Goal: Contribute content: Contribute content

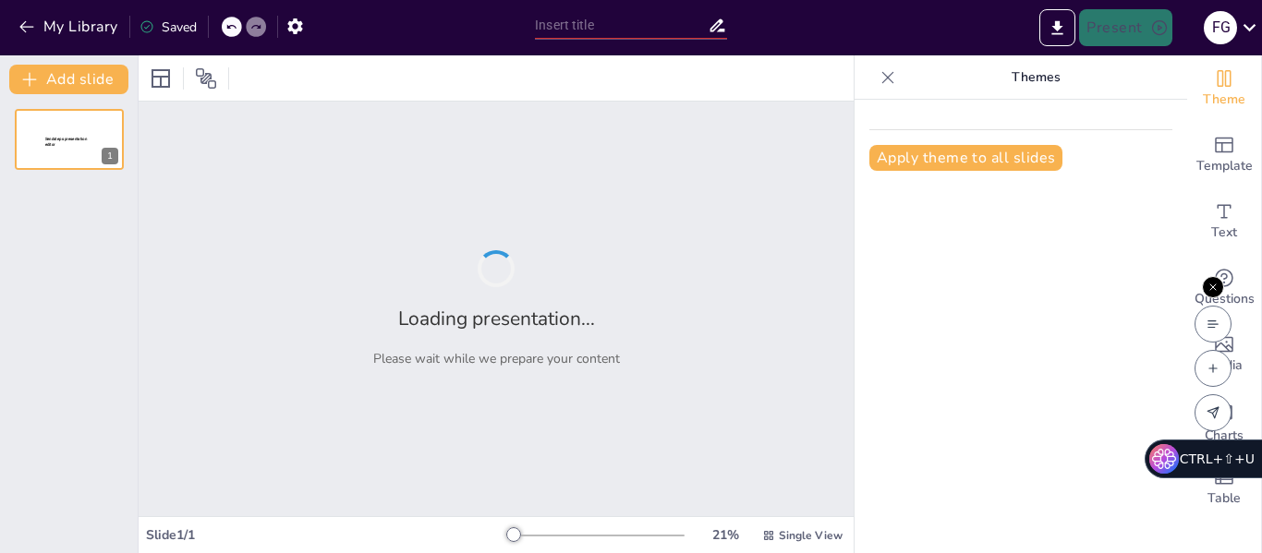
type input "RAP 20 -GA2-240202501-AA1-video postulación entrevista de trabajo"
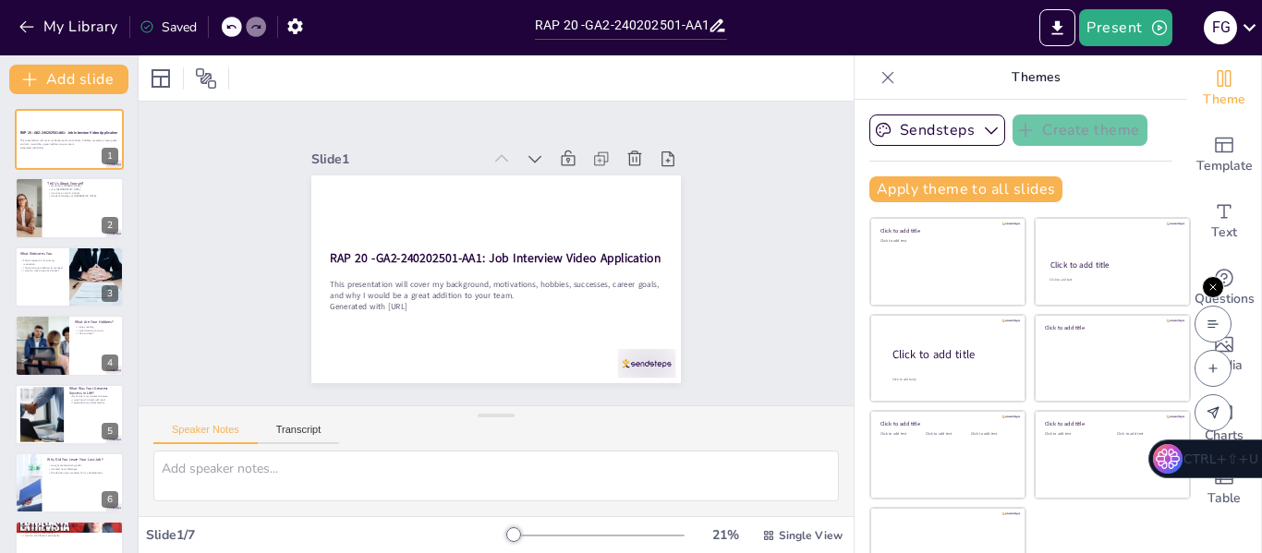
click at [1214, 289] on icon at bounding box center [1213, 287] width 6 height 6
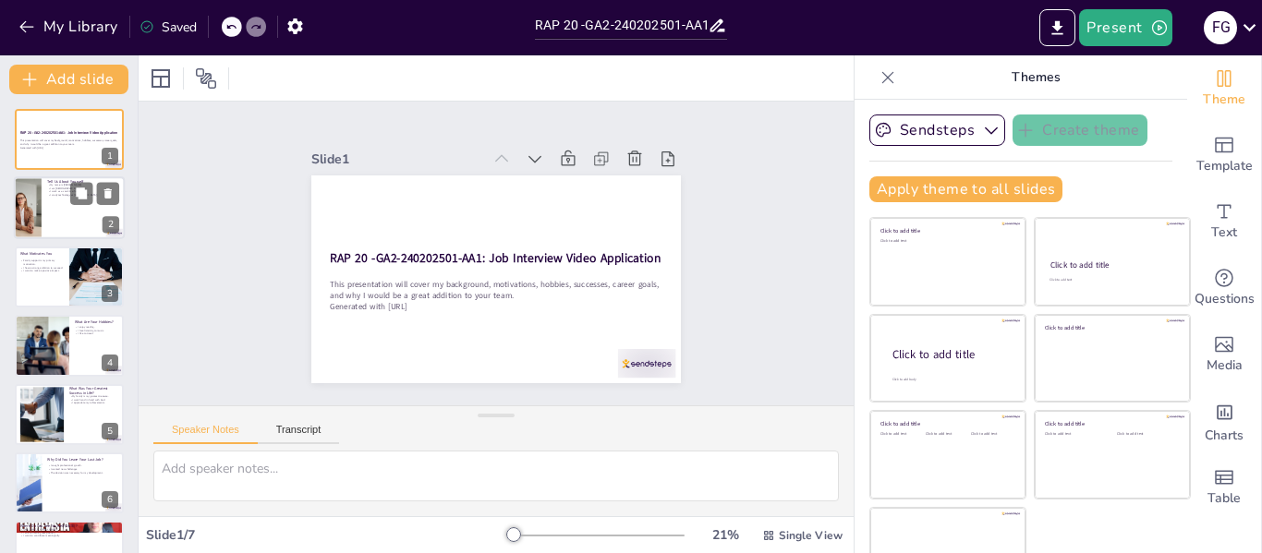
click at [50, 180] on p "Tell Us About Yourself" at bounding box center [83, 183] width 72 height 6
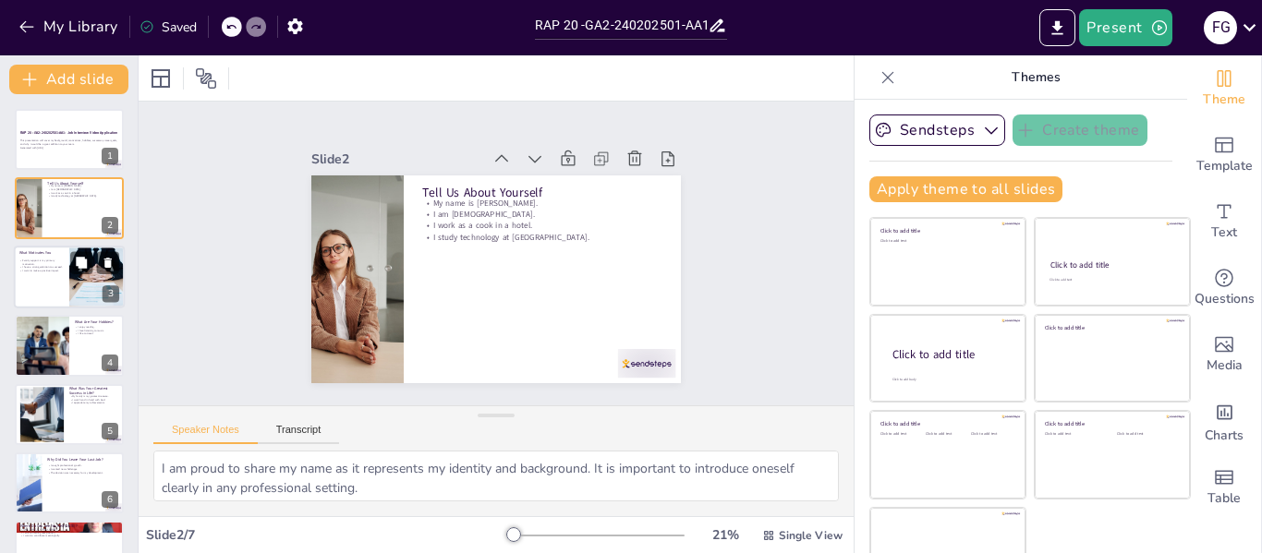
click at [31, 267] on p "I have a strong ambition to succeed." at bounding box center [41, 267] width 44 height 4
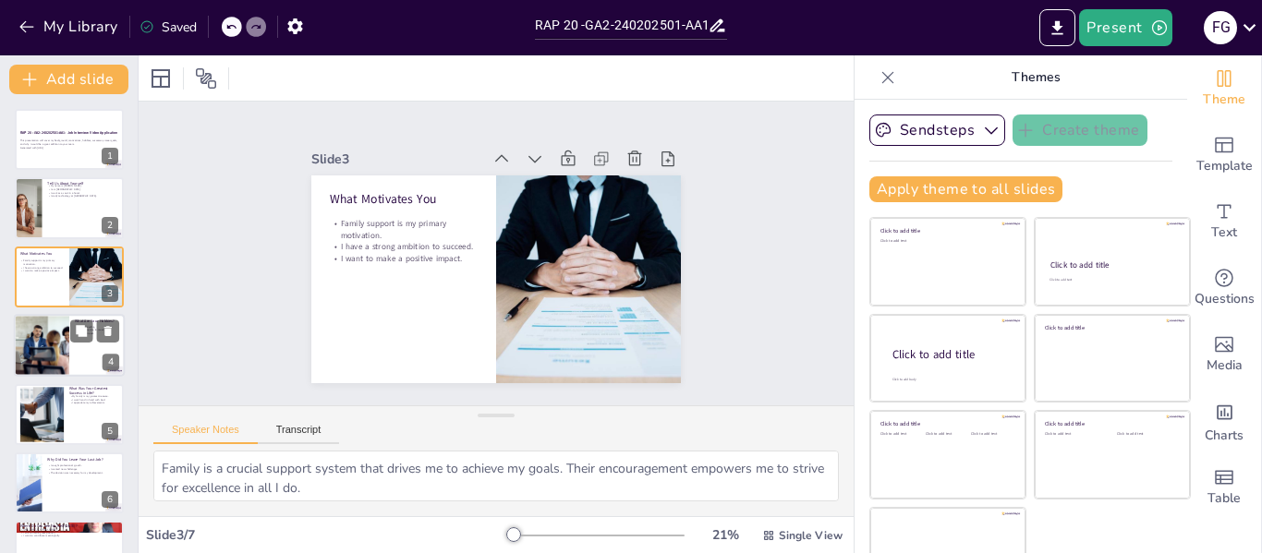
click at [30, 360] on div at bounding box center [42, 345] width 102 height 63
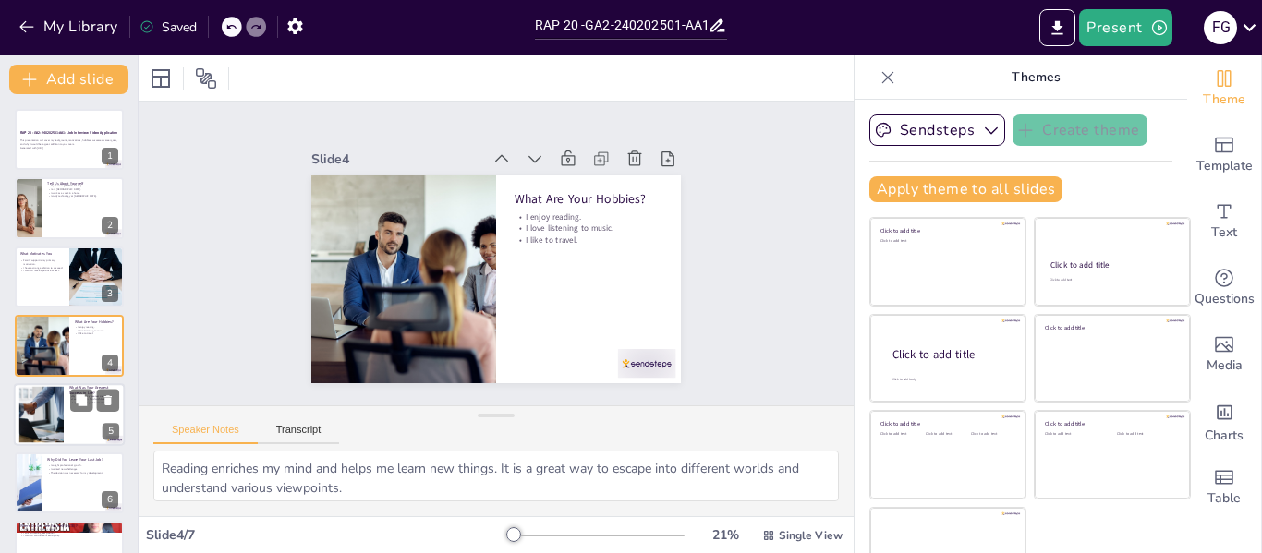
scroll to position [22, 0]
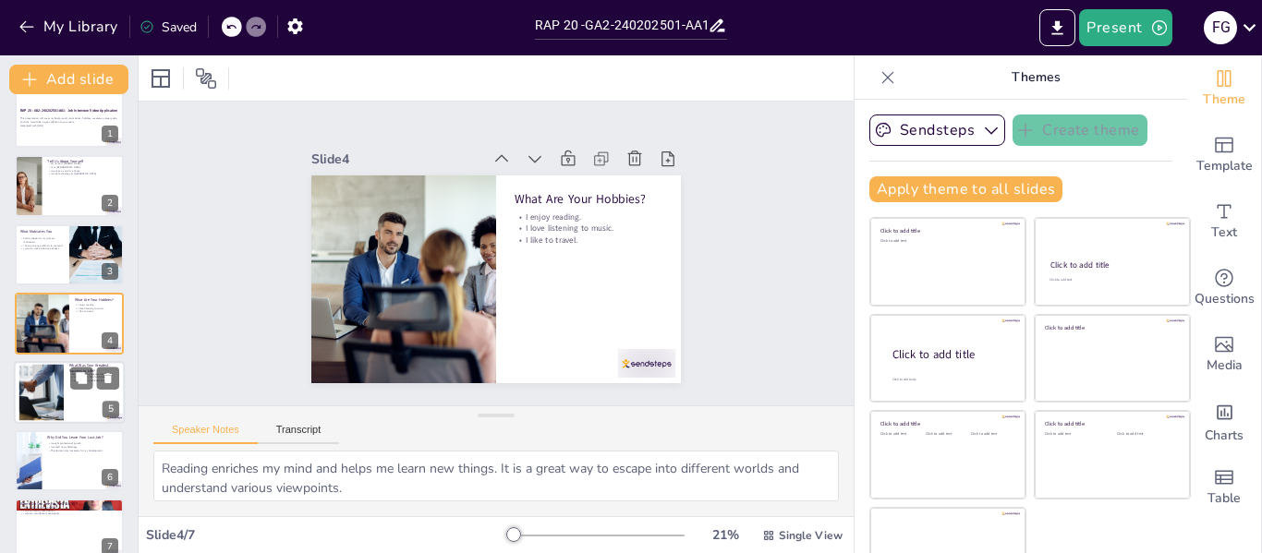
click at [30, 376] on div at bounding box center [41, 392] width 99 height 56
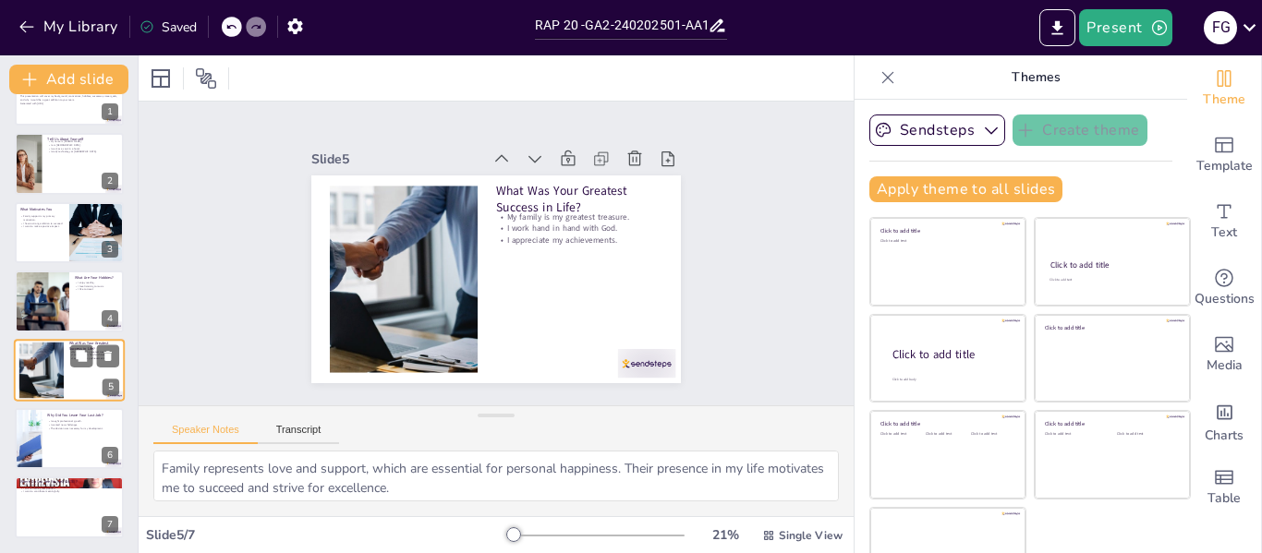
scroll to position [42, 0]
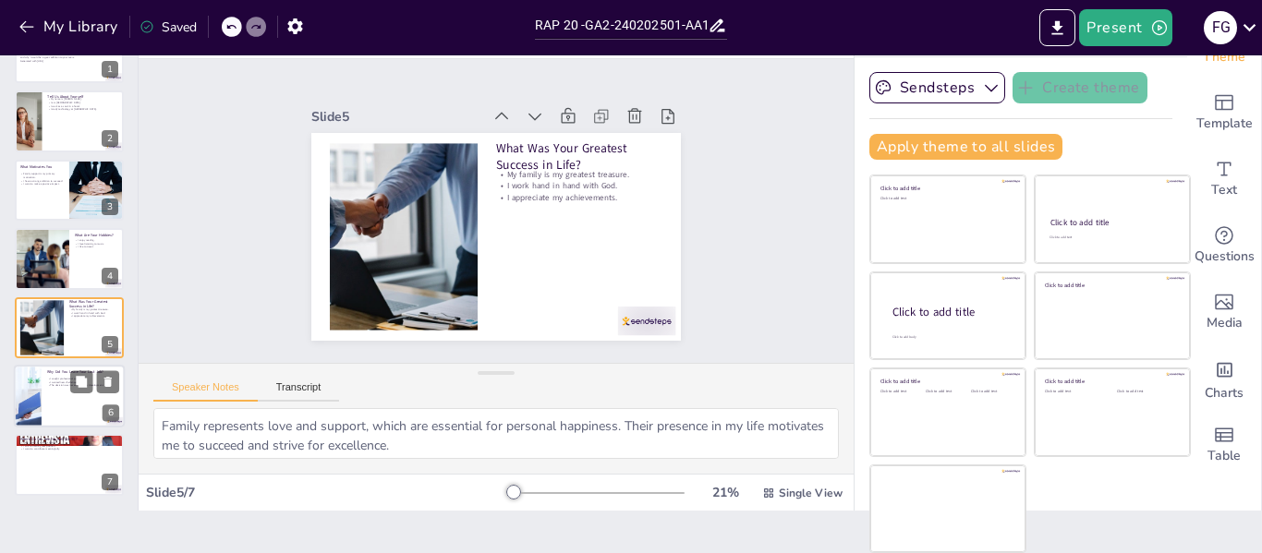
click at [31, 396] on div at bounding box center [27, 396] width 112 height 63
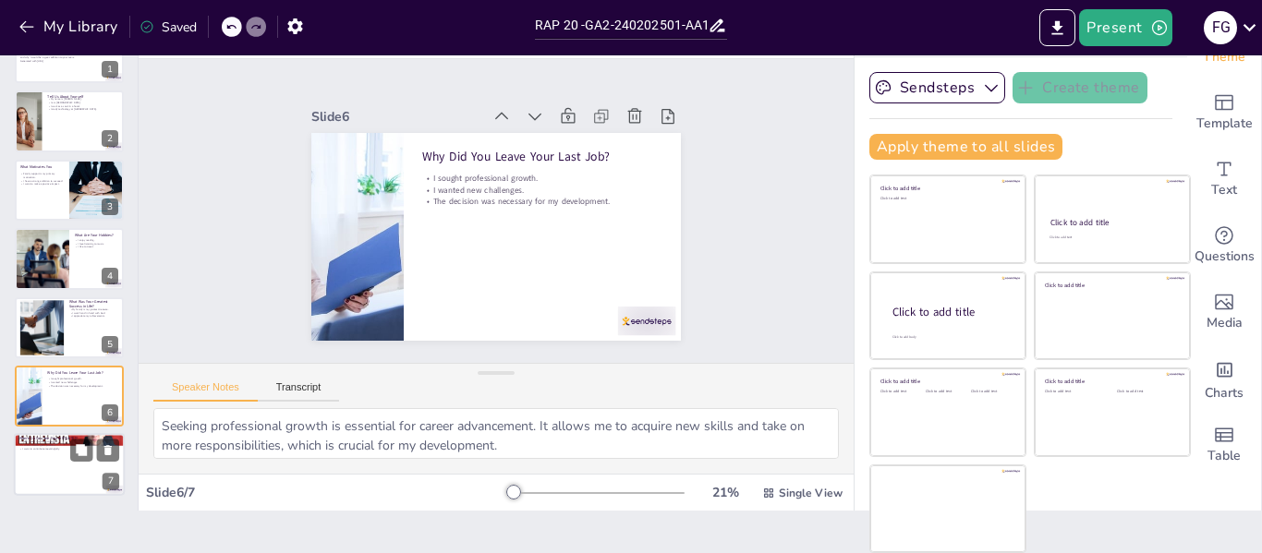
click at [55, 434] on div "Where Do You See Yourself [DATE]? I see myself in a large company. I aim to hol…" at bounding box center [69, 434] width 111 height 0
type textarea "Working in a large company provides opportunities for professional growth and e…"
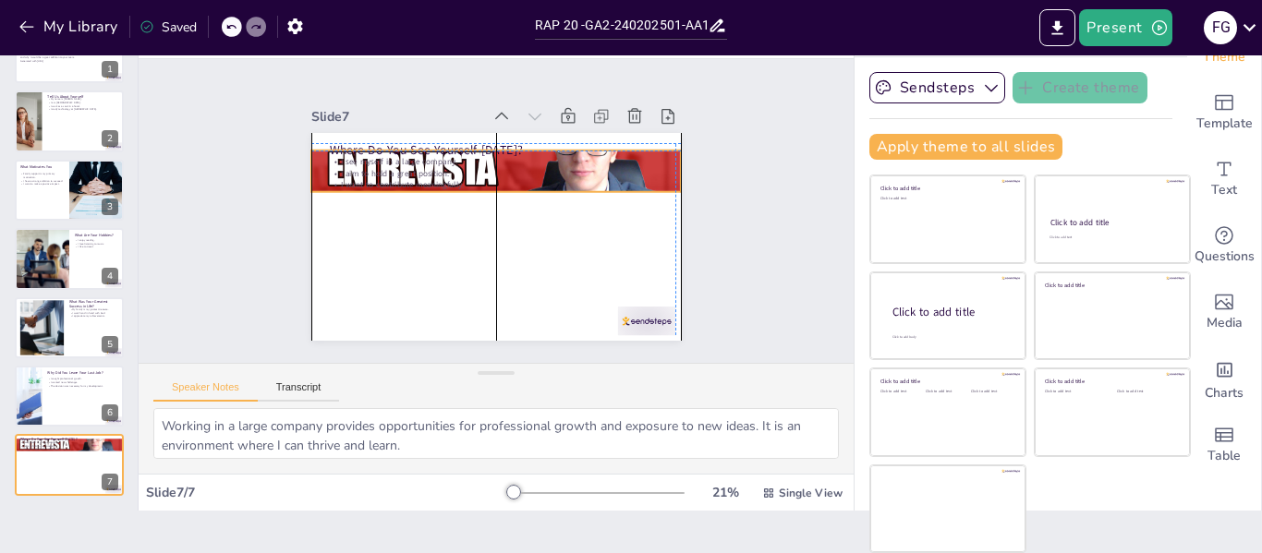
drag, startPoint x: 303, startPoint y: 142, endPoint x: 338, endPoint y: 166, distance: 42.5
click at [344, 166] on div "Where Do You See Yourself [DATE]? I see myself in a large company. I aim to hol…" at bounding box center [519, 136] width 351 height 115
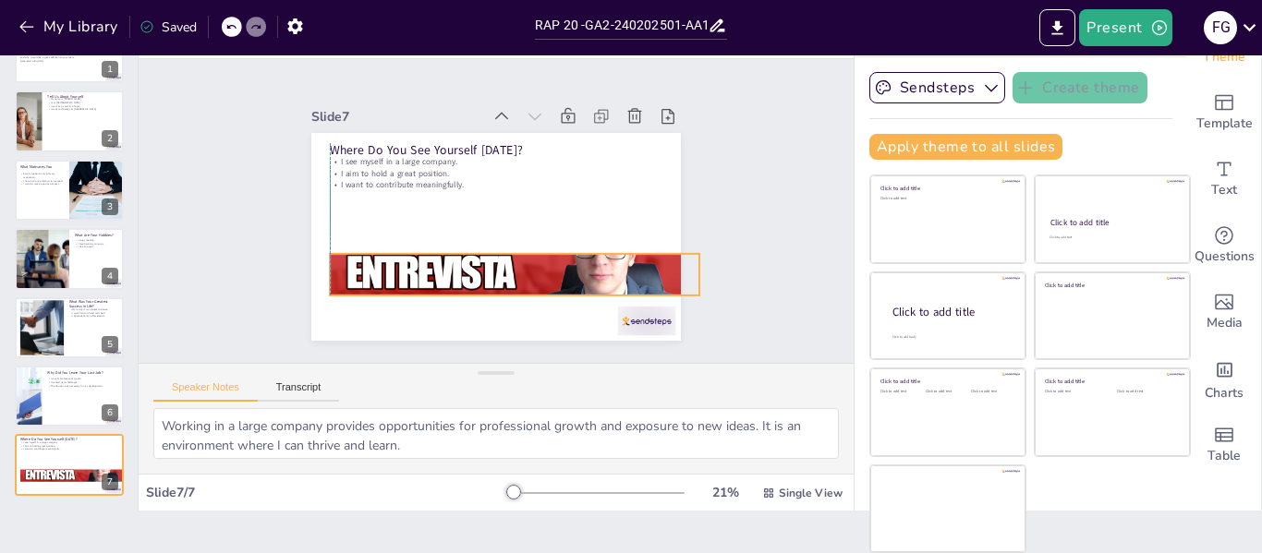
drag, startPoint x: 365, startPoint y: 200, endPoint x: 341, endPoint y: 284, distance: 86.5
click at [342, 284] on div at bounding box center [494, 276] width 416 height 311
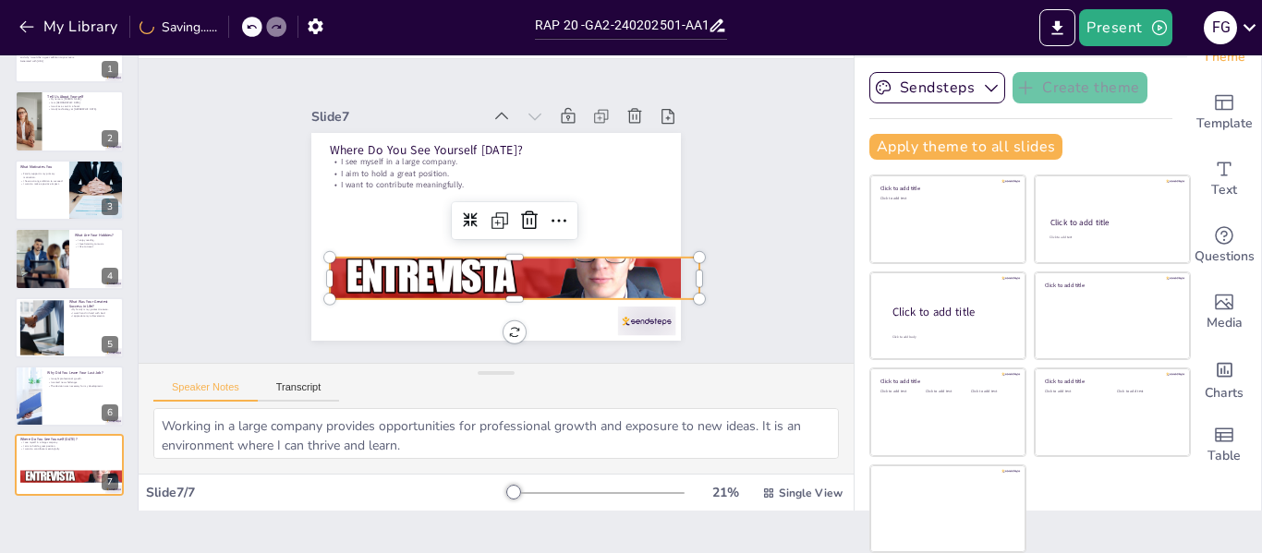
click at [748, 178] on div "Slide 1 RAP 20 -GA2-240202501-AA1: Job Interview Video Application This present…" at bounding box center [496, 210] width 743 height 377
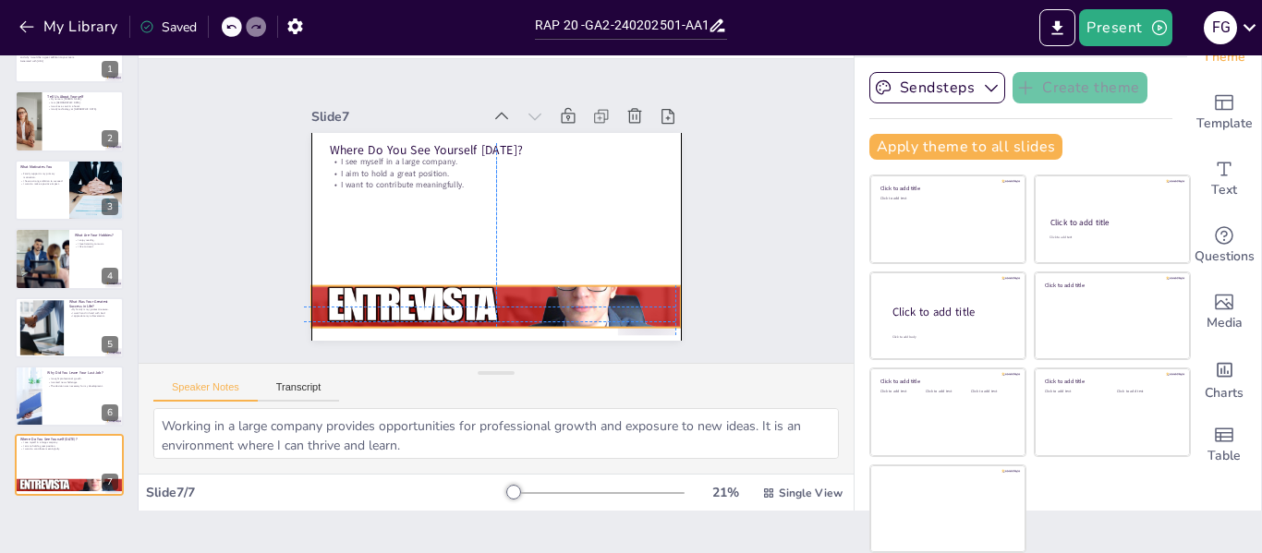
drag, startPoint x: 479, startPoint y: 271, endPoint x: 453, endPoint y: 298, distance: 37.9
click at [453, 276] on div at bounding box center [467, 120] width 416 height 312
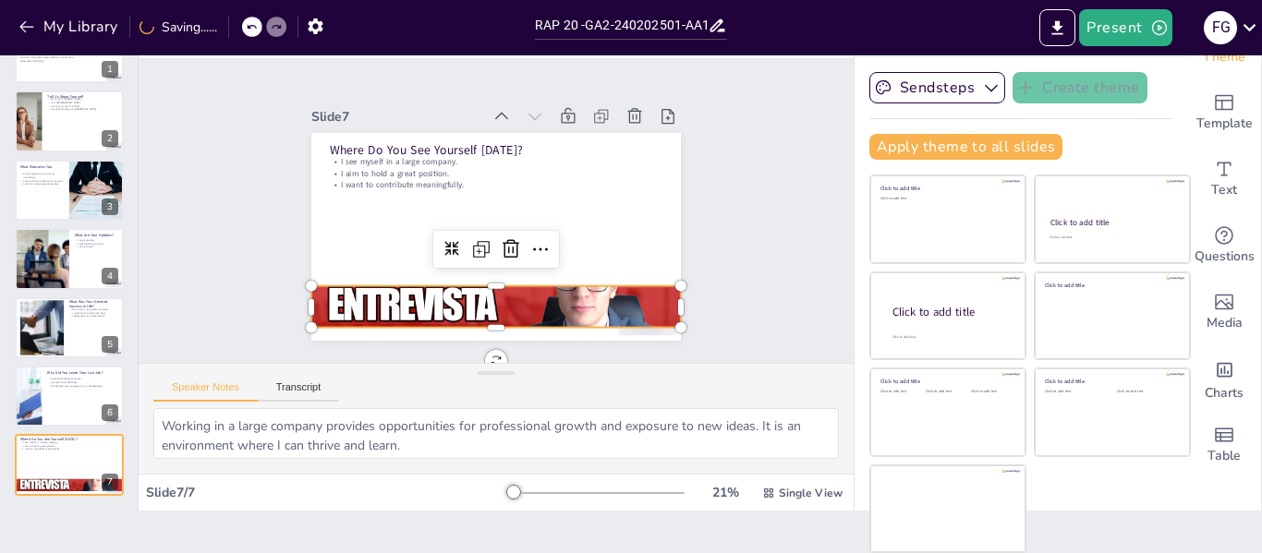
click at [723, 178] on div "Slide 1 RAP 20 -GA2-240202501-AA1: Job Interview Video Application This present…" at bounding box center [496, 211] width 777 height 568
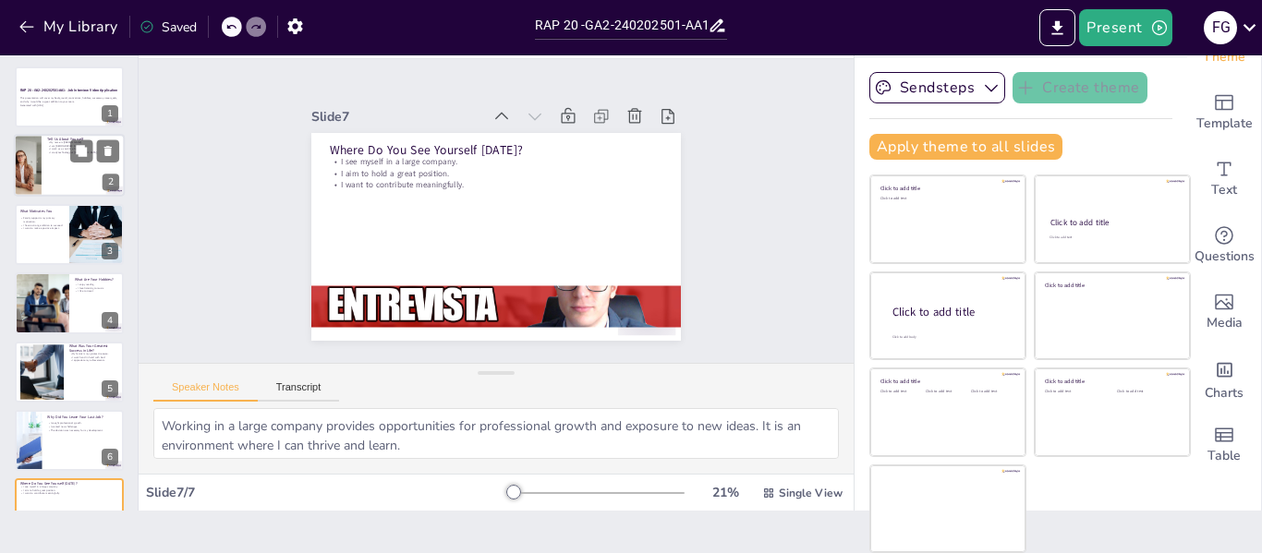
scroll to position [0, 0]
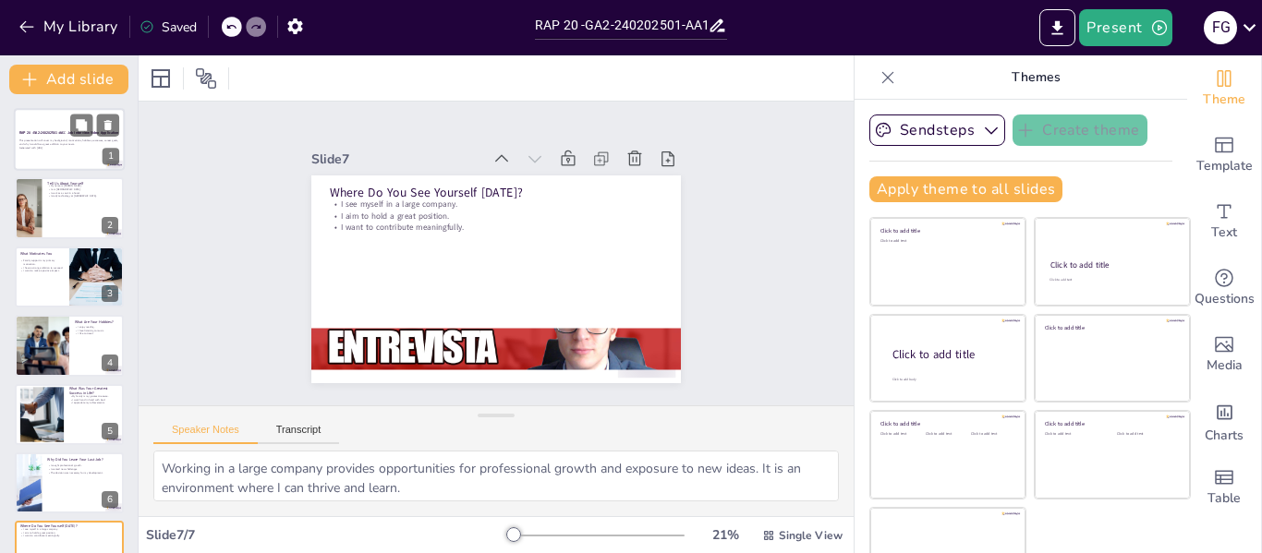
click at [91, 151] on div at bounding box center [69, 139] width 111 height 63
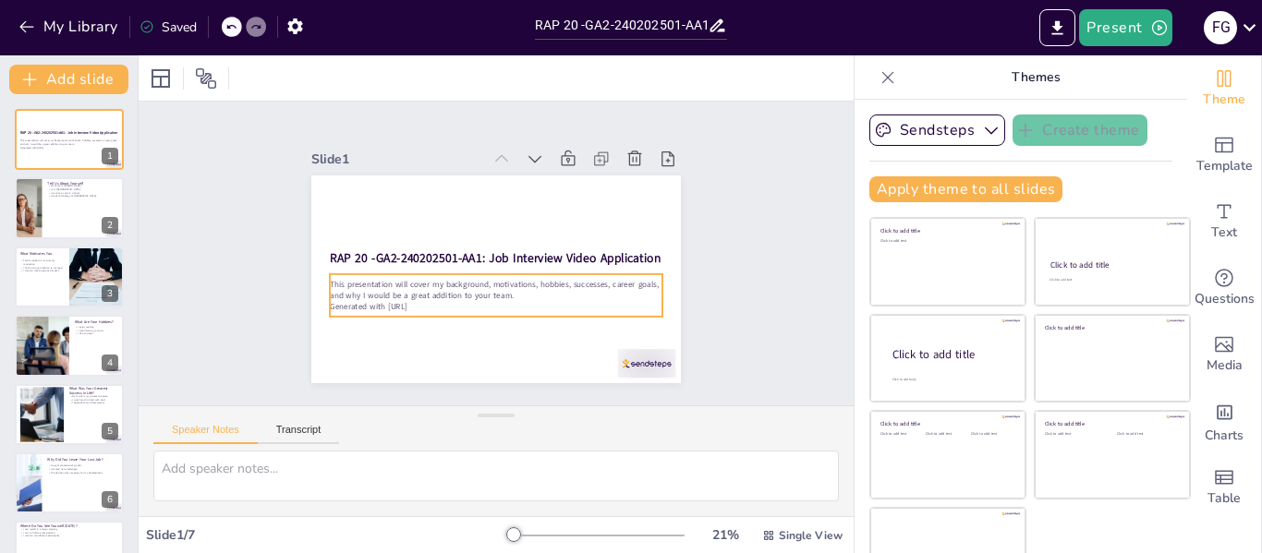
click at [416, 304] on p "Generated with [URL]" at bounding box center [485, 306] width 328 height 80
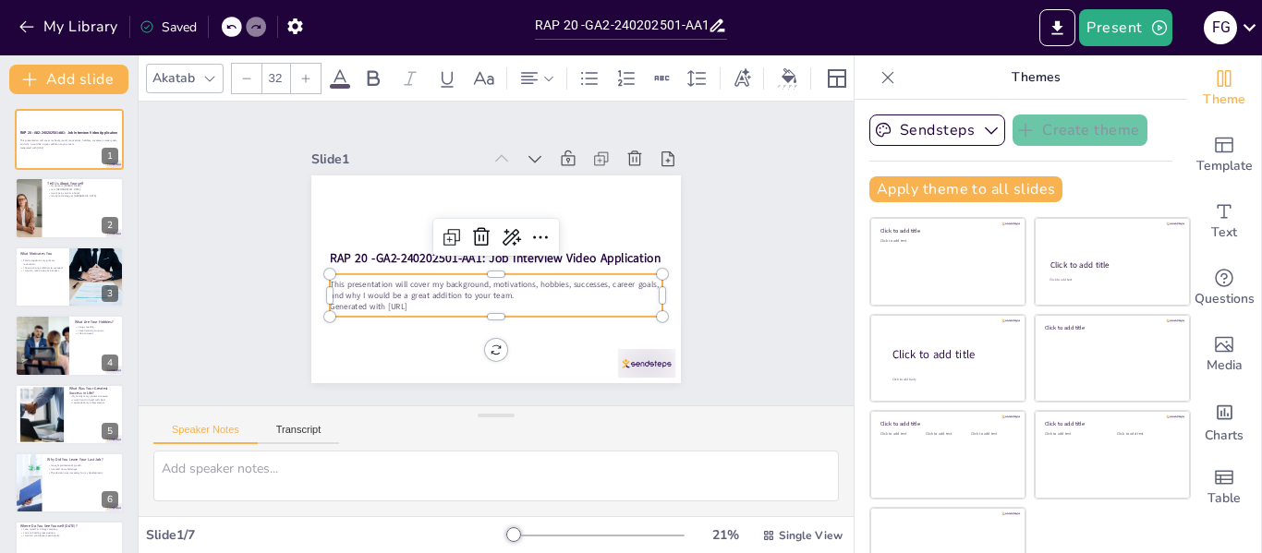
click at [478, 222] on icon at bounding box center [489, 232] width 22 height 23
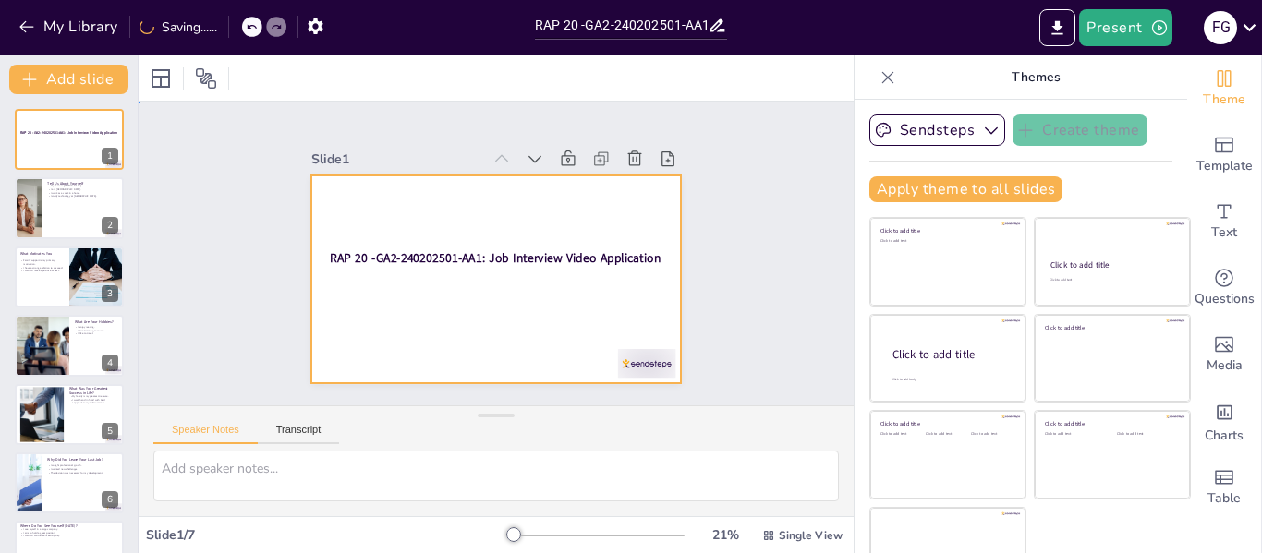
click at [440, 306] on div at bounding box center [488, 278] width 416 height 312
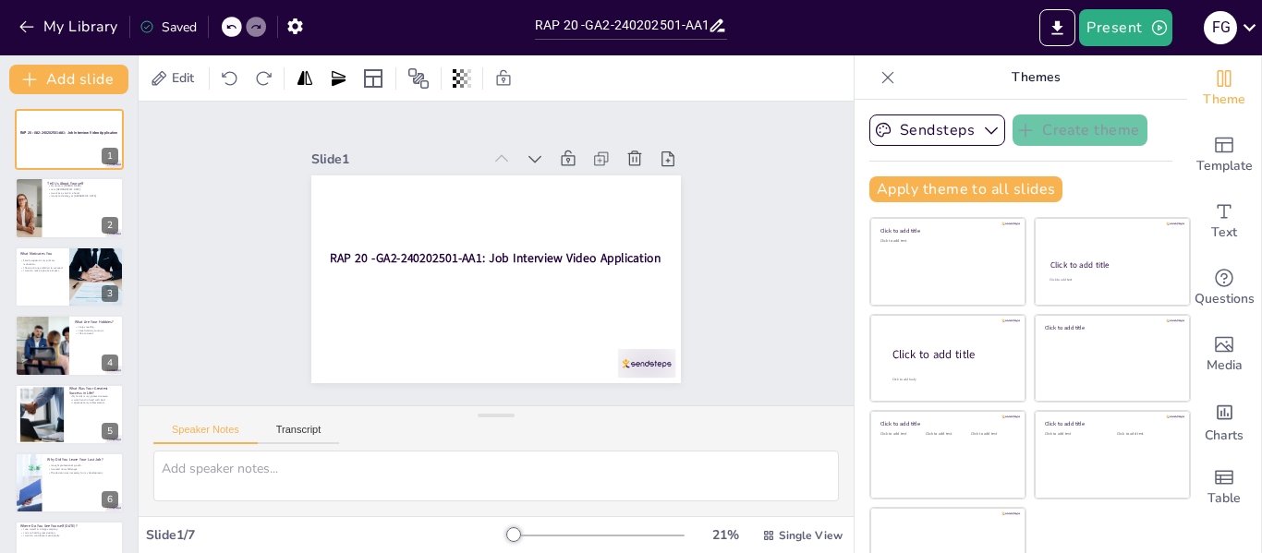
click at [233, 33] on div at bounding box center [232, 27] width 20 height 20
click at [233, 31] on icon at bounding box center [230, 26] width 11 height 11
type textarea "Working in a large company provides opportunities for professional growth and e…"
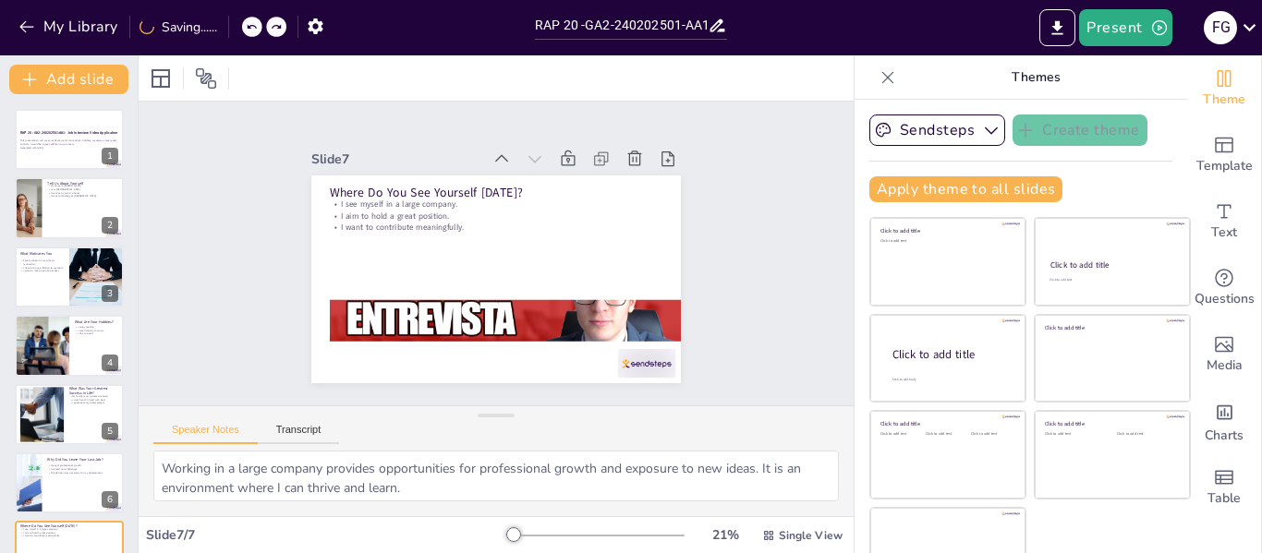
click at [275, 22] on icon at bounding box center [276, 26] width 11 height 11
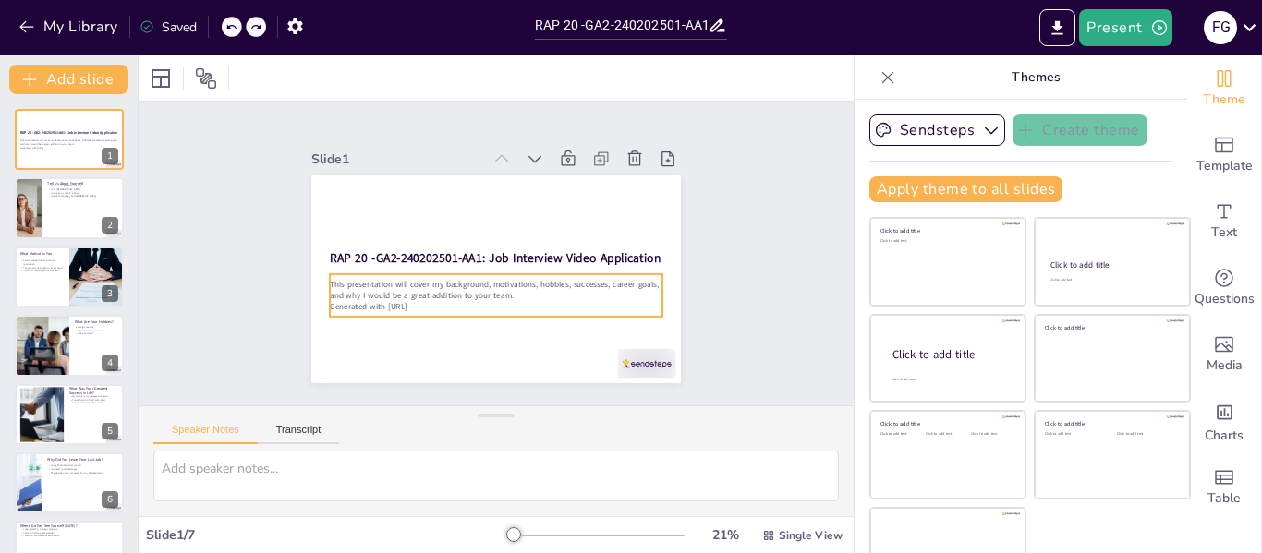
click at [379, 288] on p "This presentation will cover my background, motivations, hobbies, successes, ca…" at bounding box center [492, 289] width 333 height 57
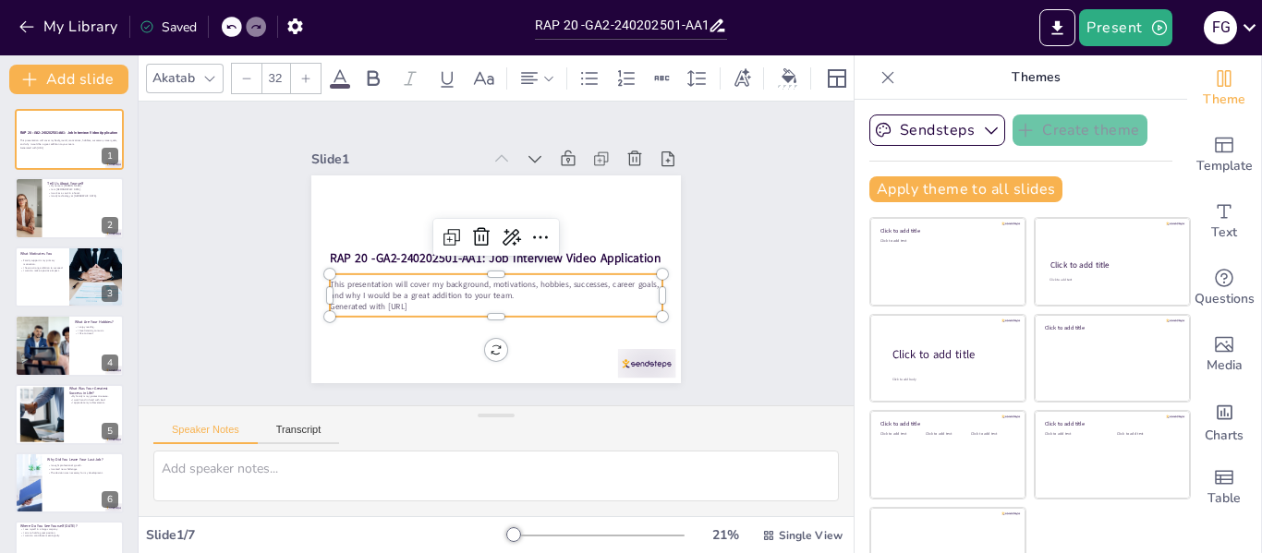
click at [428, 301] on p "Generated with [URL]" at bounding box center [496, 306] width 332 height 11
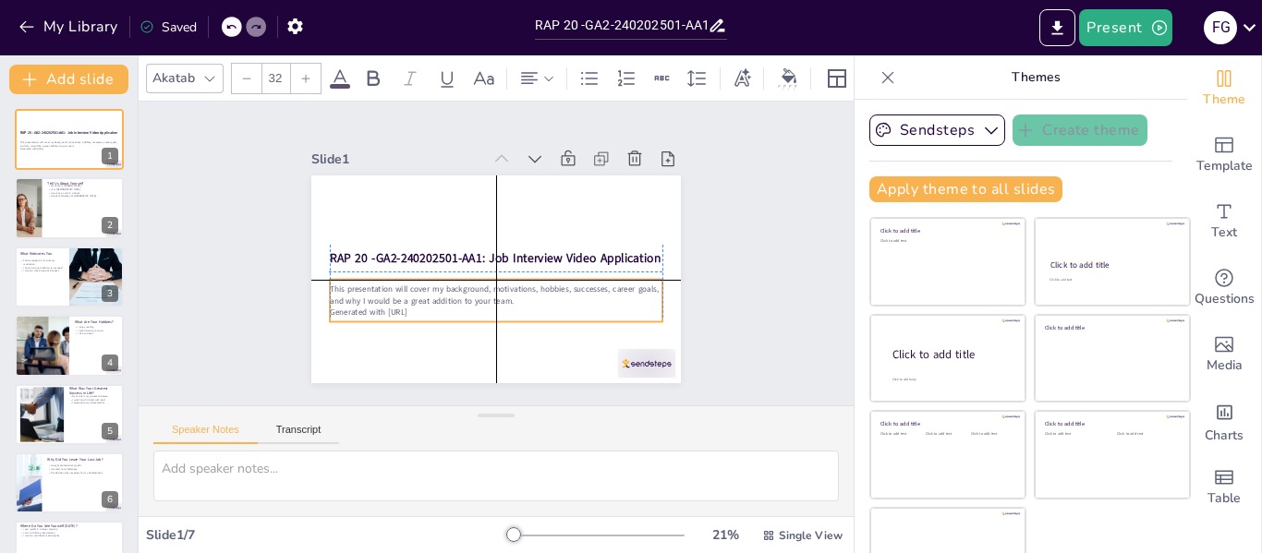
click at [427, 302] on p "Generated with [URL]" at bounding box center [490, 312] width 332 height 46
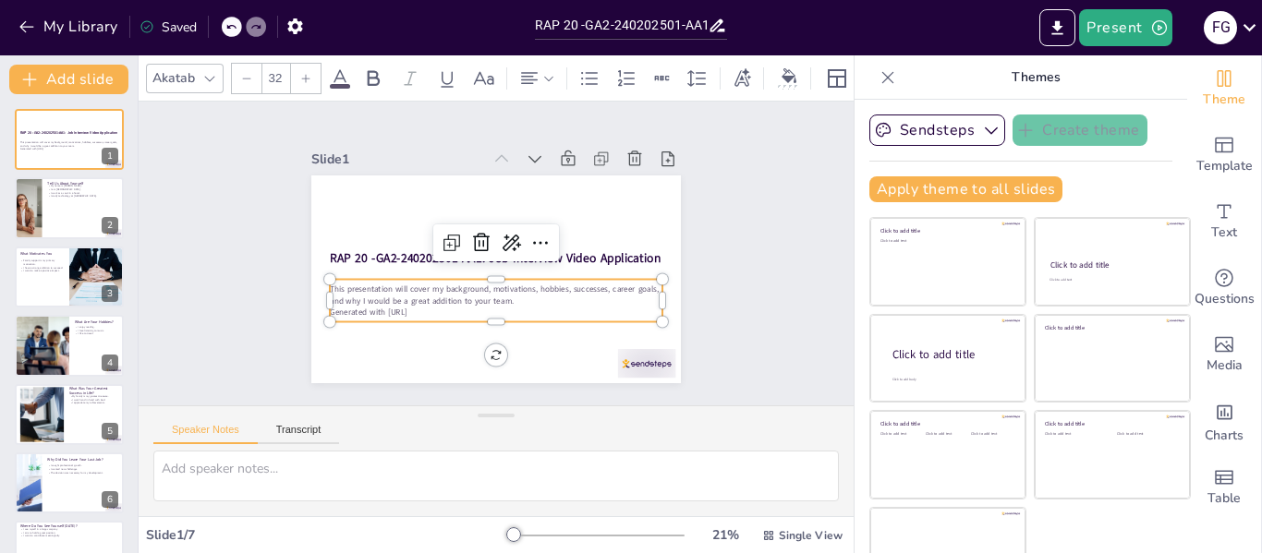
click at [427, 307] on p "Generated with [URL]" at bounding box center [496, 312] width 332 height 11
click at [427, 303] on p "Generated with [URL]" at bounding box center [490, 312] width 332 height 46
click at [426, 305] on p "Generated with [URL]" at bounding box center [490, 312] width 332 height 46
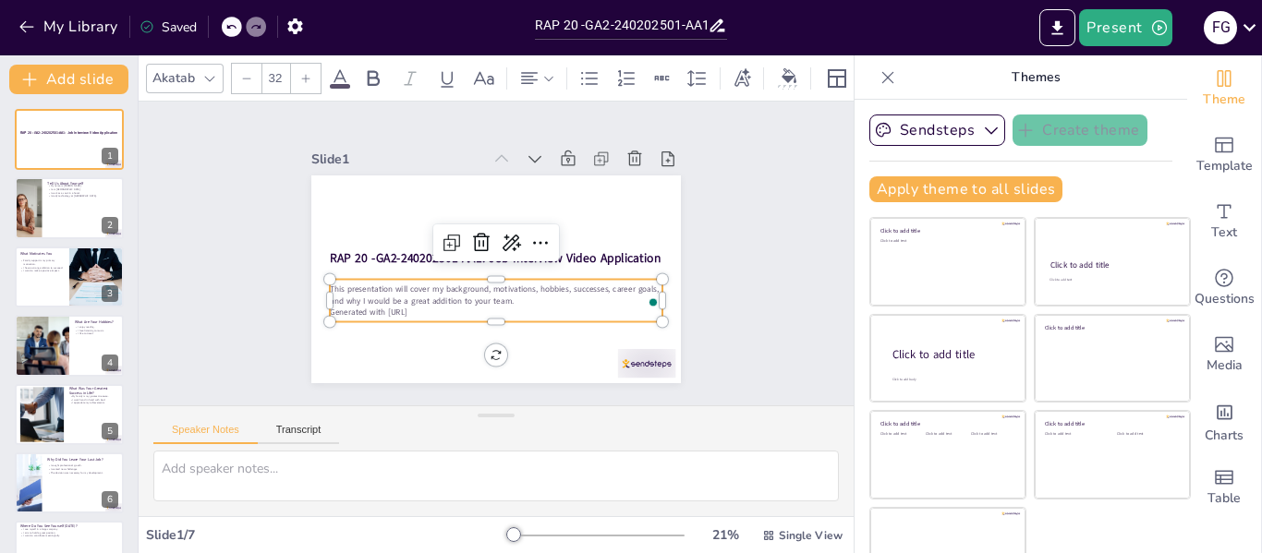
click at [426, 305] on p "Generated with [URL]" at bounding box center [490, 312] width 332 height 46
click at [424, 305] on p "Generated with [URL]" at bounding box center [490, 312] width 332 height 46
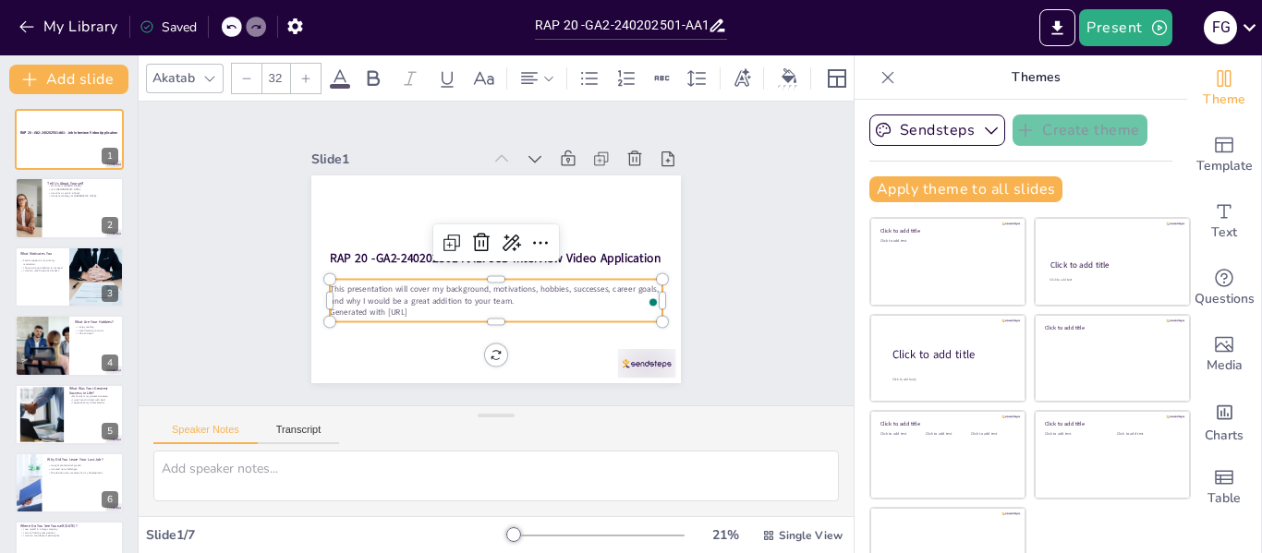
click at [424, 305] on p "Generated with [URL]" at bounding box center [490, 312] width 332 height 46
click at [424, 305] on p "Generated with [URL]" at bounding box center [484, 311] width 328 height 80
click at [424, 305] on p "Generated with [URL]" at bounding box center [472, 308] width 308 height 146
click at [422, 305] on p "Generated with [URL]" at bounding box center [484, 311] width 328 height 80
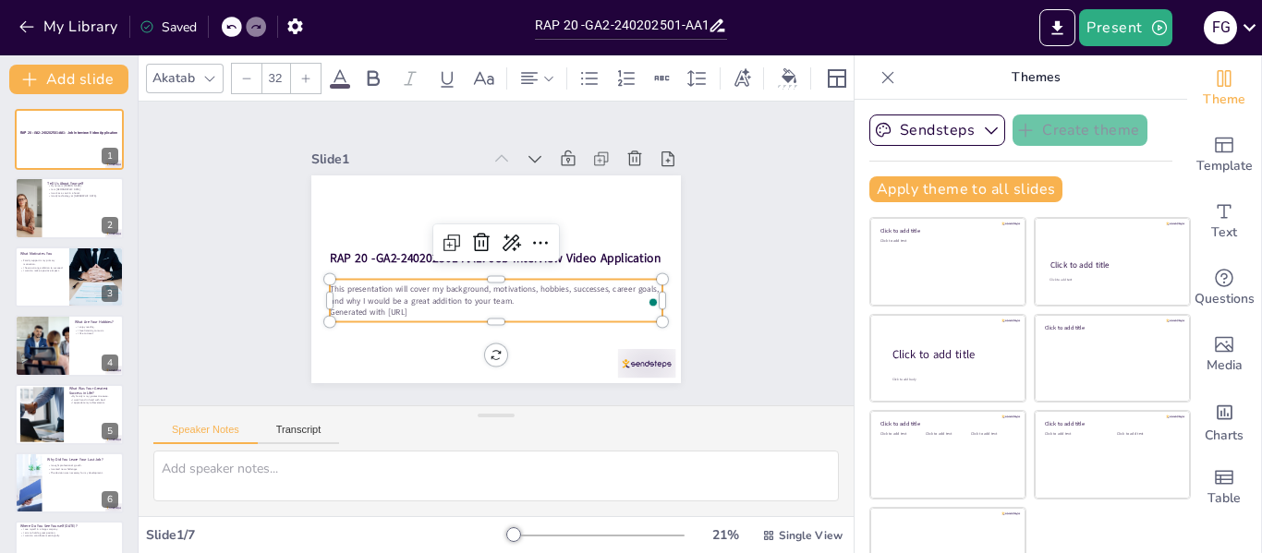
click at [419, 305] on p "Generated with [URL]" at bounding box center [484, 311] width 328 height 80
click at [394, 287] on span "Generated with [URL]" at bounding box center [356, 269] width 77 height 35
click at [891, 332] on body "My Library Saved RAP 20 -GA2-240202501-AA1-video postulación entrevista de trab…" at bounding box center [631, 276] width 1262 height 553
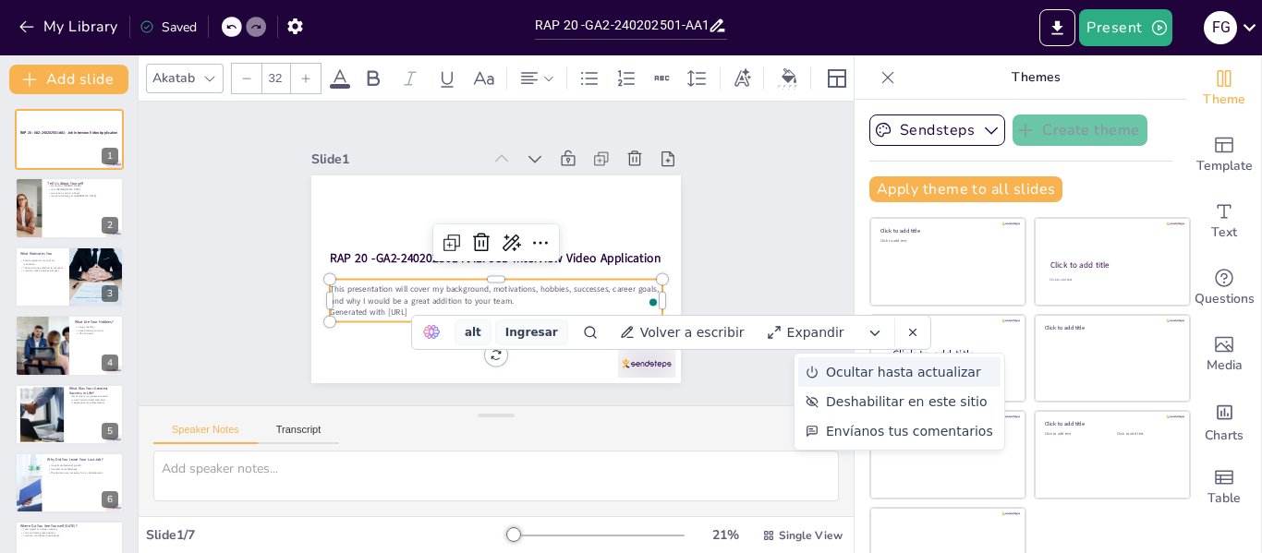
click at [876, 375] on font "Ocultar hasta actualizar" at bounding box center [903, 372] width 155 height 15
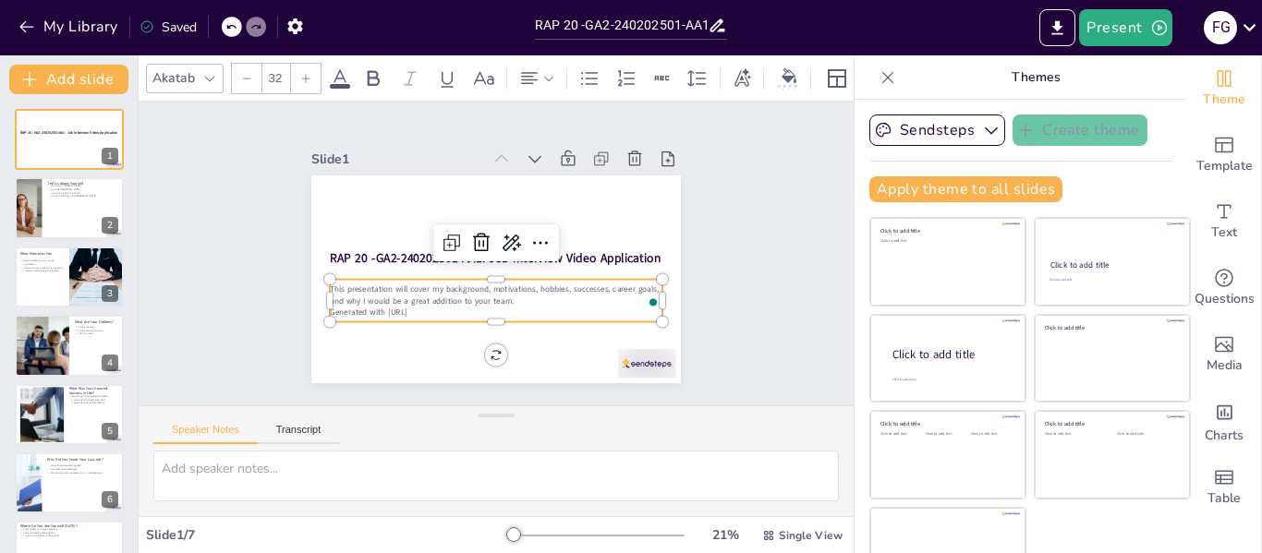
click at [445, 296] on span "This presentation will cover my background, motivations, hobbies, successes, ca…" at bounding box center [490, 288] width 330 height 45
click at [443, 298] on span "This presentation will cover my background, motivations, hobbies, successes, ca…" at bounding box center [490, 289] width 330 height 46
click at [443, 298] on p "Generated with [URL]" at bounding box center [484, 307] width 328 height 80
click at [430, 298] on p "Generated with [URL]" at bounding box center [484, 307] width 328 height 80
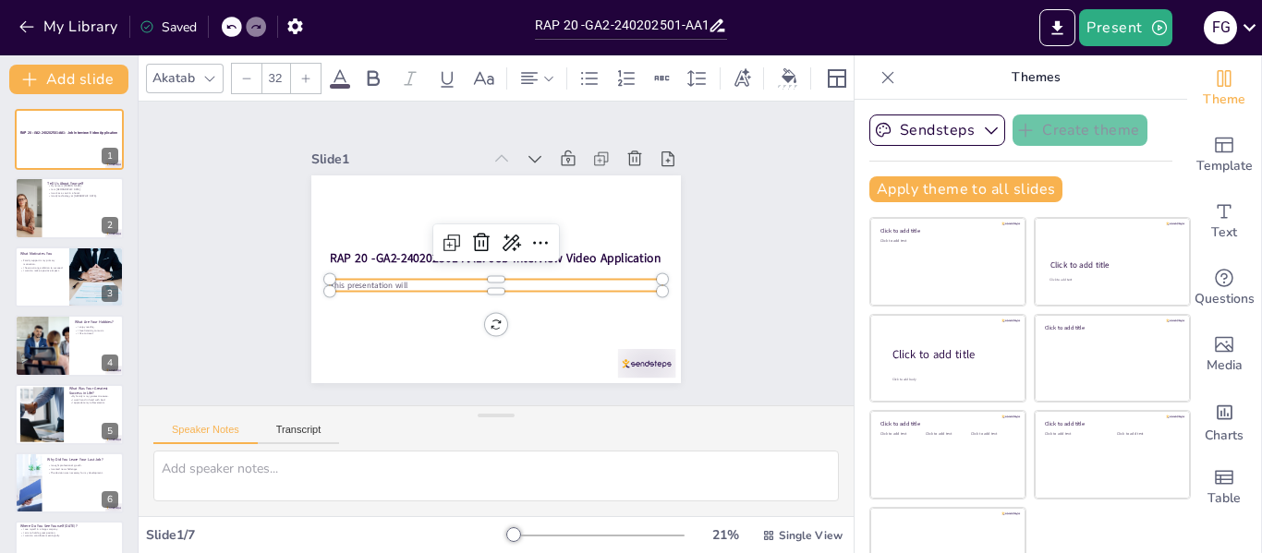
click at [574, 275] on p "This presentation will" at bounding box center [493, 285] width 332 height 46
click at [454, 277] on p "To enrich screen reader interactions, please activate Accessibility in Grammarl…" at bounding box center [493, 285] width 332 height 46
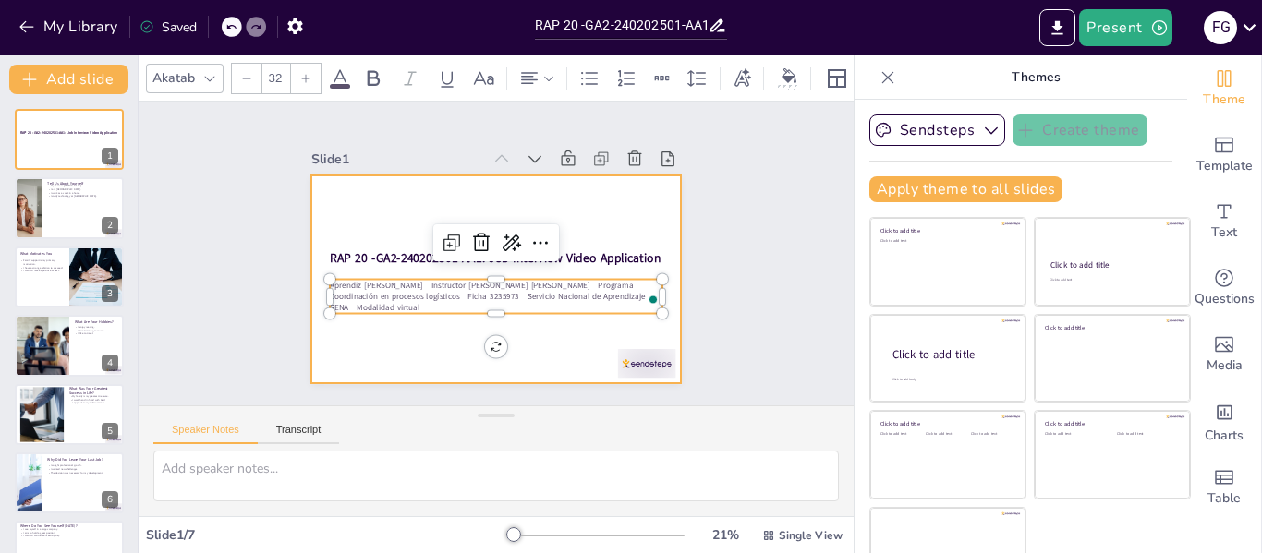
drag, startPoint x: 476, startPoint y: 306, endPoint x: 483, endPoint y: 359, distance: 54.1
click at [483, 359] on div "RAP 20 -GA2-240202501-AA1: Job Interview Video Application Aprendiz [PERSON_NAM…" at bounding box center [490, 279] width 404 height 280
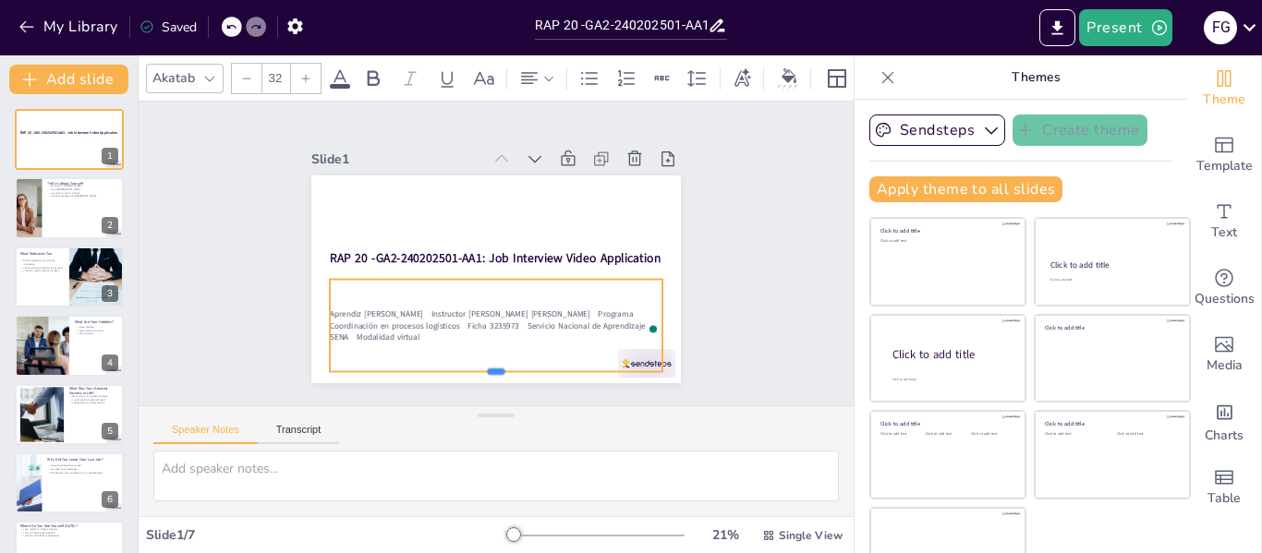
drag, startPoint x: 467, startPoint y: 308, endPoint x: 466, endPoint y: 366, distance: 58.2
click at [466, 366] on div at bounding box center [483, 378] width 332 height 49
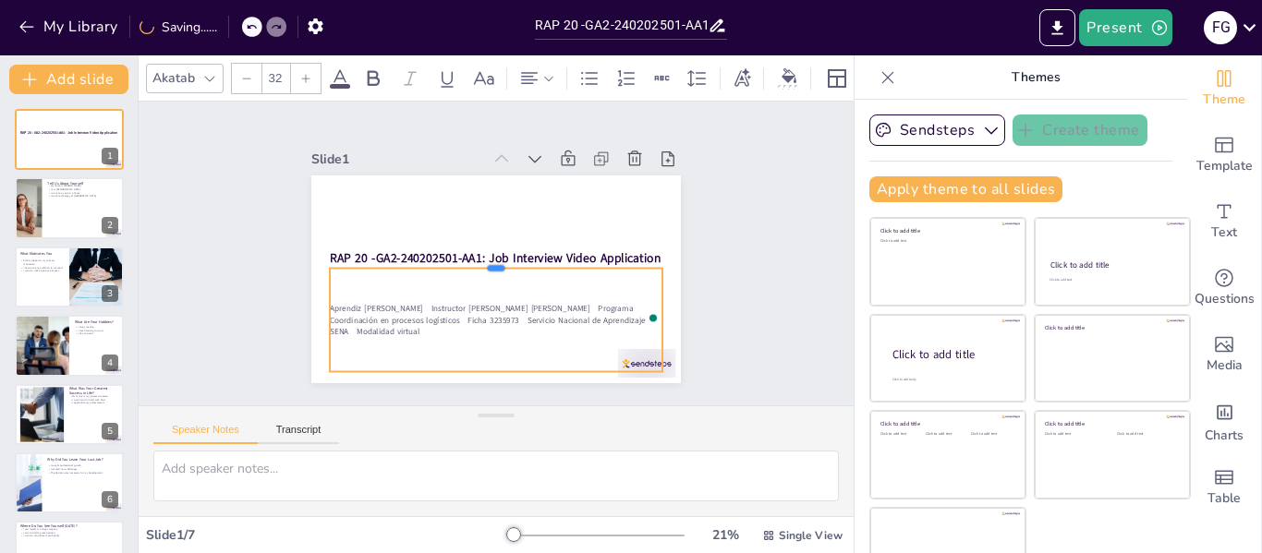
drag, startPoint x: 478, startPoint y: 270, endPoint x: 477, endPoint y: 259, distance: 11.1
click at [477, 259] on div at bounding box center [493, 260] width 320 height 117
drag, startPoint x: 315, startPoint y: 302, endPoint x: 544, endPoint y: 335, distance: 231.4
click at [544, 335] on div "Aprendiz [PERSON_NAME] Instructor [PERSON_NAME] [PERSON_NAME] Programa Coordina…" at bounding box center [481, 319] width 346 height 171
click at [584, 70] on icon at bounding box center [589, 78] width 22 height 22
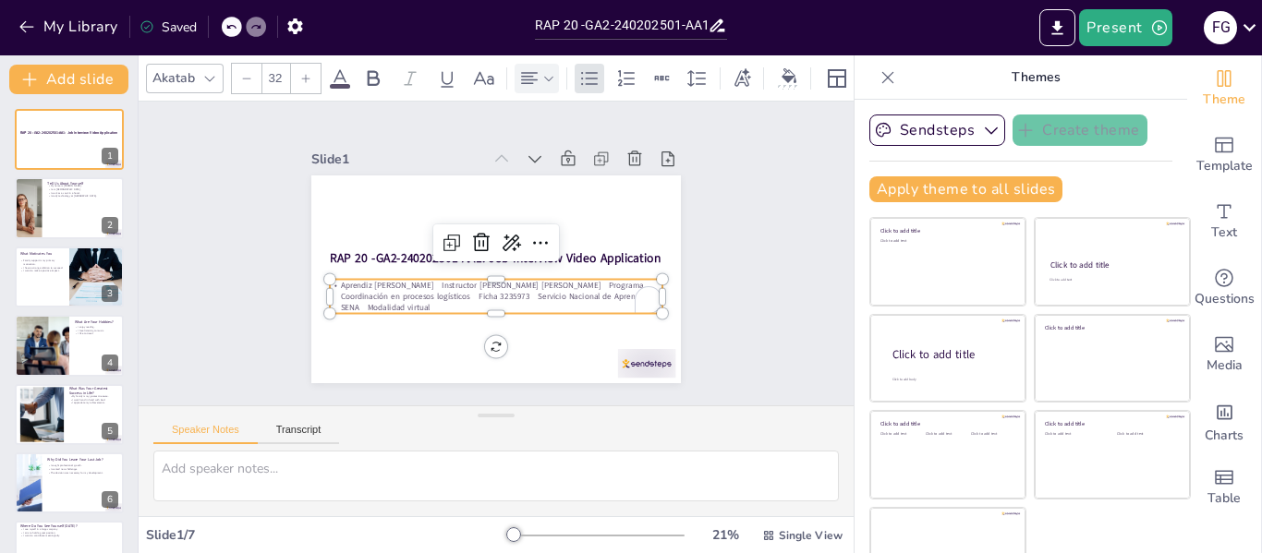
click at [541, 78] on div at bounding box center [536, 78] width 37 height 22
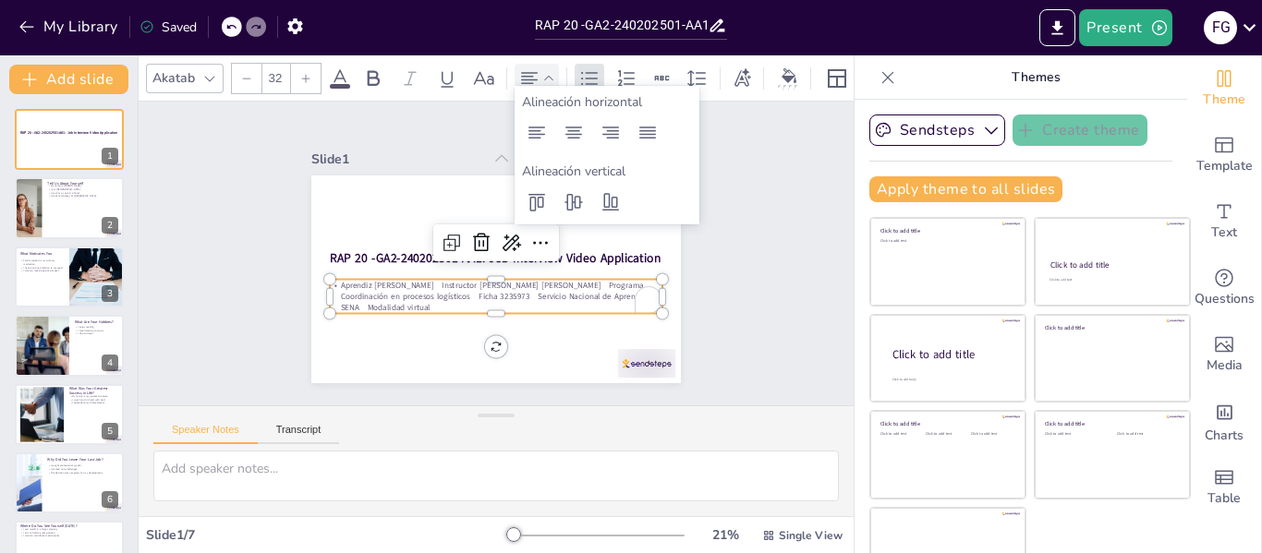
click at [541, 78] on div at bounding box center [536, 78] width 37 height 22
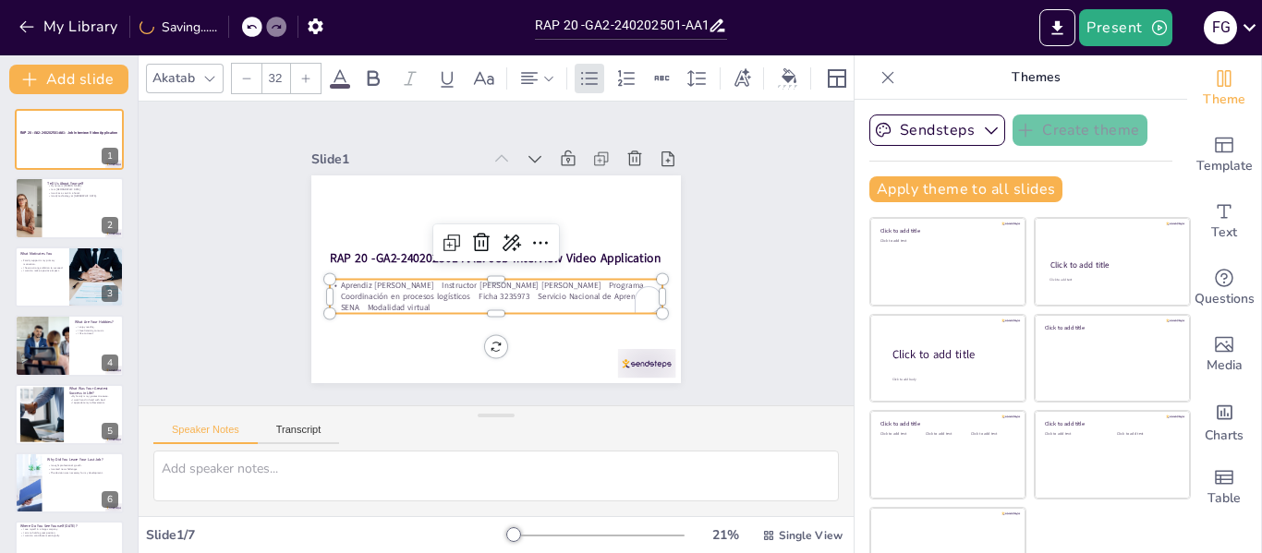
click at [248, 27] on icon at bounding box center [251, 27] width 9 height 5
click at [248, 30] on div at bounding box center [256, 27] width 20 height 20
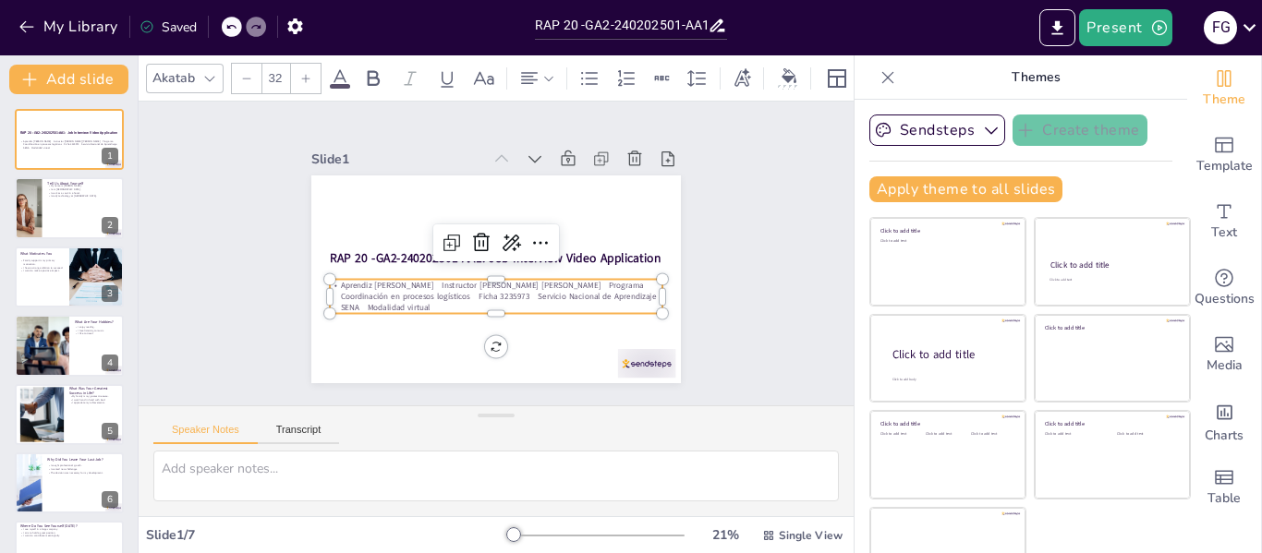
click at [248, 30] on div at bounding box center [256, 27] width 20 height 20
click at [486, 278] on span "Aprendiz [PERSON_NAME] Instructor [PERSON_NAME] [PERSON_NAME] Programa Coordina…" at bounding box center [493, 290] width 316 height 55
click at [483, 277] on span "Aprendiz [PERSON_NAME] Instructor [PERSON_NAME] [PERSON_NAME] Programa Coordina…" at bounding box center [493, 290] width 316 height 55
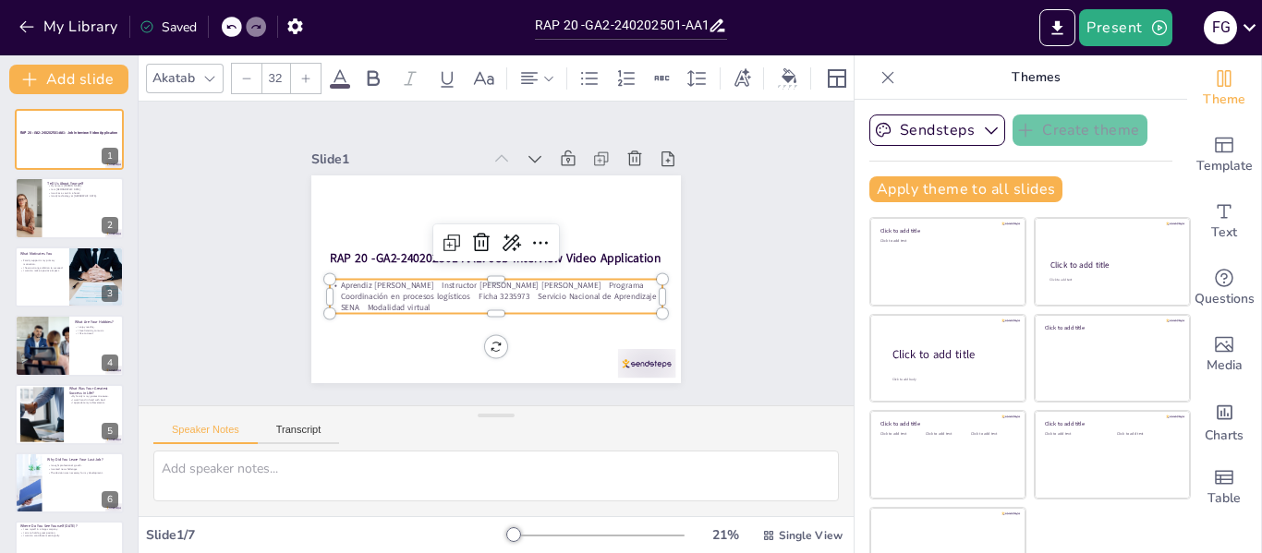
click at [484, 278] on span "Aprendiz [PERSON_NAME] Instructor [PERSON_NAME] [PERSON_NAME] Programa Coordina…" at bounding box center [488, 291] width 313 height 88
click at [484, 278] on span "Aprendiz [PERSON_NAME] Instructor [PERSON_NAME] [PERSON_NAME] Programa Coordina…" at bounding box center [484, 289] width 308 height 119
click at [484, 278] on span "Aprendiz [PERSON_NAME] Instructor [PERSON_NAME] [PERSON_NAME] Programa Coordina…" at bounding box center [488, 291] width 313 height 88
click at [489, 296] on span "Instructor [PERSON_NAME] [PERSON_NAME] Programa Coordinación en procesos logíst…" at bounding box center [485, 301] width 307 height 87
click at [489, 290] on span "Instructor [PERSON_NAME] [PERSON_NAME] Programa Coordinación en procesos logíst…" at bounding box center [490, 301] width 311 height 55
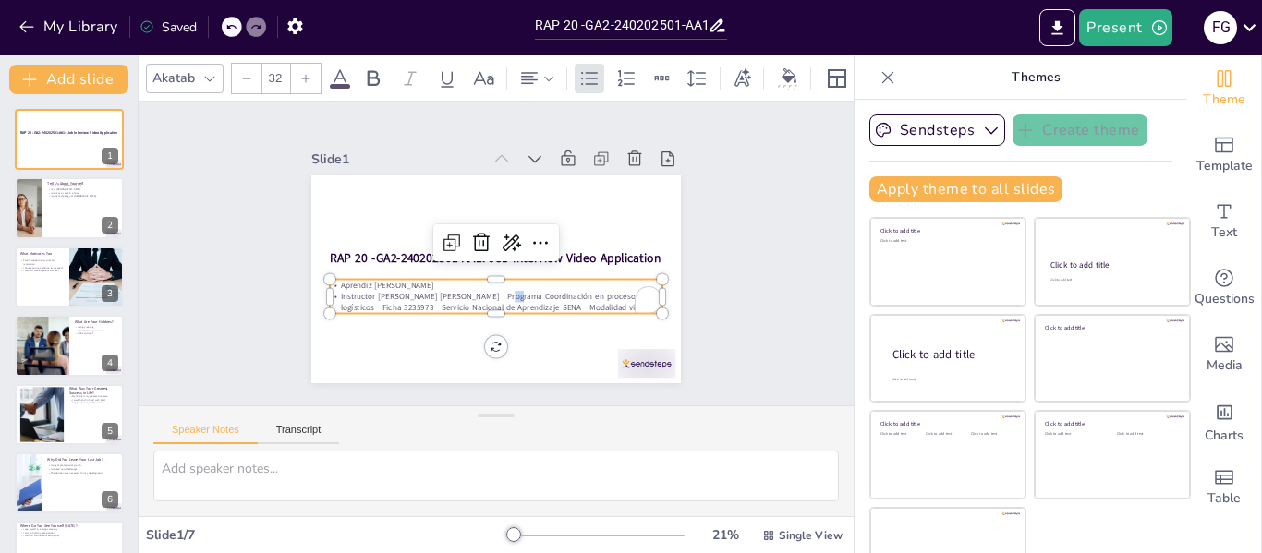
click at [489, 290] on span "Instructor [PERSON_NAME] [PERSON_NAME] Programa Coordinación en procesos logíst…" at bounding box center [490, 301] width 311 height 55
click at [496, 302] on span "Programa Coordinación en procesos logísticos Ficha 3235973 Servicio Nacional de…" at bounding box center [482, 306] width 307 height 75
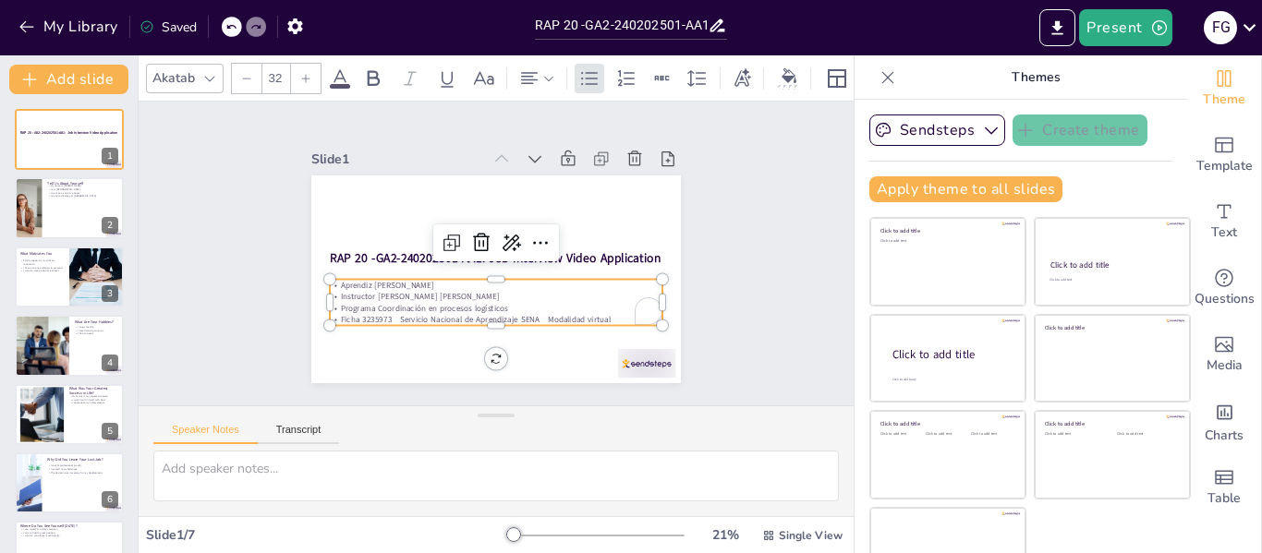
click at [381, 310] on span "Ficha 3235973 Servicio Nacional de Aprendizaje SENA Modalidad virtual" at bounding box center [468, 317] width 270 height 40
click at [458, 325] on span "Servicio Nacional de Aprendizaje SENA Modalidad virtual" at bounding box center [446, 330] width 211 height 11
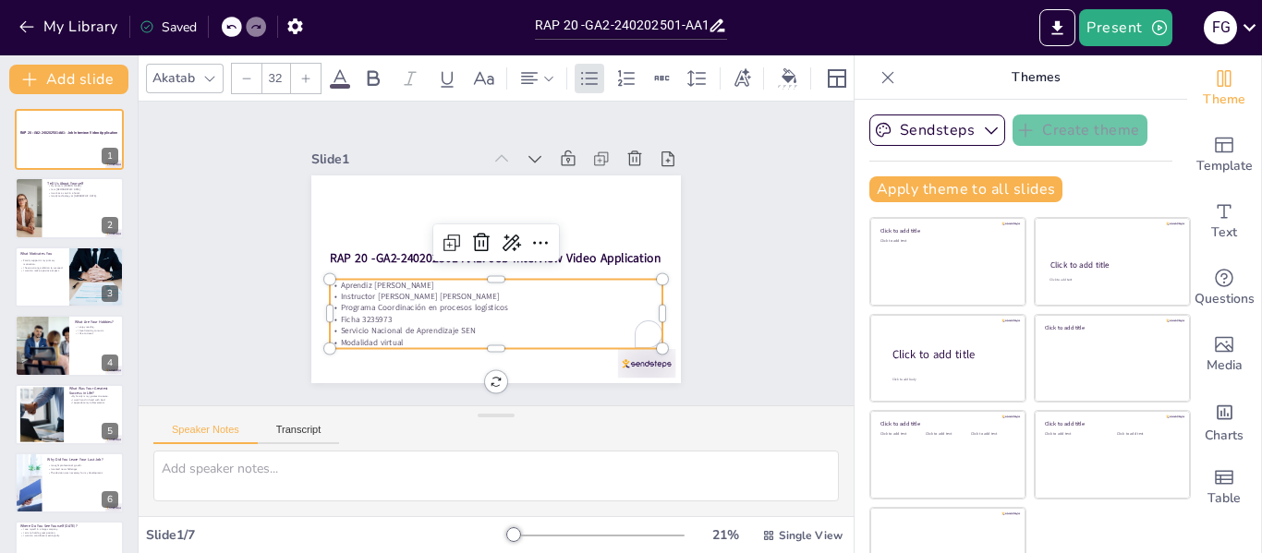
click at [230, 30] on icon at bounding box center [230, 26] width 11 height 11
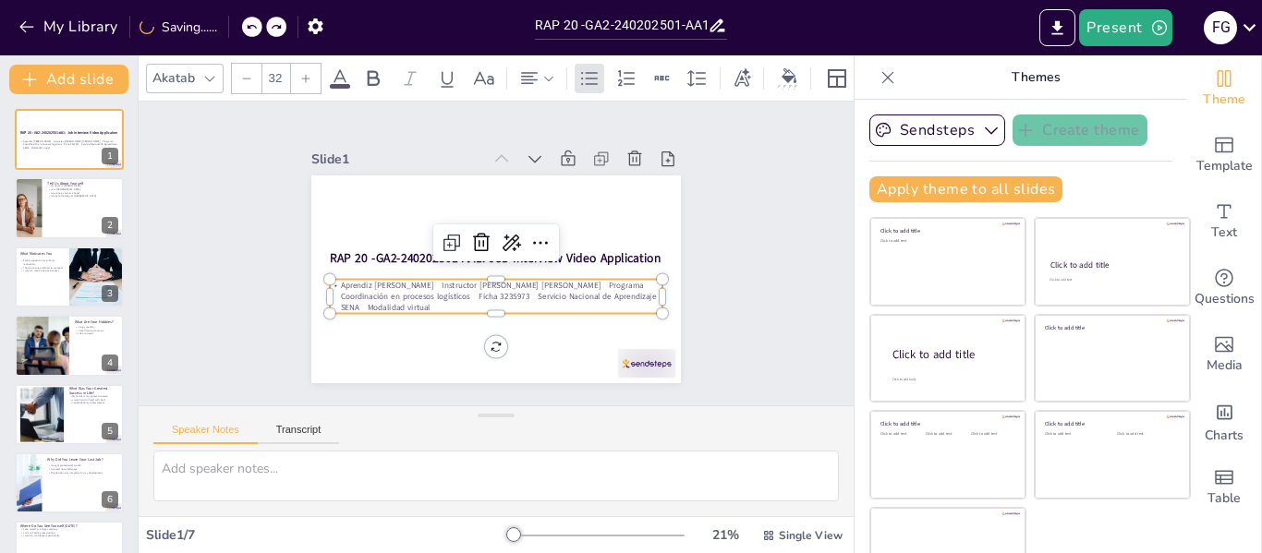
scroll to position [42, 0]
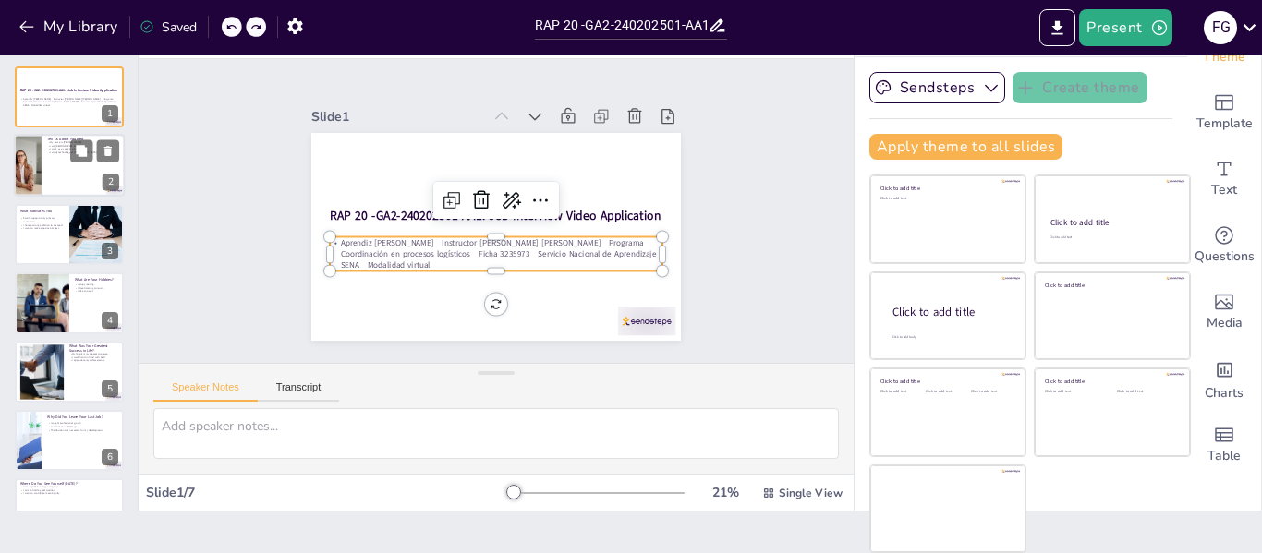
click at [61, 177] on div at bounding box center [69, 166] width 111 height 63
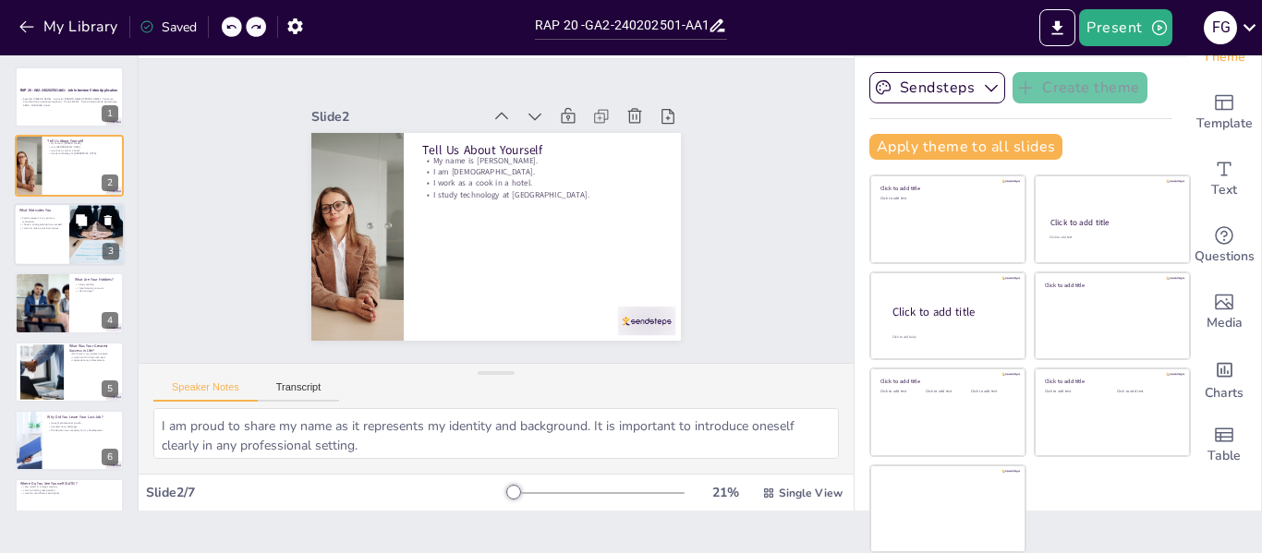
click at [56, 243] on div at bounding box center [69, 234] width 111 height 63
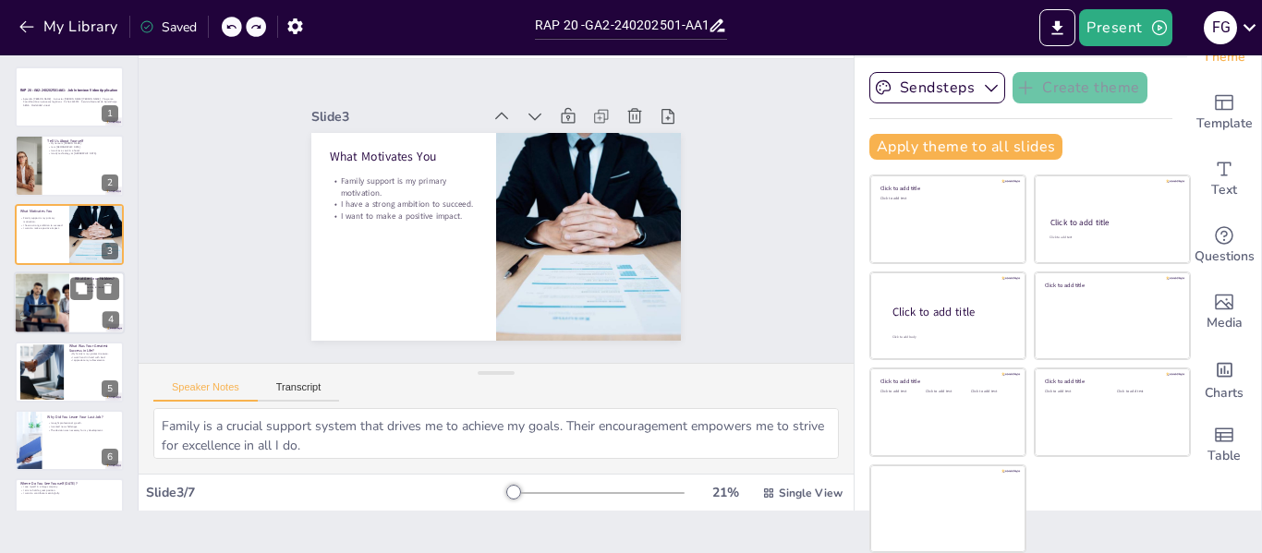
click at [53, 296] on div at bounding box center [42, 303] width 102 height 63
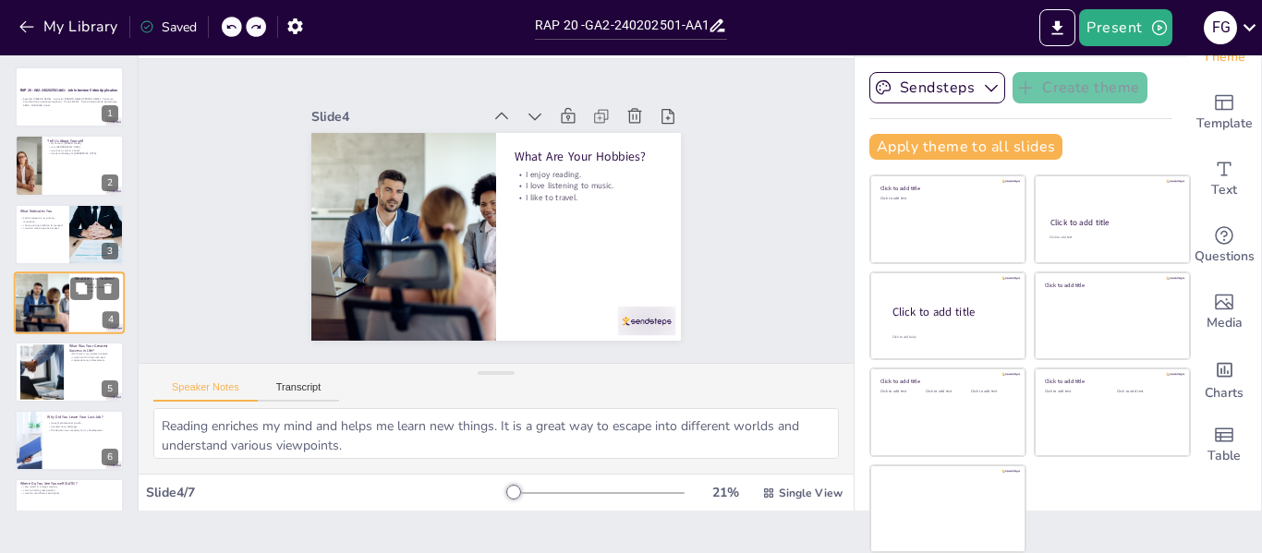
scroll to position [22, 0]
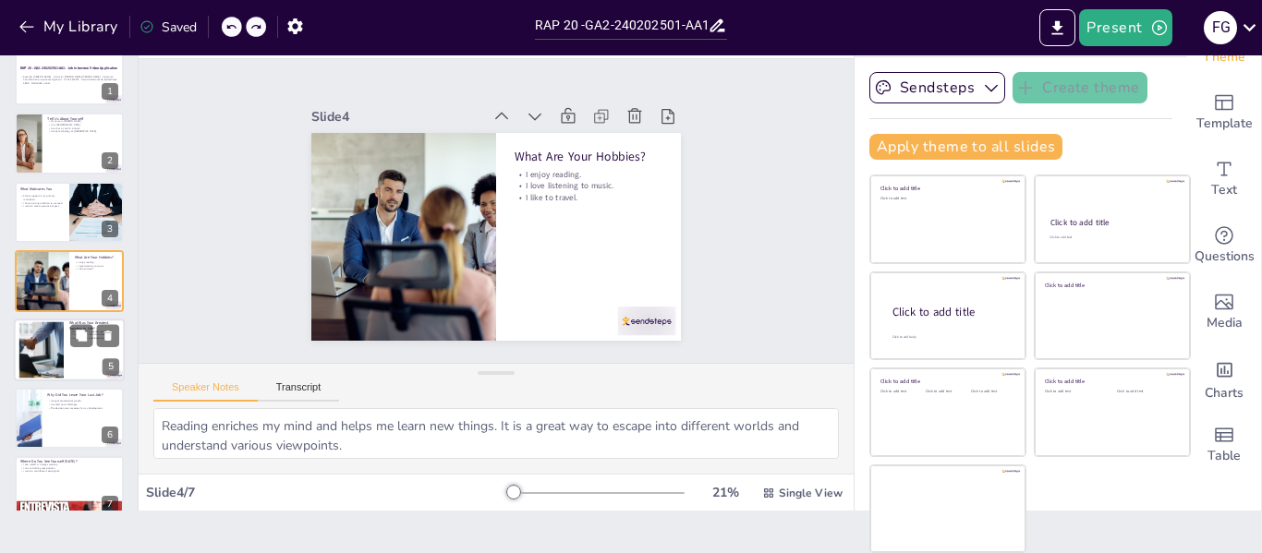
click at [52, 341] on div at bounding box center [41, 349] width 99 height 56
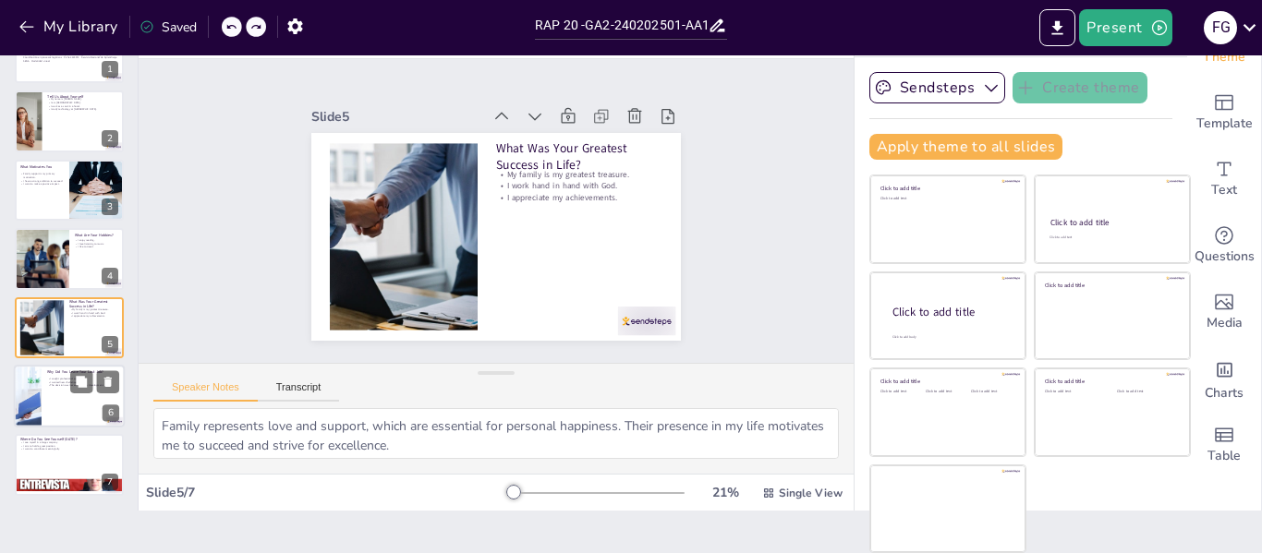
click at [33, 375] on div at bounding box center [27, 396] width 112 height 63
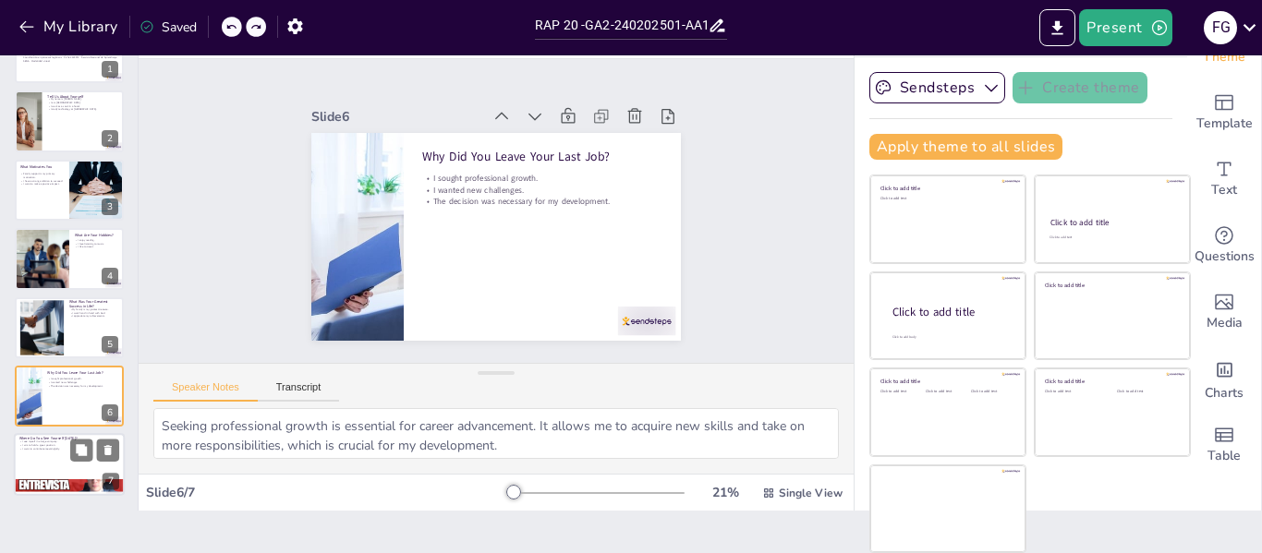
click at [58, 460] on div at bounding box center [69, 465] width 111 height 63
type textarea "Working in a large company provides opportunities for professional growth and e…"
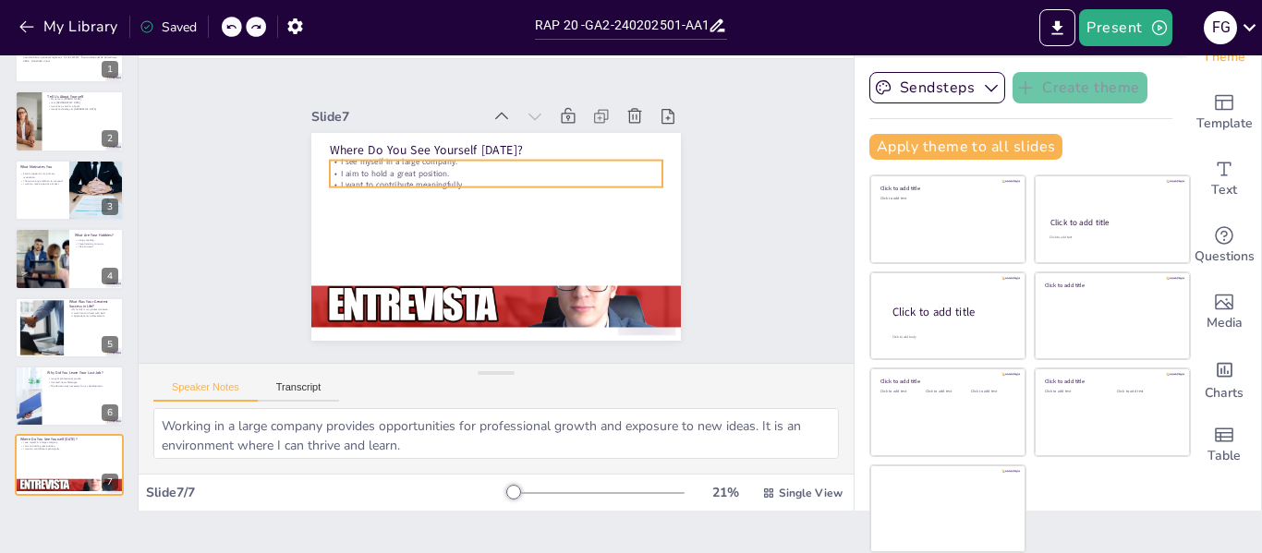
click at [466, 179] on p "I want to contribute meaningfully." at bounding box center [496, 184] width 332 height 11
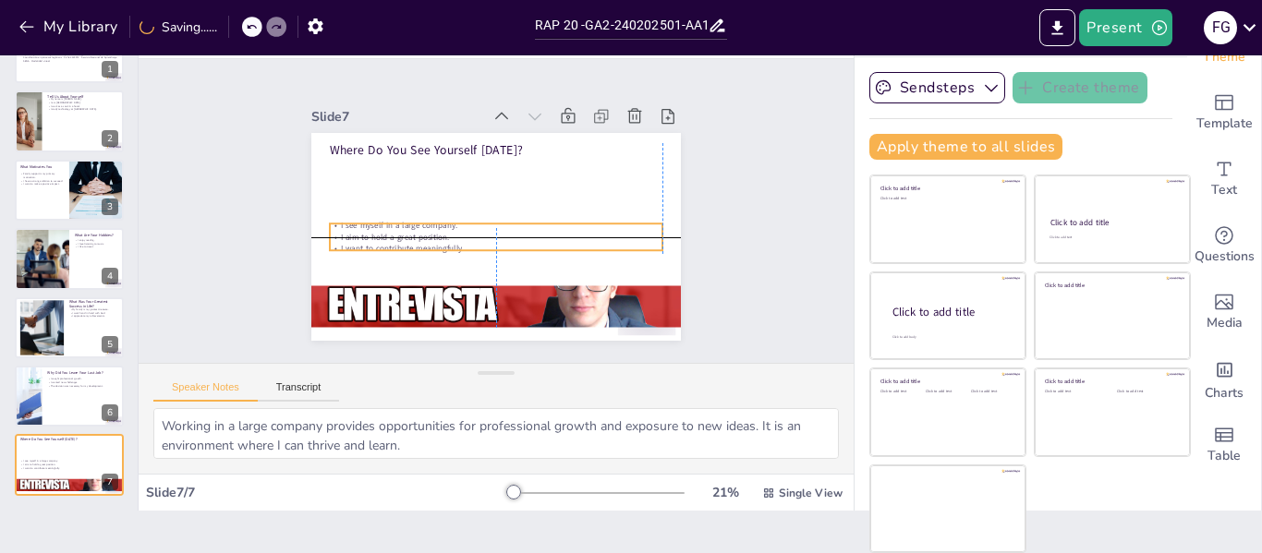
drag, startPoint x: 473, startPoint y: 176, endPoint x: 472, endPoint y: 244, distance: 67.4
click at [472, 244] on p "I want to contribute meaningfully." at bounding box center [492, 248] width 332 height 46
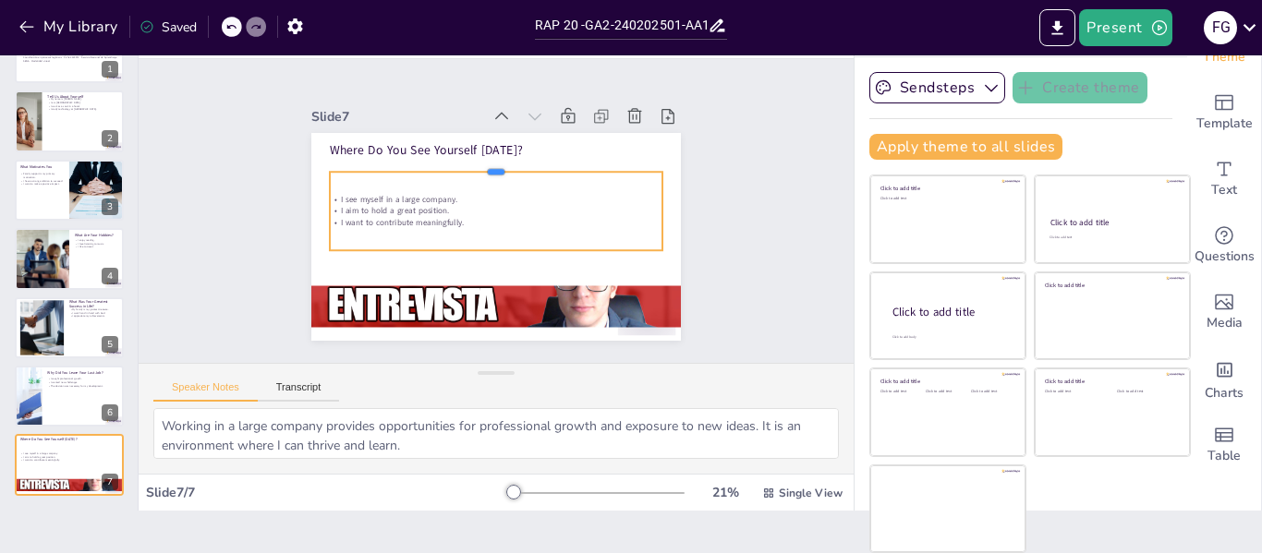
drag, startPoint x: 474, startPoint y: 211, endPoint x: 475, endPoint y: 160, distance: 51.7
click at [475, 160] on div at bounding box center [506, 165] width 328 height 83
click at [355, 66] on div "Slide 1 RAP 20 -GA2-240202501-AA1: Job Interview Video Application Aprendiz [PE…" at bounding box center [496, 210] width 743 height 377
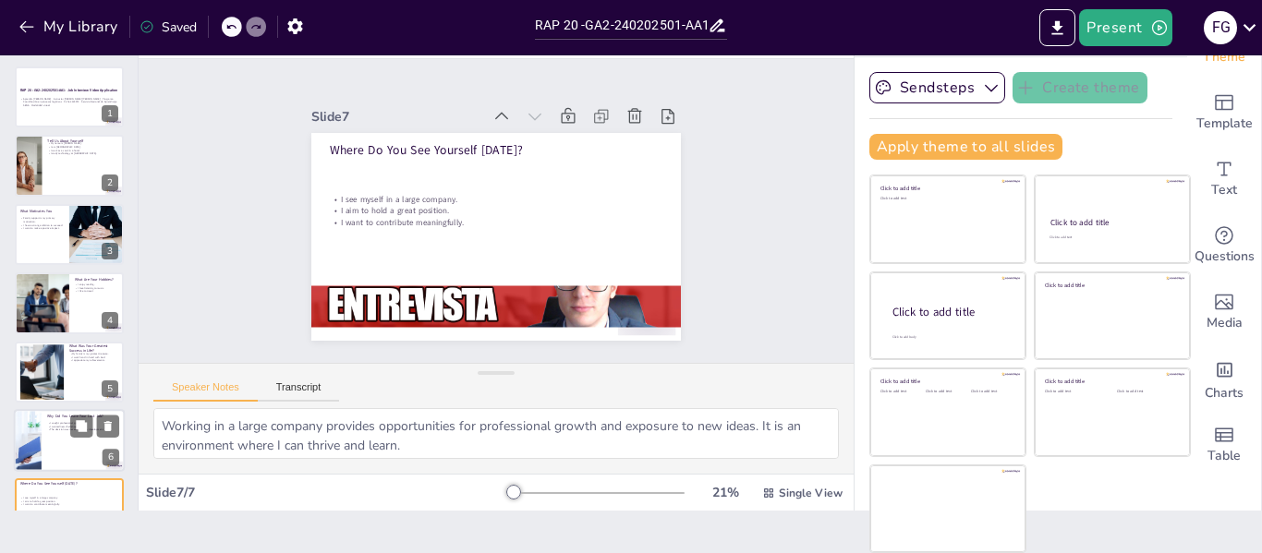
scroll to position [0, 0]
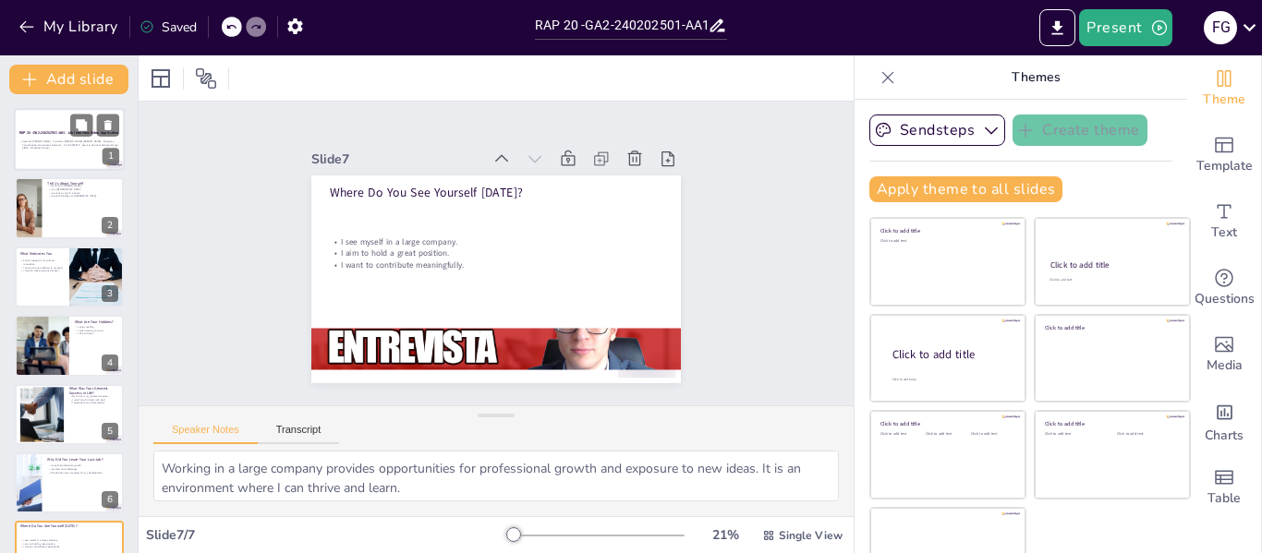
click at [78, 138] on div at bounding box center [69, 139] width 111 height 63
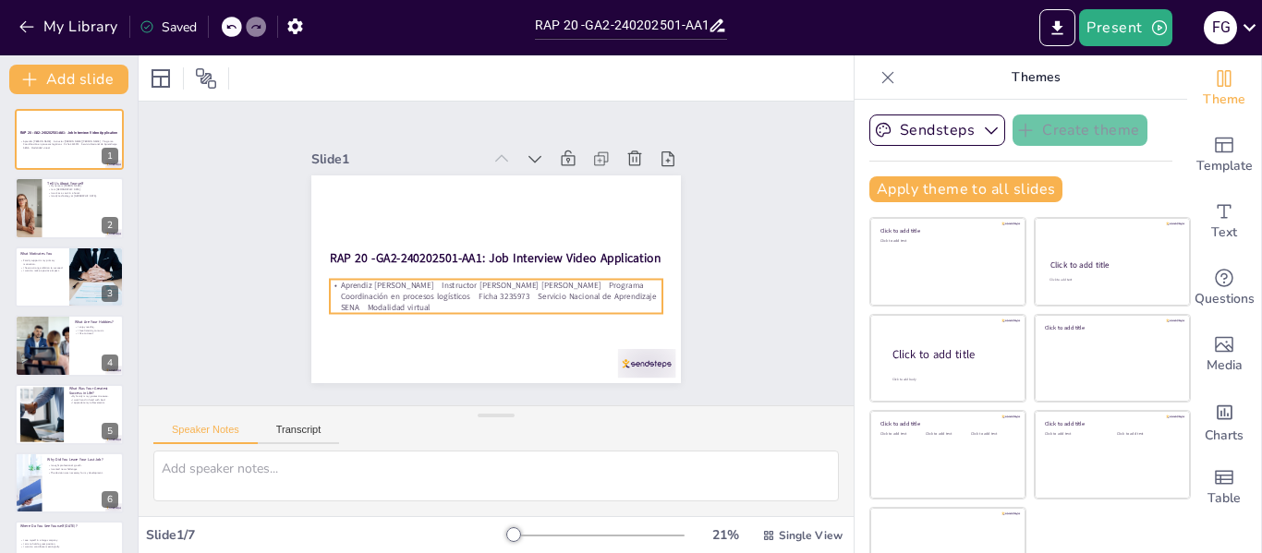
click at [487, 277] on span "Aprendiz [PERSON_NAME] Instructor [PERSON_NAME] [PERSON_NAME] Programa Coordina…" at bounding box center [493, 290] width 316 height 55
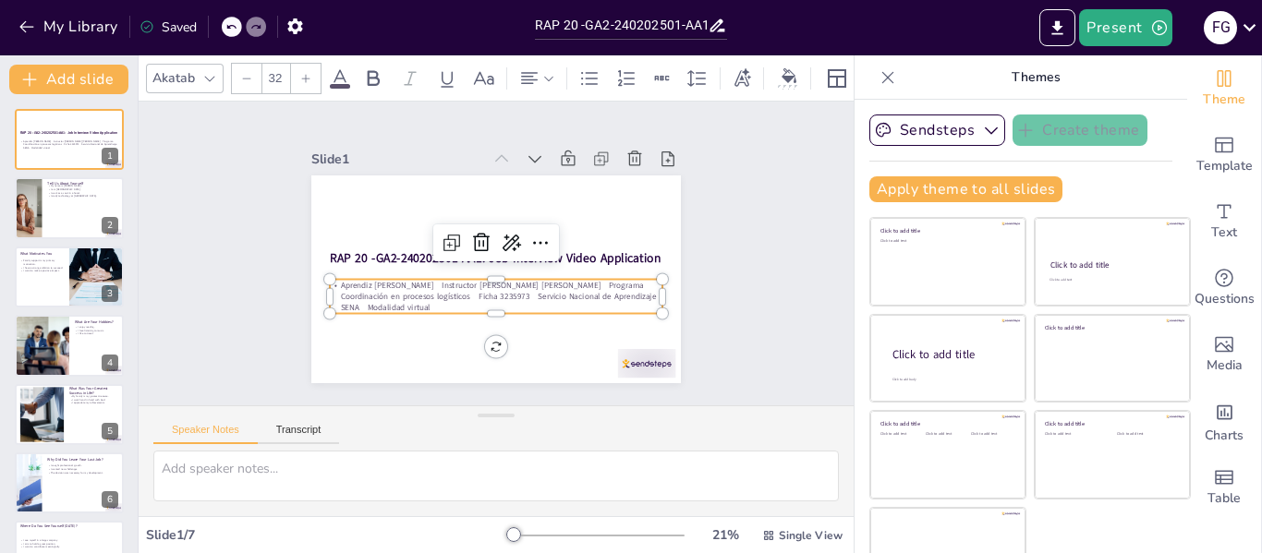
click at [487, 277] on span "Aprendiz [PERSON_NAME] Instructor [PERSON_NAME] [PERSON_NAME] Programa Coordina…" at bounding box center [488, 291] width 313 height 88
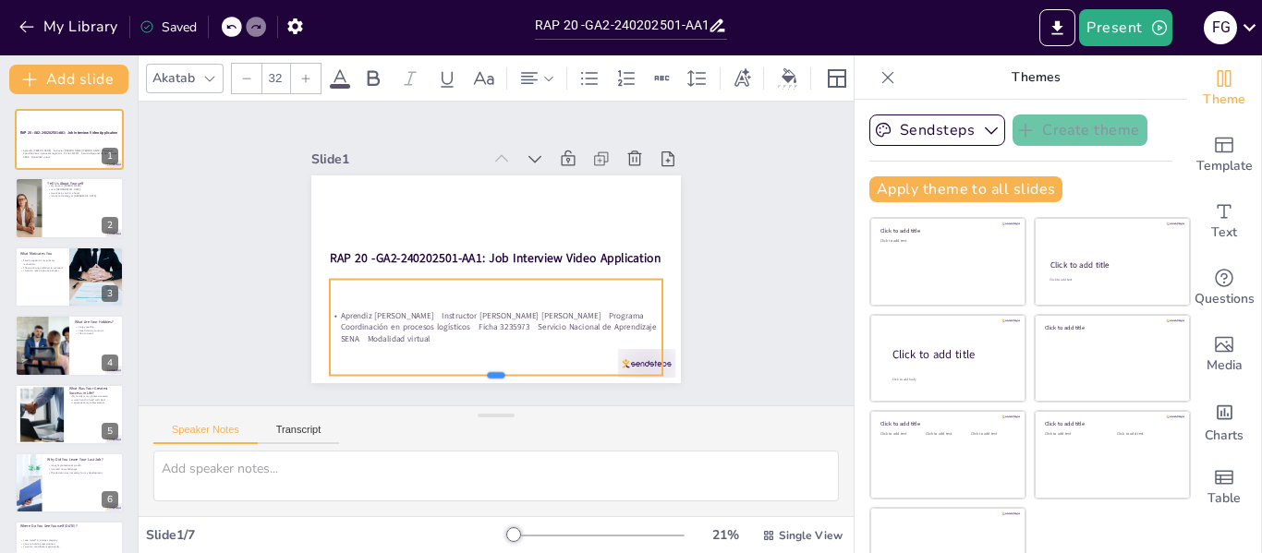
drag, startPoint x: 477, startPoint y: 308, endPoint x: 477, endPoint y: 369, distance: 61.9
click at [477, 369] on div at bounding box center [482, 382] width 332 height 50
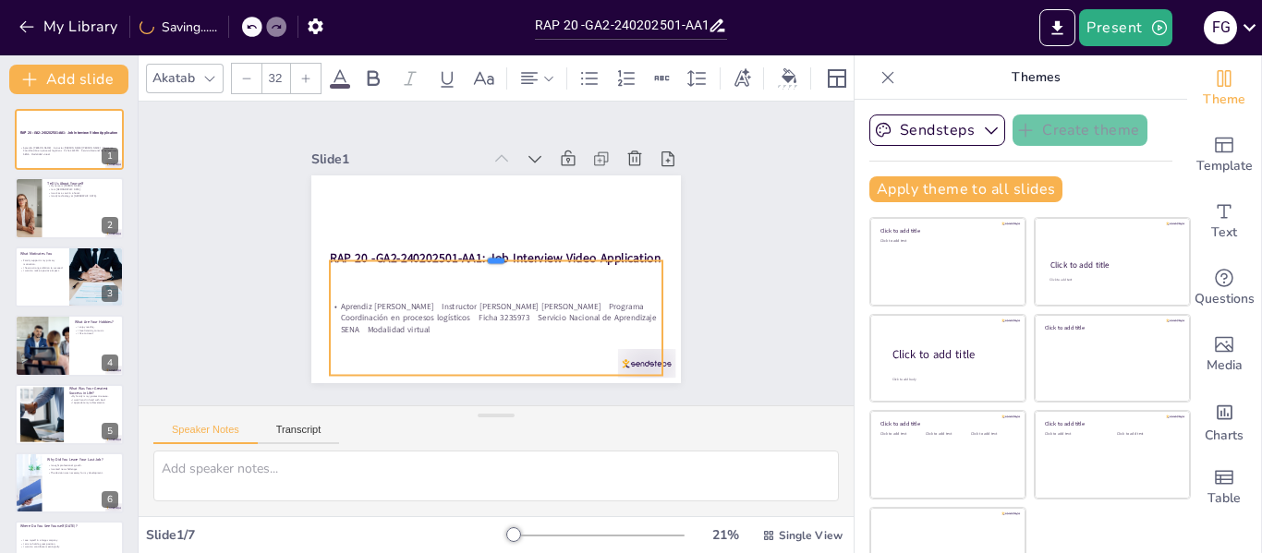
drag, startPoint x: 480, startPoint y: 271, endPoint x: 480, endPoint y: 252, distance: 18.5
click at [480, 252] on div at bounding box center [496, 253] width 328 height 84
click at [480, 297] on span "Aprendiz [PERSON_NAME] Instructor [PERSON_NAME] [PERSON_NAME] Programa Coordina…" at bounding box center [462, 305] width 284 height 177
click at [480, 296] on span "Aprendiz [PERSON_NAME] Instructor [PERSON_NAME] [PERSON_NAME] Programa Coordina…" at bounding box center [490, 311] width 316 height 55
click at [484, 303] on span "Aprendiz [PERSON_NAME] Instructor [PERSON_NAME] [PERSON_NAME] Programa Coordina…" at bounding box center [490, 311] width 316 height 55
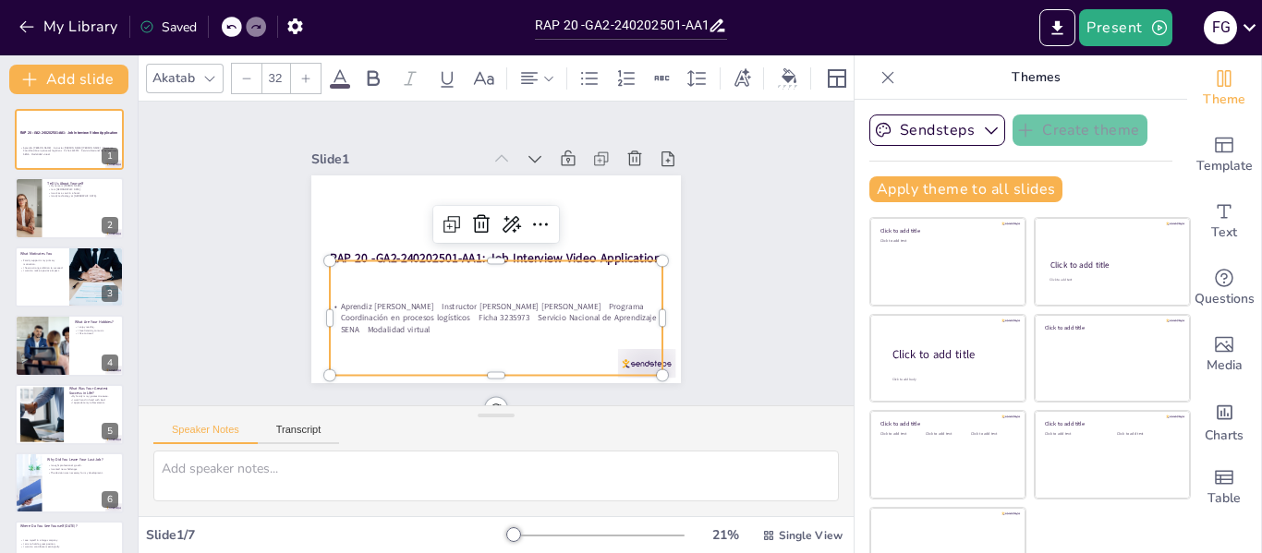
click at [484, 303] on span "Aprendiz [PERSON_NAME] Instructor [PERSON_NAME] [PERSON_NAME] Programa Coordina…" at bounding box center [499, 318] width 316 height 34
click at [484, 300] on span "Aprendiz [PERSON_NAME] Instructor [PERSON_NAME] [PERSON_NAME] Programa Coordina…" at bounding box center [483, 312] width 313 height 88
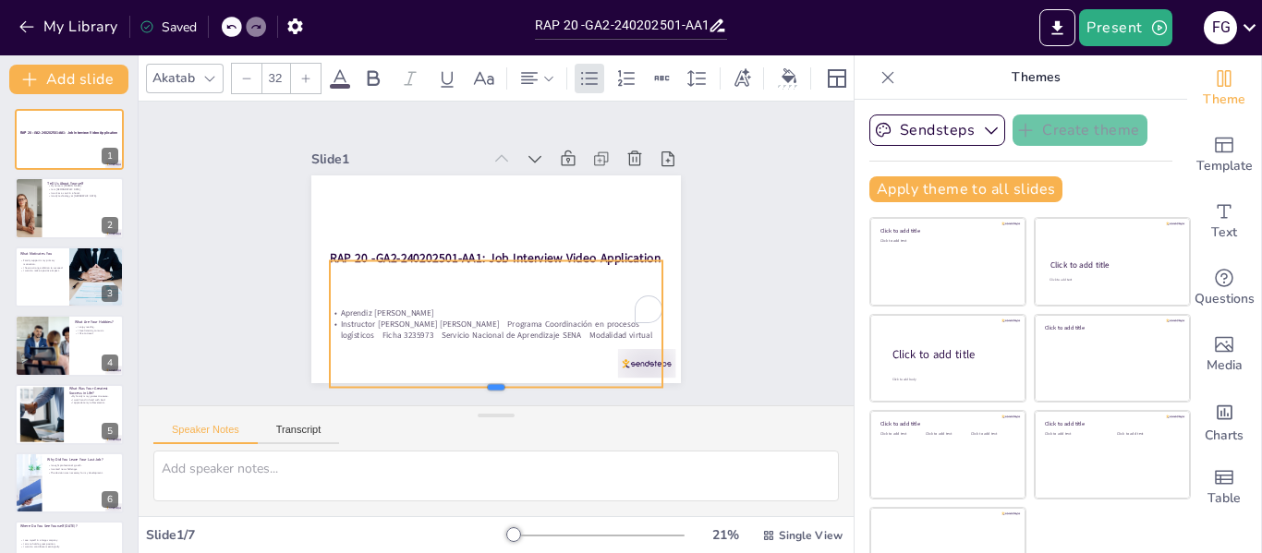
drag, startPoint x: 481, startPoint y: 292, endPoint x: 477, endPoint y: 384, distance: 92.4
click at [477, 384] on div at bounding box center [400, 359] width 257 height 234
click at [487, 315] on span "Instructor [PERSON_NAME] [PERSON_NAME] Programa Coordinación en procesos logíst…" at bounding box center [487, 329] width 311 height 55
drag, startPoint x: 476, startPoint y: 301, endPoint x: 476, endPoint y: 376, distance: 74.8
click at [476, 376] on div at bounding box center [454, 382] width 320 height 117
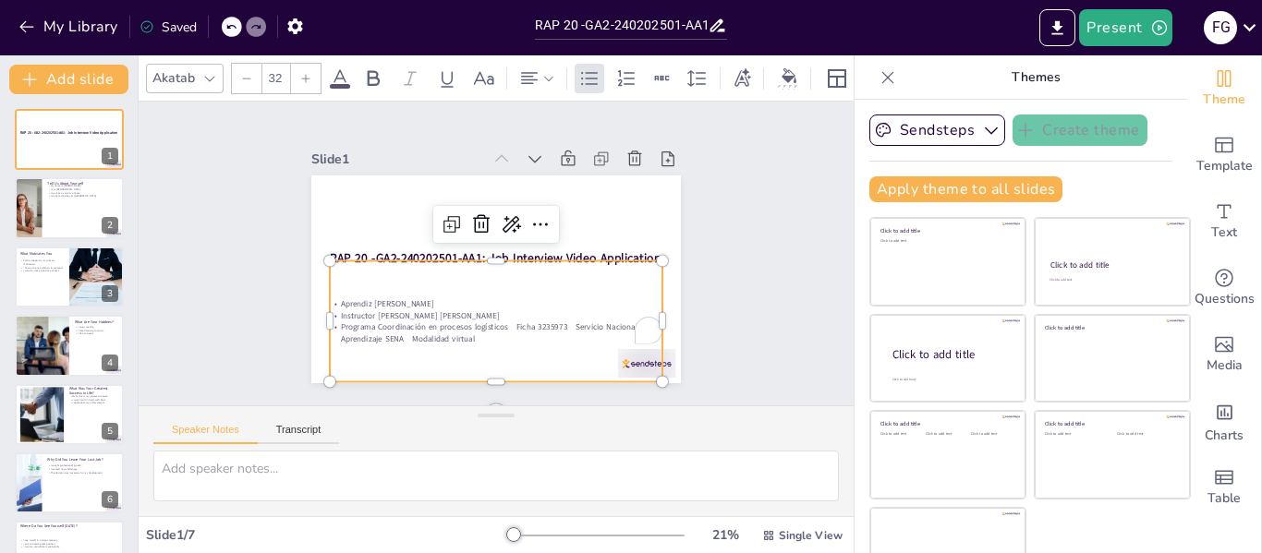
click at [492, 321] on span "Programa Coordinación en procesos logísticos Ficha 3235973 Servicio Nacional de…" at bounding box center [486, 326] width 309 height 43
drag, startPoint x: 473, startPoint y: 302, endPoint x: 473, endPoint y: 370, distance: 68.3
click at [473, 370] on div at bounding box center [423, 354] width 278 height 208
click at [378, 326] on span "Ficha 3235973 Servicio Nacional de Aprendizaje SENA Modalidad virtual" at bounding box center [415, 276] width 145 height 239
drag, startPoint x: 477, startPoint y: 314, endPoint x: 477, endPoint y: 388, distance: 73.9
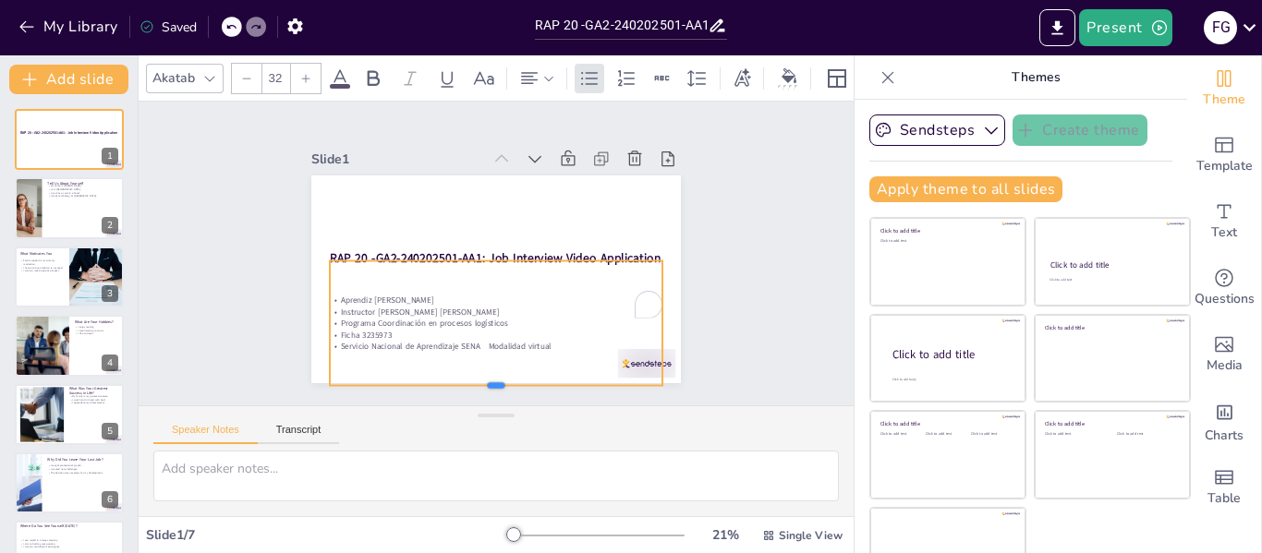
click at [477, 388] on div at bounding box center [481, 392] width 332 height 49
click at [473, 344] on span "Servicio Nacional de Aprendizaje SENA Modalidad virtual" at bounding box center [446, 349] width 211 height 11
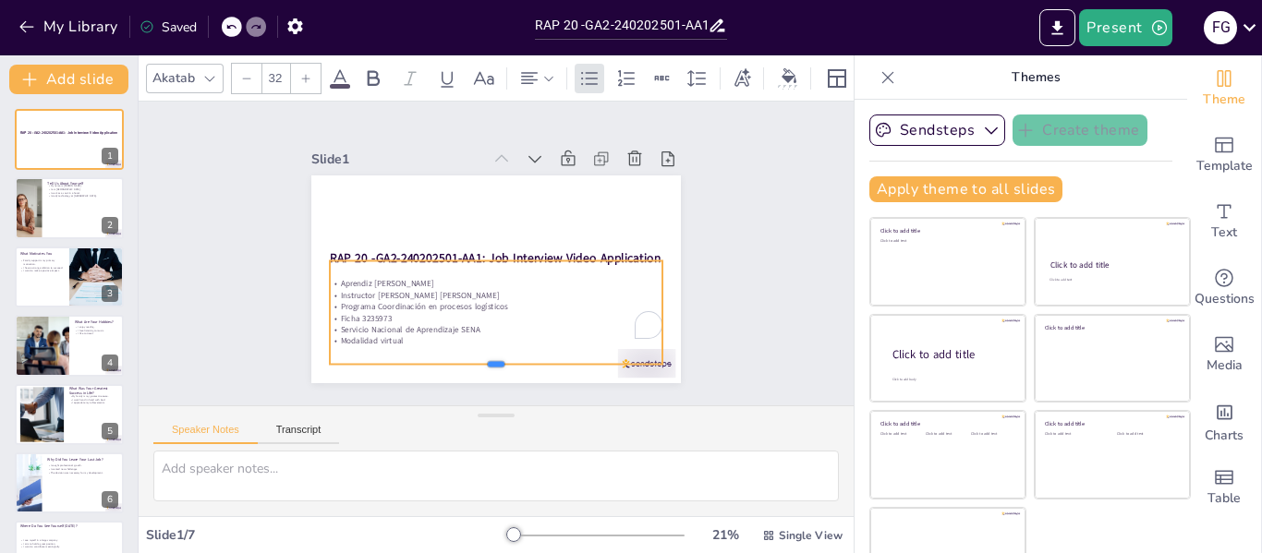
drag, startPoint x: 469, startPoint y: 326, endPoint x: 465, endPoint y: 360, distance: 34.5
click at [465, 360] on div at bounding box center [484, 371] width 332 height 50
click at [489, 301] on span "Programa Coordinación en procesos logísticos" at bounding box center [424, 306] width 167 height 11
drag, startPoint x: 318, startPoint y: 273, endPoint x: 400, endPoint y: 341, distance: 106.3
click at [400, 343] on div "Aprendiz [PERSON_NAME] Instructor [PERSON_NAME] [PERSON_NAME] Programa Coordina…" at bounding box center [490, 313] width 342 height 138
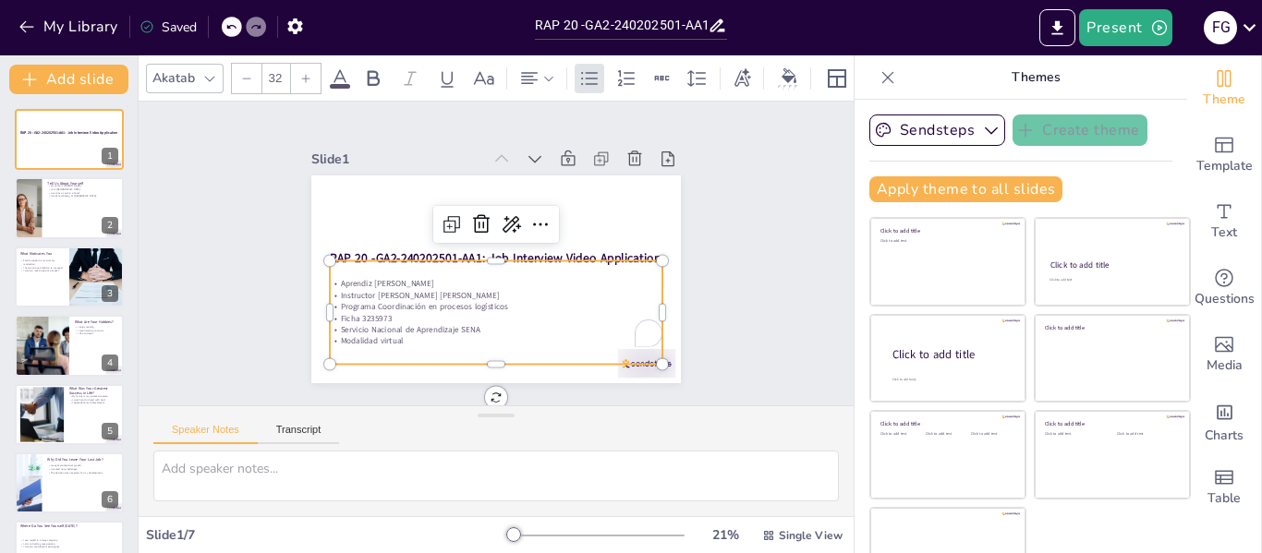
click at [308, 73] on icon at bounding box center [305, 78] width 11 height 11
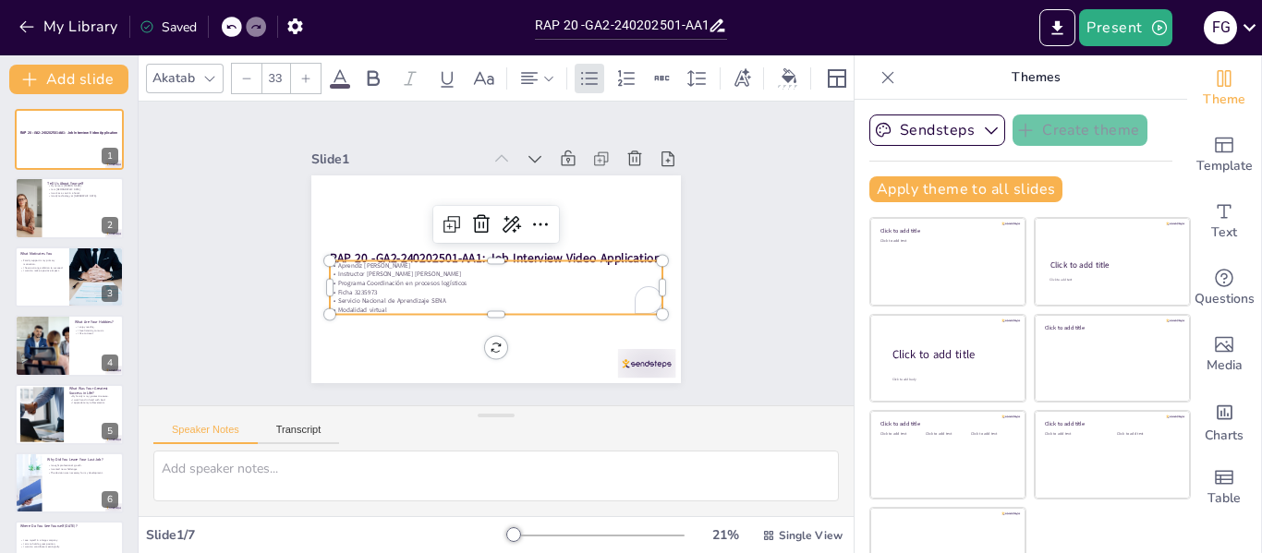
click at [251, 73] on icon at bounding box center [246, 78] width 11 height 11
click at [308, 74] on icon at bounding box center [305, 78] width 11 height 11
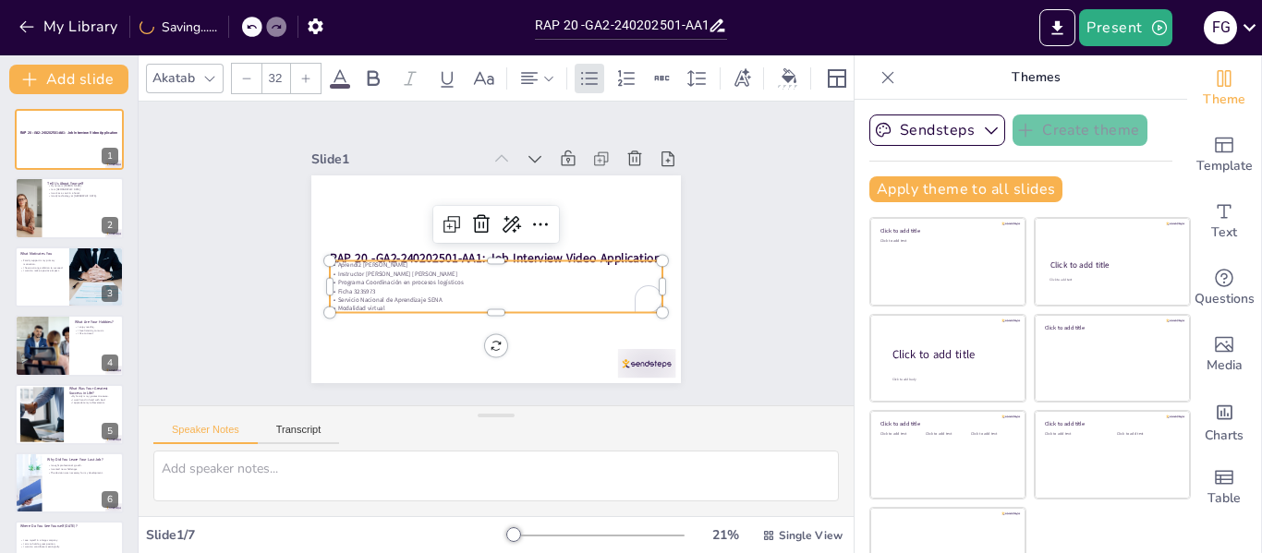
click at [308, 74] on icon at bounding box center [305, 78] width 11 height 11
click at [308, 75] on icon at bounding box center [305, 78] width 11 height 11
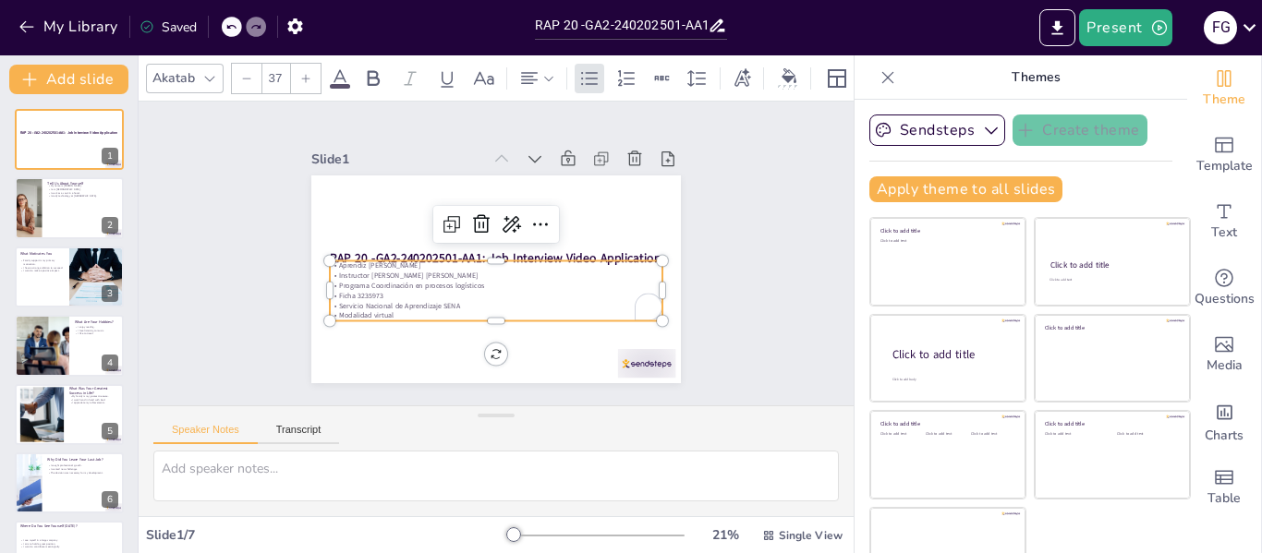
click at [308, 75] on icon at bounding box center [305, 78] width 11 height 11
click at [309, 75] on icon at bounding box center [305, 78] width 11 height 11
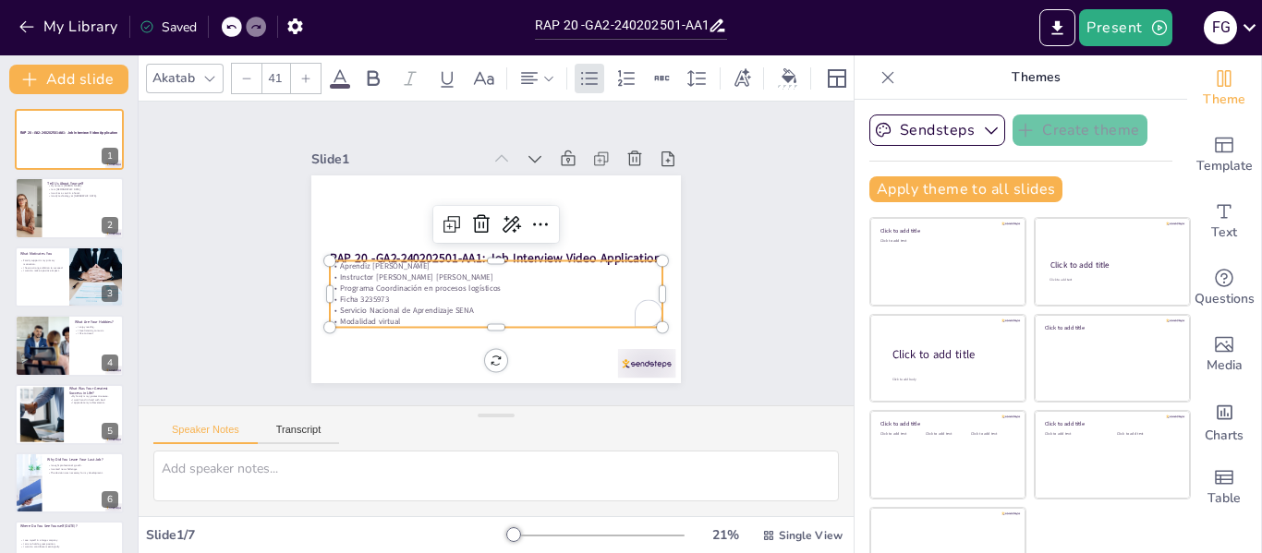
type input "42"
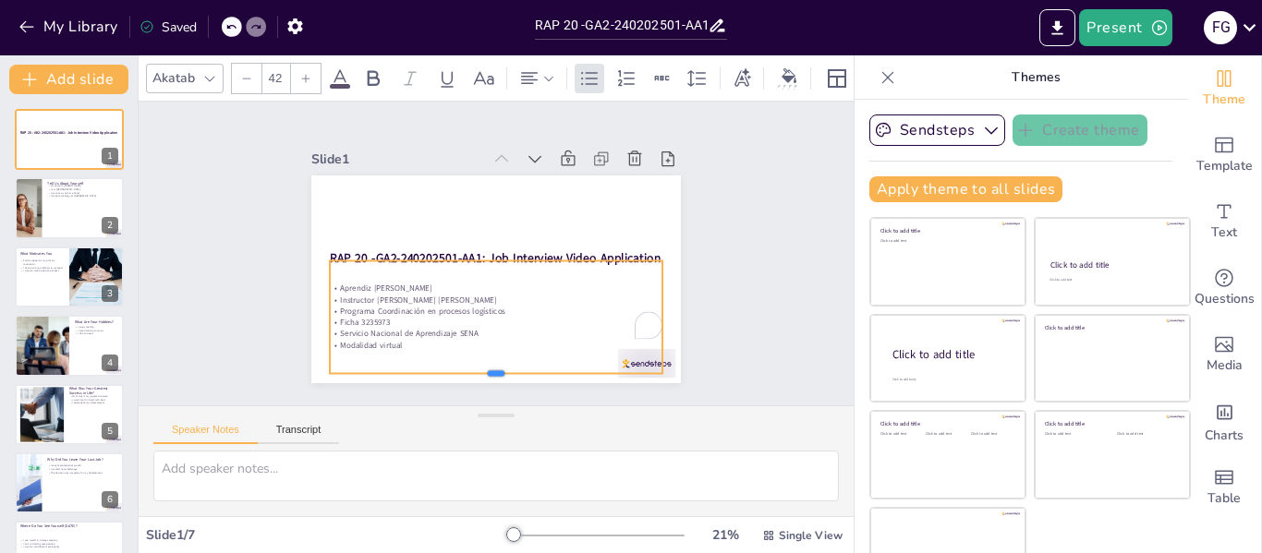
drag, startPoint x: 476, startPoint y: 324, endPoint x: 472, endPoint y: 368, distance: 44.5
click at [473, 369] on div at bounding box center [470, 377] width 328 height 83
click at [713, 290] on div "Slide 1 RAP 20 -GA2-240202501-AA1: Job Interview Video Application Aprendiz [PE…" at bounding box center [496, 253] width 763 height 446
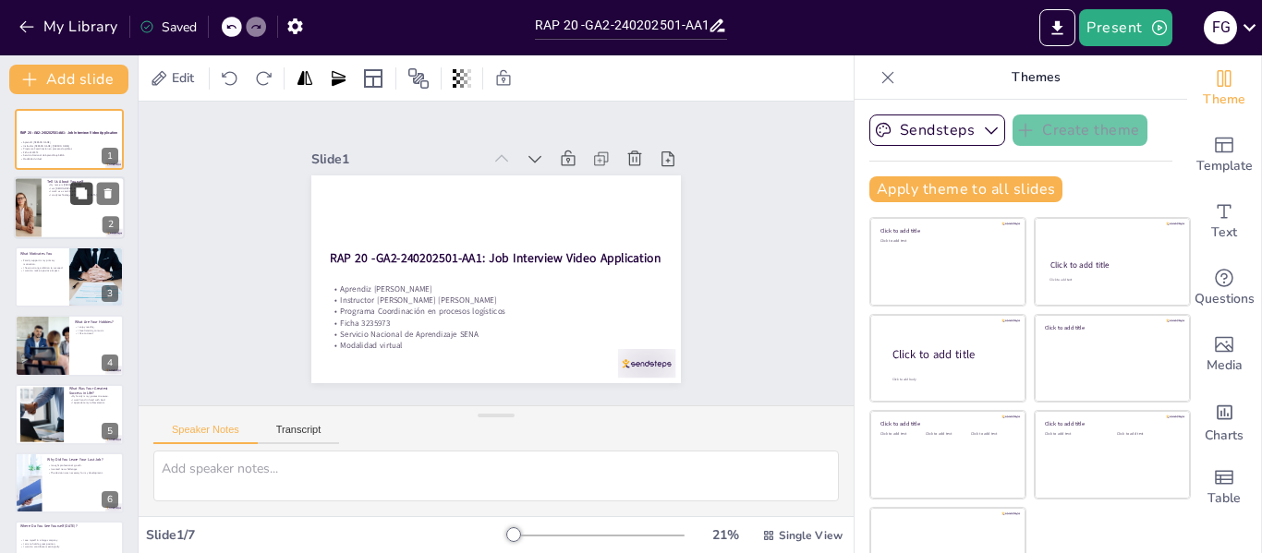
click at [80, 203] on button at bounding box center [81, 194] width 22 height 22
type textarea "I am proud to share my name as it represents my identity and background. It is …"
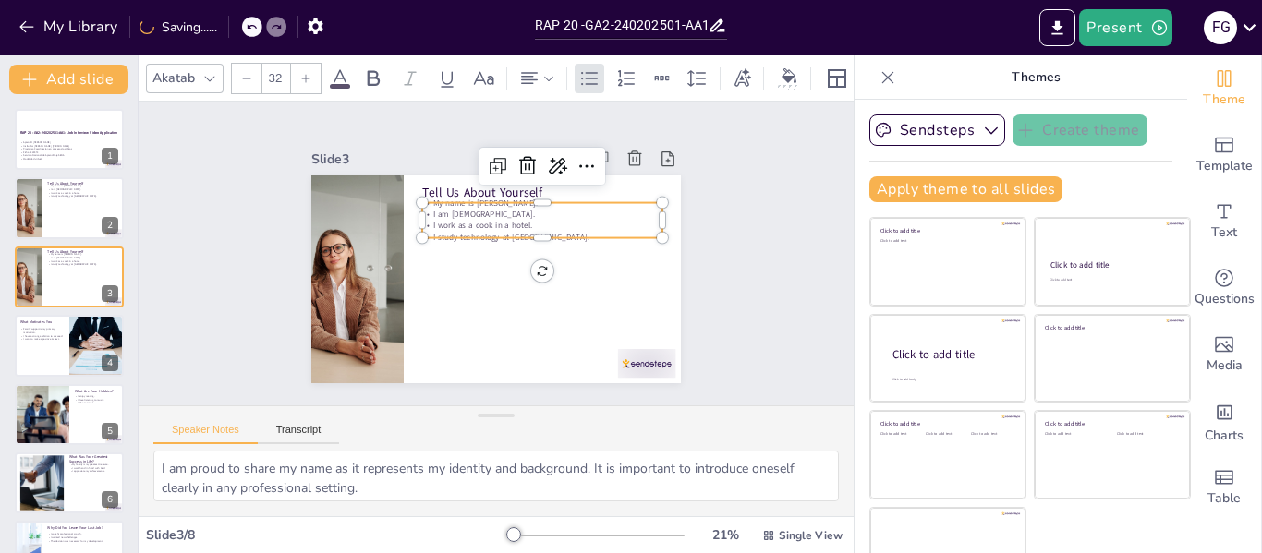
click at [546, 220] on p "I work as a cook in a hotel." at bounding box center [542, 225] width 240 height 11
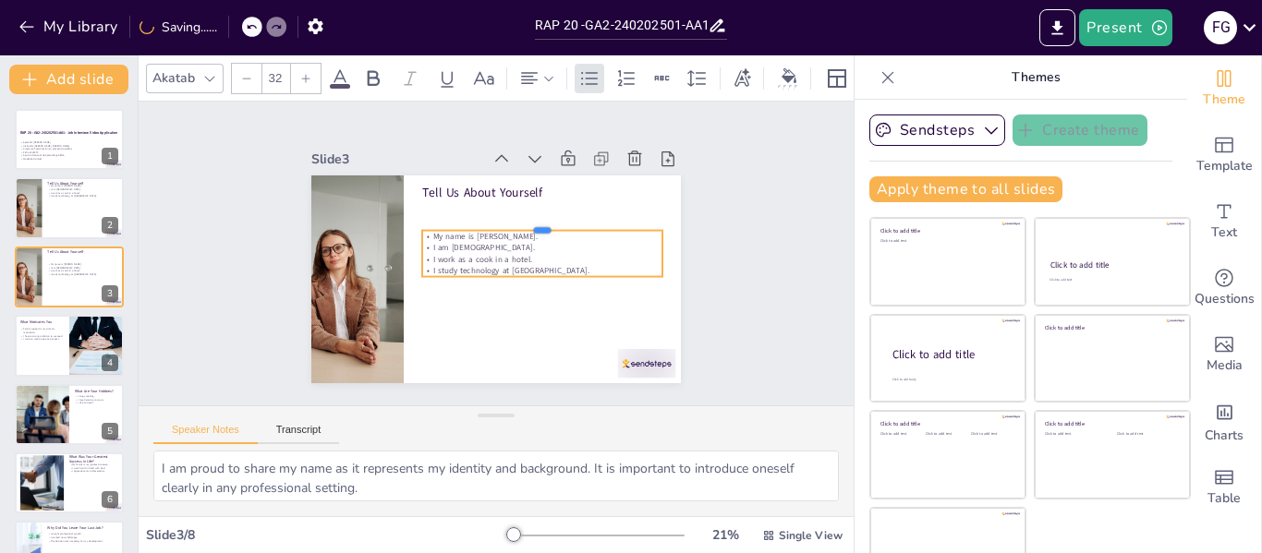
drag, startPoint x: 522, startPoint y: 189, endPoint x: 520, endPoint y: 240, distance: 50.8
click at [520, 240] on div "Tell Us About Yourself My name is [PERSON_NAME]. I am [DEMOGRAPHIC_DATA]. I wor…" at bounding box center [492, 280] width 389 height 246
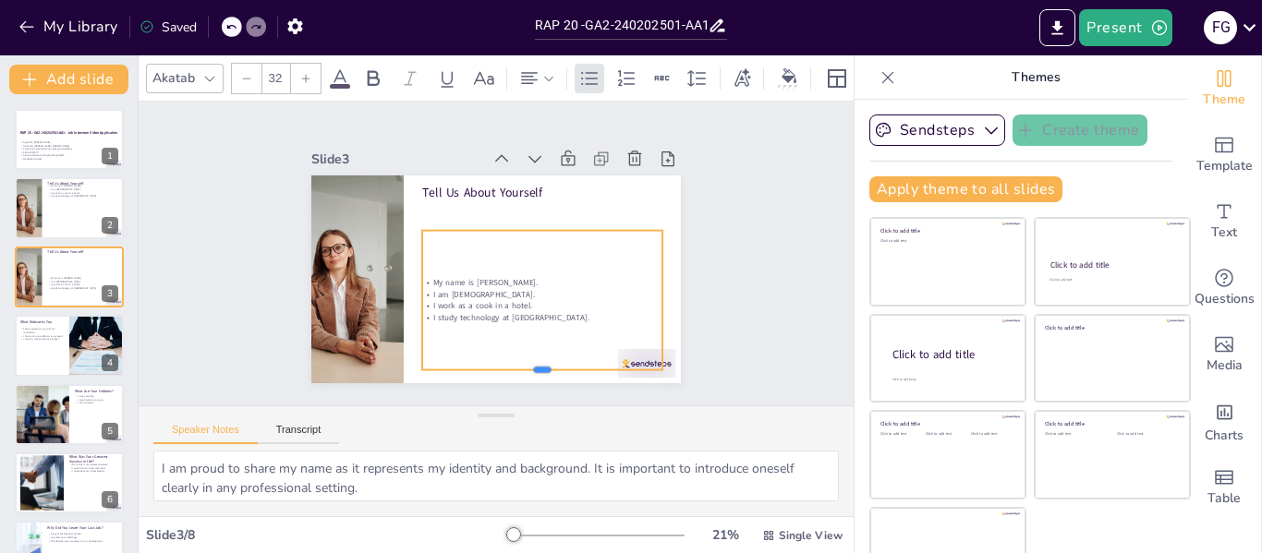
drag, startPoint x: 522, startPoint y: 269, endPoint x: 517, endPoint y: 362, distance: 93.4
click at [517, 362] on div at bounding box center [529, 381] width 240 height 40
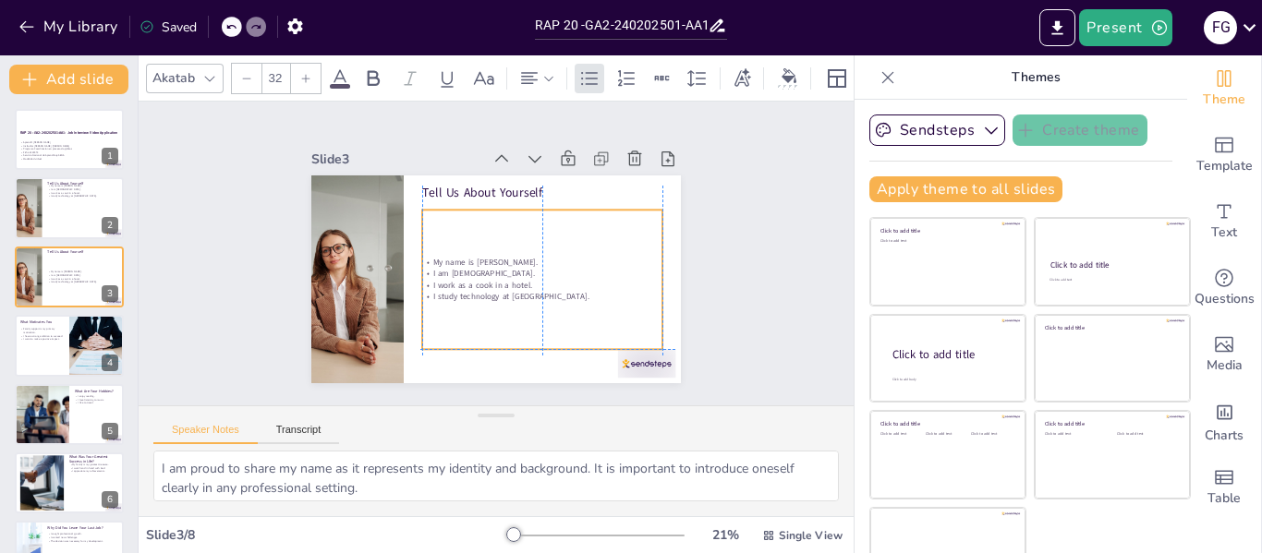
drag, startPoint x: 411, startPoint y: 261, endPoint x: 409, endPoint y: 248, distance: 14.0
click at [413, 248] on div "My name is [PERSON_NAME]. I am [DEMOGRAPHIC_DATA]. I work as a cook in a hotel.…" at bounding box center [539, 283] width 253 height 163
click at [414, 237] on div "My name is [PERSON_NAME]. I am [DEMOGRAPHIC_DATA]. I work as a cook in a hotel.…" at bounding box center [532, 292] width 272 height 207
click at [412, 248] on div "My name is [PERSON_NAME]. I am [DEMOGRAPHIC_DATA]. I work as a cook in a hotel.…" at bounding box center [485, 306] width 207 height 272
click at [413, 248] on div "My name is [PERSON_NAME]. I am [DEMOGRAPHIC_DATA]. I work as a cook in a hotel.…" at bounding box center [539, 283] width 253 height 163
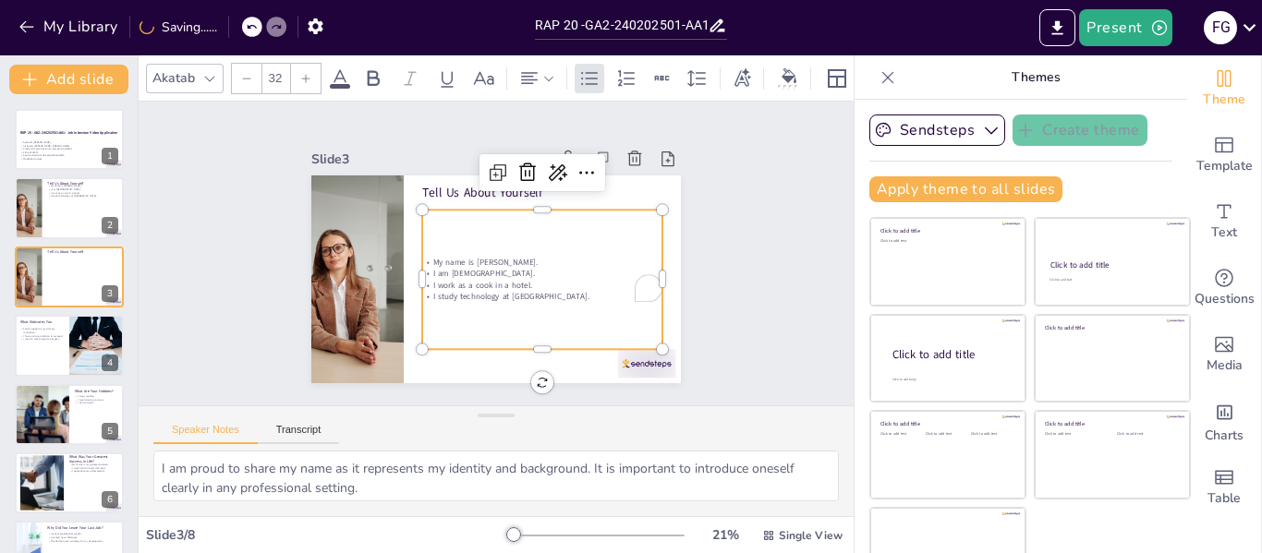
click at [413, 248] on div "My name is [PERSON_NAME]. I am [DEMOGRAPHIC_DATA]. I work as a cook in a hotel.…" at bounding box center [539, 283] width 253 height 163
click at [415, 248] on div "My name is [PERSON_NAME]. I am [DEMOGRAPHIC_DATA]. I work as a cook in a hotel.…" at bounding box center [539, 283] width 253 height 163
drag, startPoint x: 415, startPoint y: 248, endPoint x: 417, endPoint y: 289, distance: 41.7
click at [417, 289] on div "My name is [PERSON_NAME]. I am [DEMOGRAPHIC_DATA]. I work as a cook in a hotel.…" at bounding box center [539, 283] width 253 height 163
click at [420, 251] on p "My name is [PERSON_NAME]." at bounding box center [538, 271] width 237 height 61
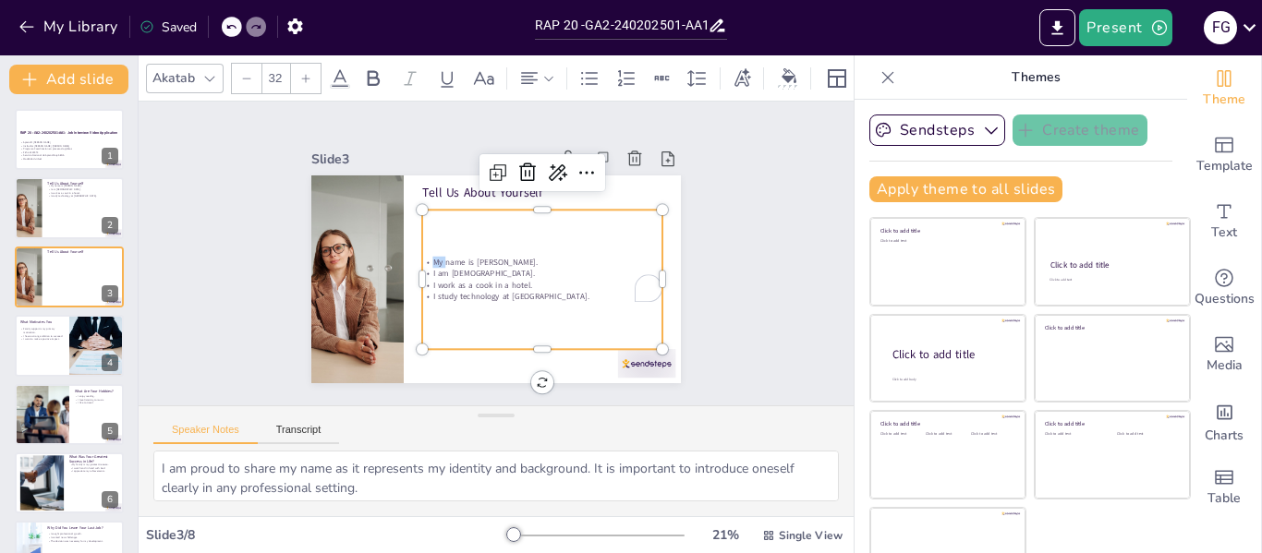
click at [421, 251] on p "My name is [PERSON_NAME]." at bounding box center [537, 276] width 232 height 85
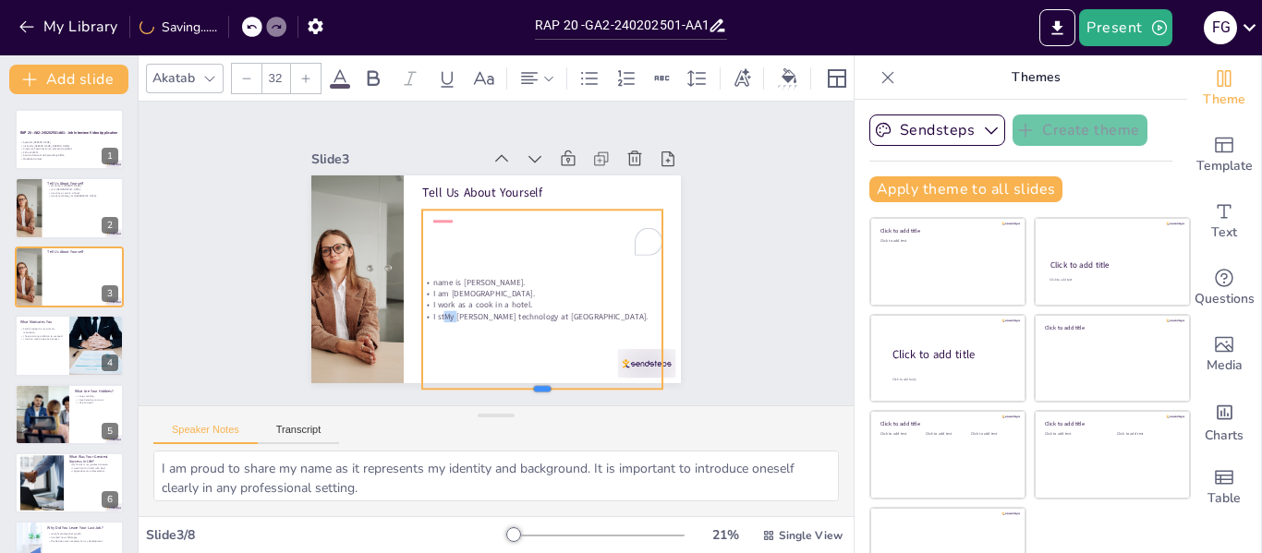
drag, startPoint x: 521, startPoint y: 309, endPoint x: 521, endPoint y: 382, distance: 73.0
click at [521, 382] on div at bounding box center [480, 402] width 225 height 111
click at [549, 288] on p "I am [DEMOGRAPHIC_DATA]." at bounding box center [537, 298] width 240 height 36
click at [230, 29] on icon at bounding box center [230, 27] width 9 height 5
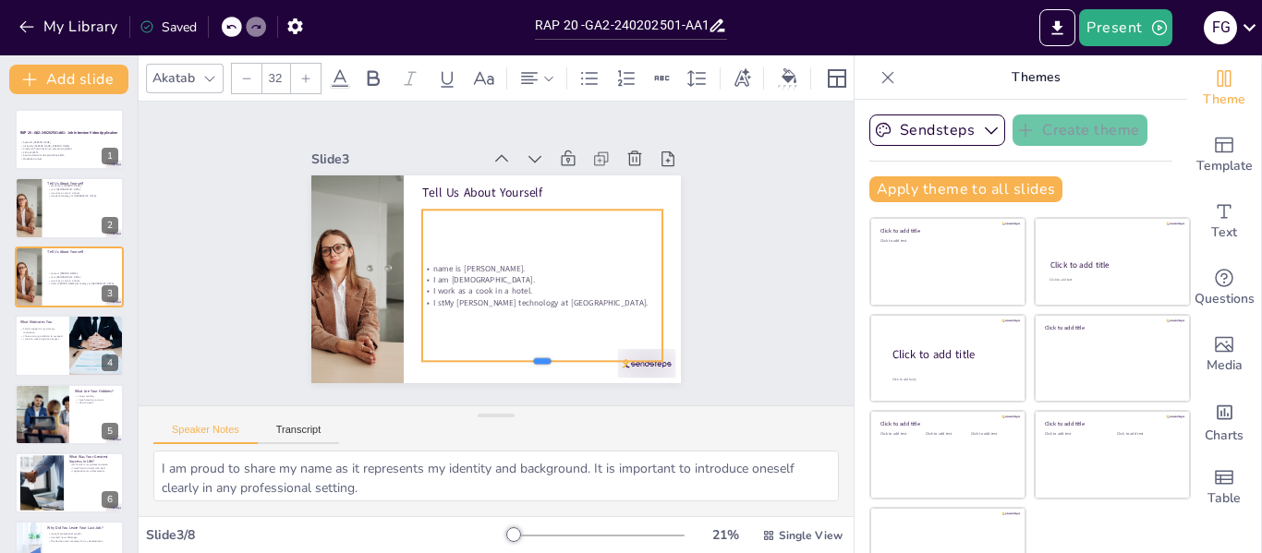
drag, startPoint x: 524, startPoint y: 249, endPoint x: 519, endPoint y: 355, distance: 105.4
click at [519, 355] on div at bounding box center [504, 377] width 233 height 89
drag, startPoint x: 407, startPoint y: 257, endPoint x: 390, endPoint y: 258, distance: 17.6
click at [404, 258] on p "name is [PERSON_NAME]." at bounding box center [524, 274] width 240 height 37
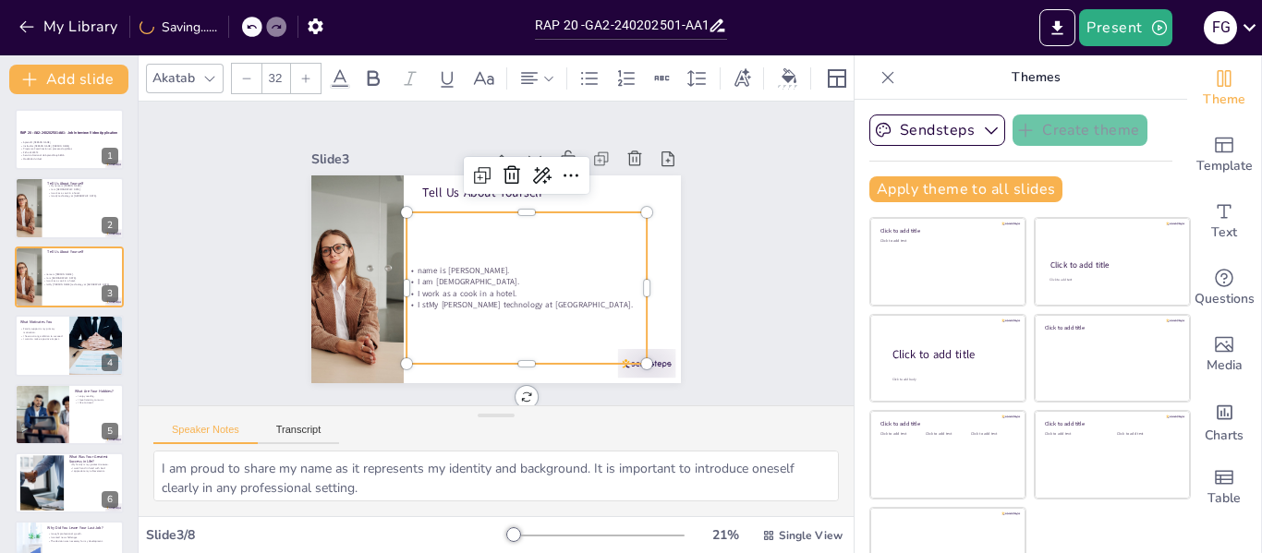
click at [717, 286] on div "Slide 1 RAP 20 -GA2-240202501-AA1: Job Interview Video Application Aprendiz [PE…" at bounding box center [496, 254] width 715 height 304
click at [419, 296] on p "I stMy [PERSON_NAME] technology at [GEOGRAPHIC_DATA]." at bounding box center [521, 308] width 240 height 37
click at [419, 297] on p "I stMy [PERSON_NAME] technology at [GEOGRAPHIC_DATA]." at bounding box center [521, 308] width 240 height 37
click at [419, 297] on p "I stMy [PERSON_NAME] technology at [GEOGRAPHIC_DATA]." at bounding box center [436, 267] width 85 height 232
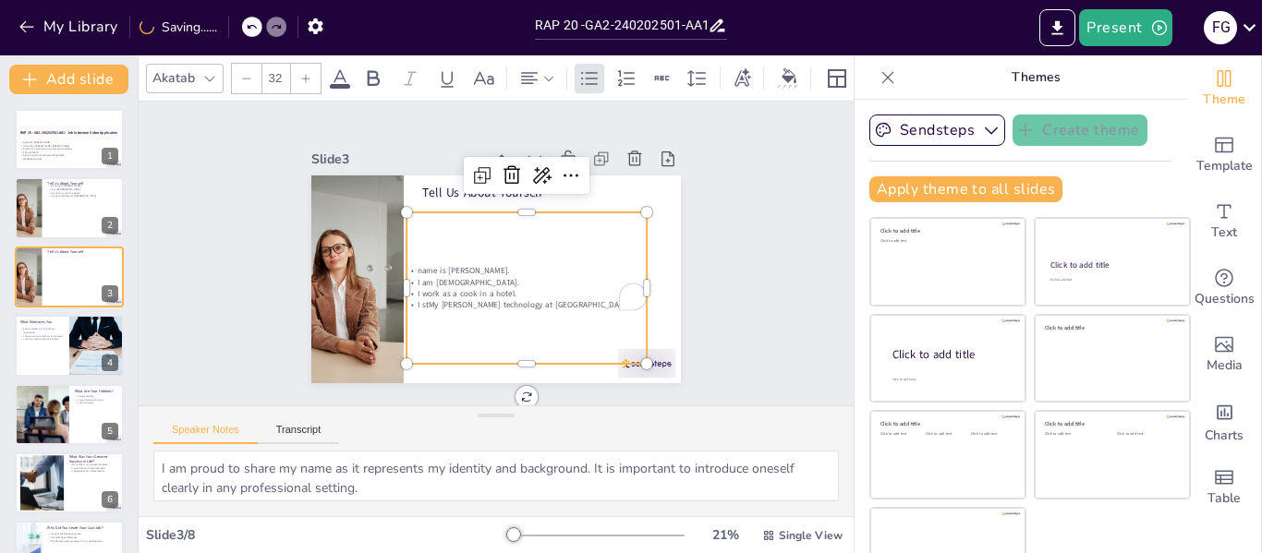
click at [419, 298] on span "I stMy [PERSON_NAME] technology at [GEOGRAPHIC_DATA]." at bounding box center [519, 308] width 215 height 34
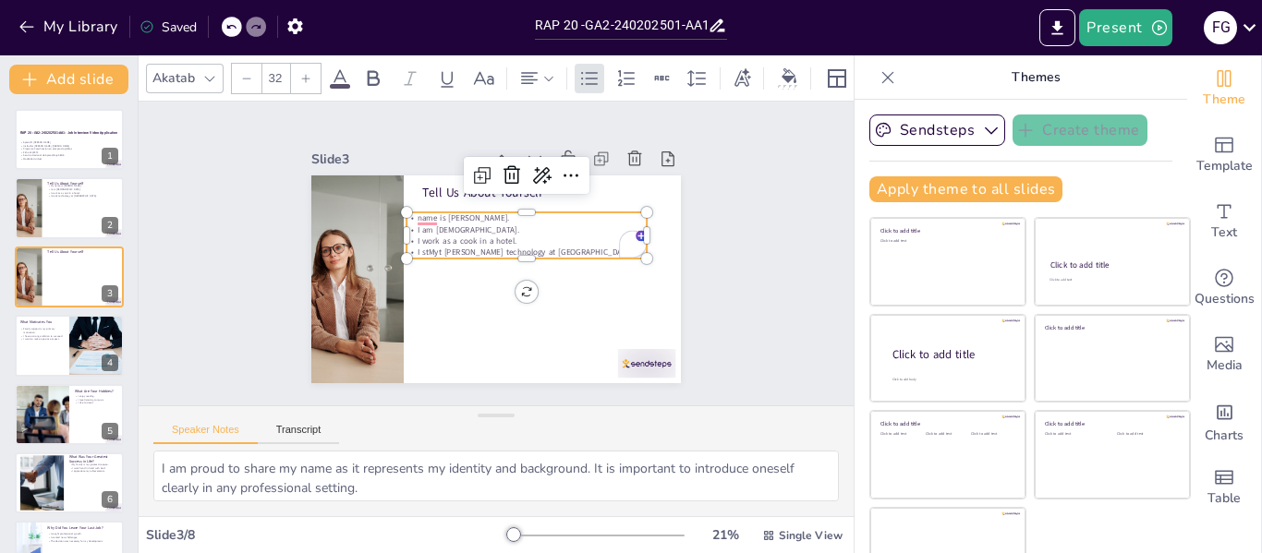
click at [222, 29] on div at bounding box center [232, 27] width 20 height 20
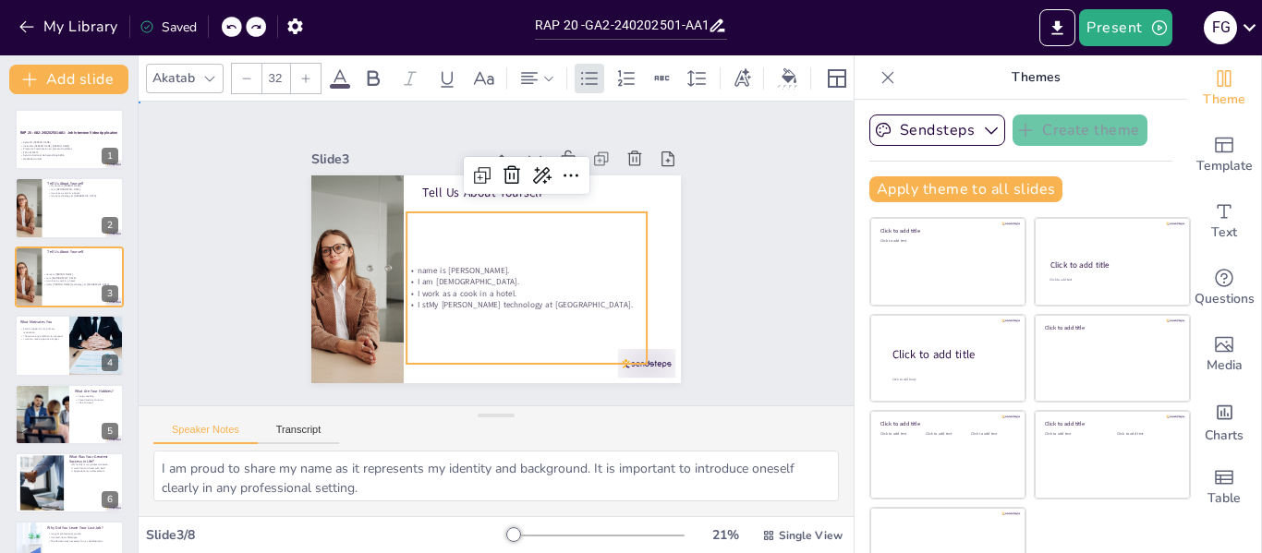
click at [696, 287] on div "Slide 1 RAP 20 -GA2-240202501-AA1: Job Interview Video Application Aprendiz [PE…" at bounding box center [497, 254] width 498 height 308
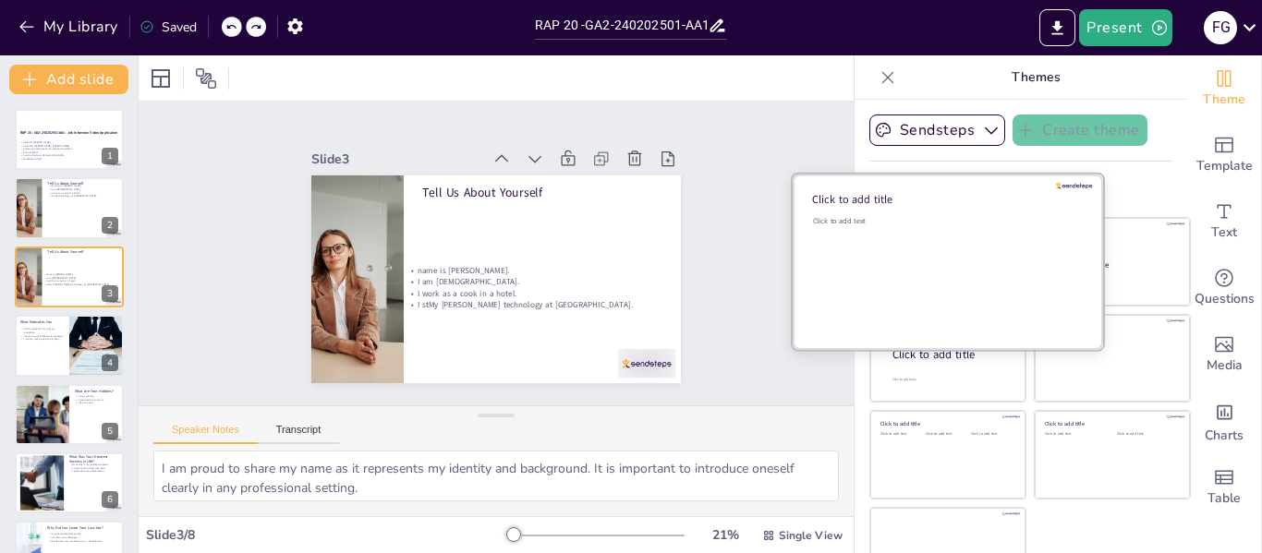
scroll to position [42, 0]
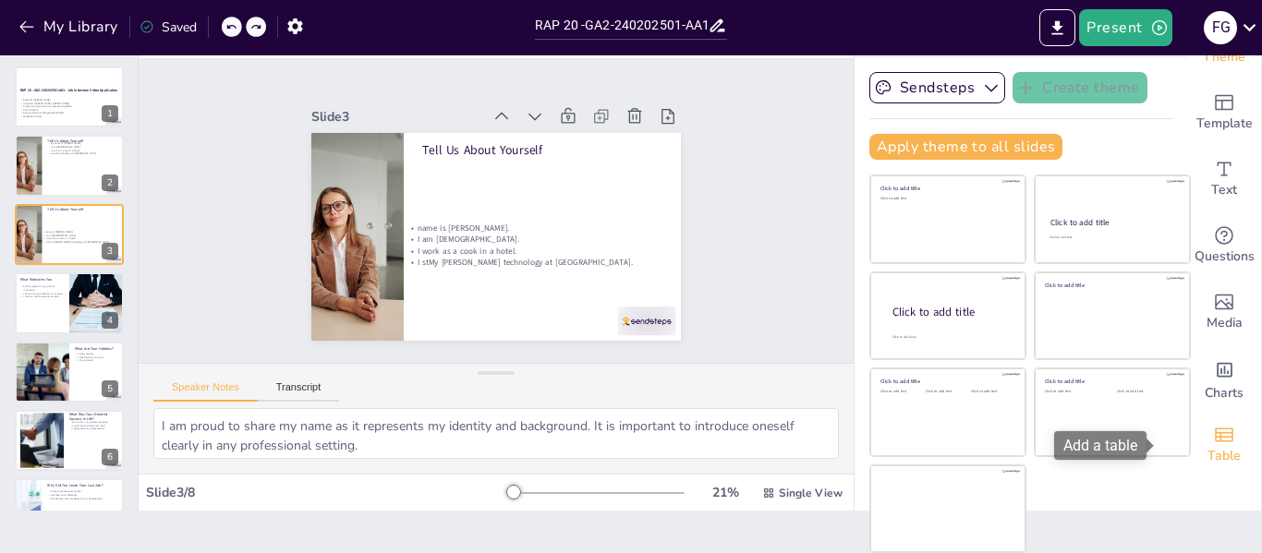
click at [1207, 446] on span "Table" at bounding box center [1223, 456] width 33 height 20
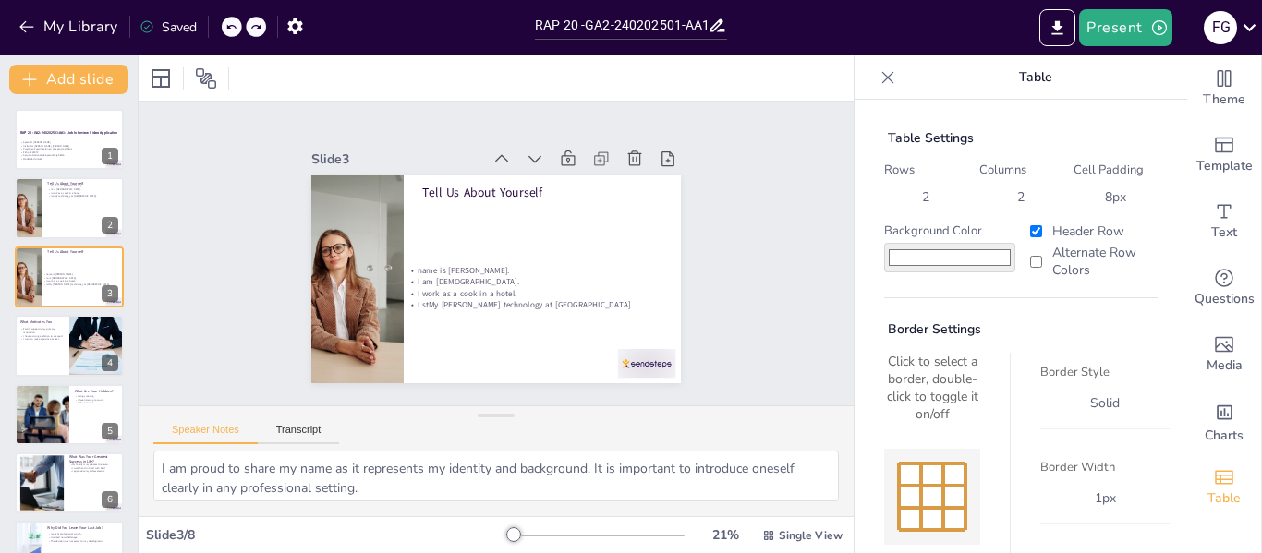
scroll to position [121, 0]
click at [53, 346] on div at bounding box center [69, 345] width 111 height 63
type textarea "Family is a crucial support system that drives me to achieve my goals. Their en…"
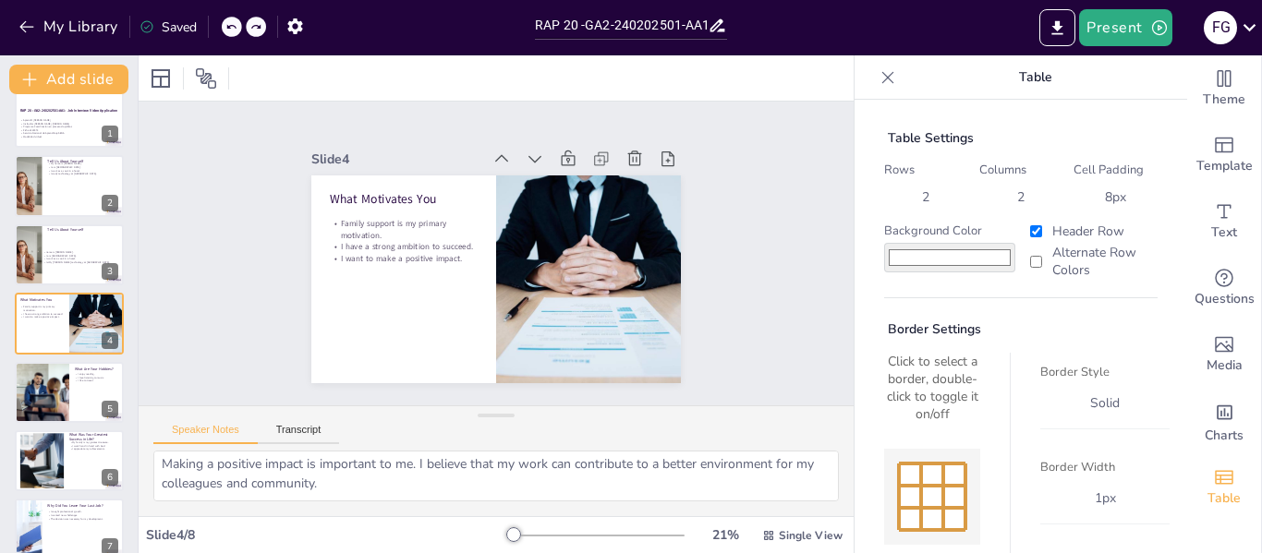
scroll to position [136, 0]
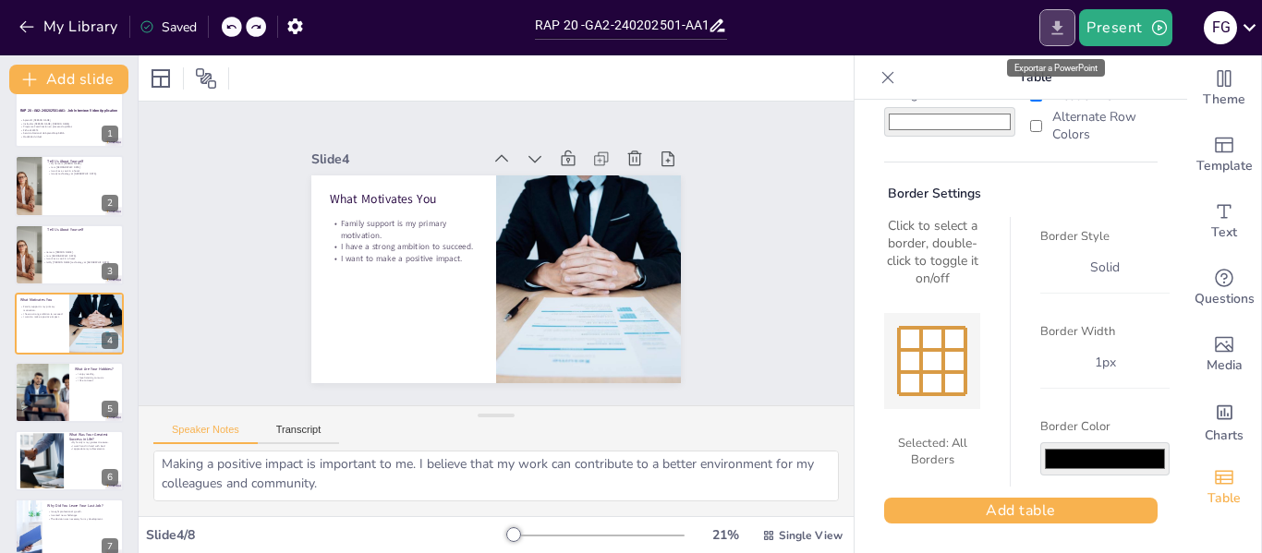
click at [1060, 28] on icon "Export to PowerPoint" at bounding box center [1057, 27] width 11 height 14
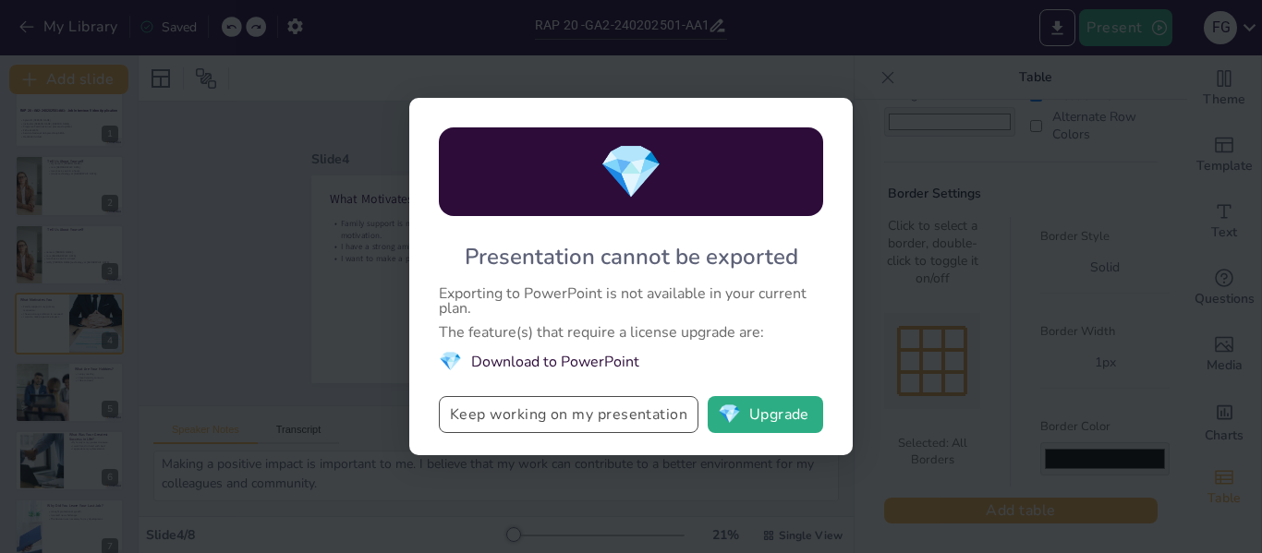
click at [553, 410] on button "Keep working on my presentation" at bounding box center [569, 414] width 260 height 37
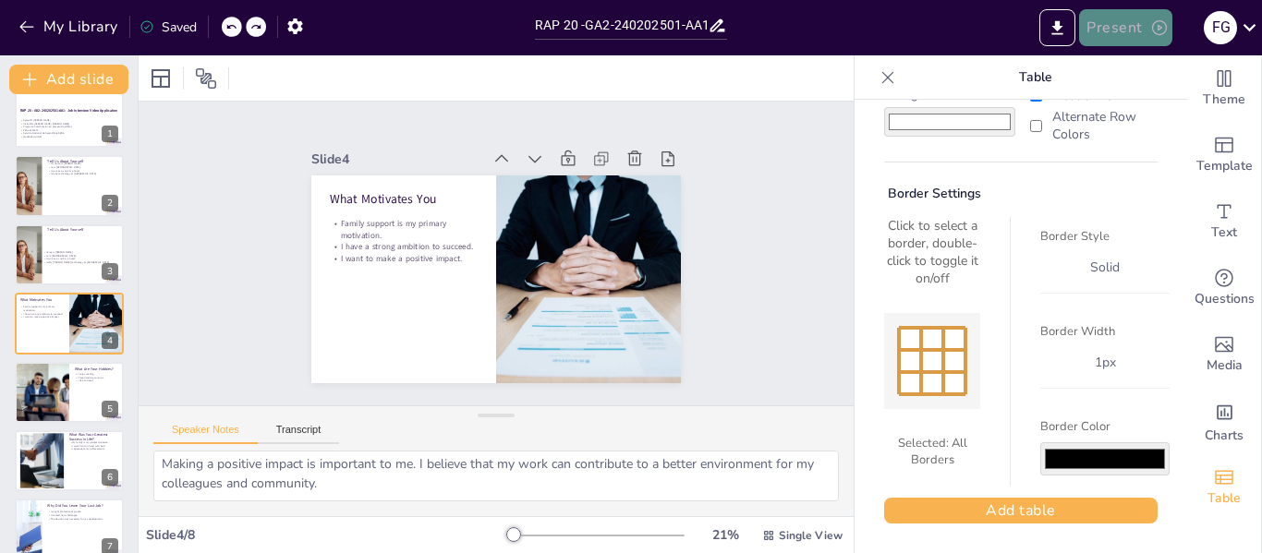
click at [1127, 37] on button "Present" at bounding box center [1125, 27] width 92 height 37
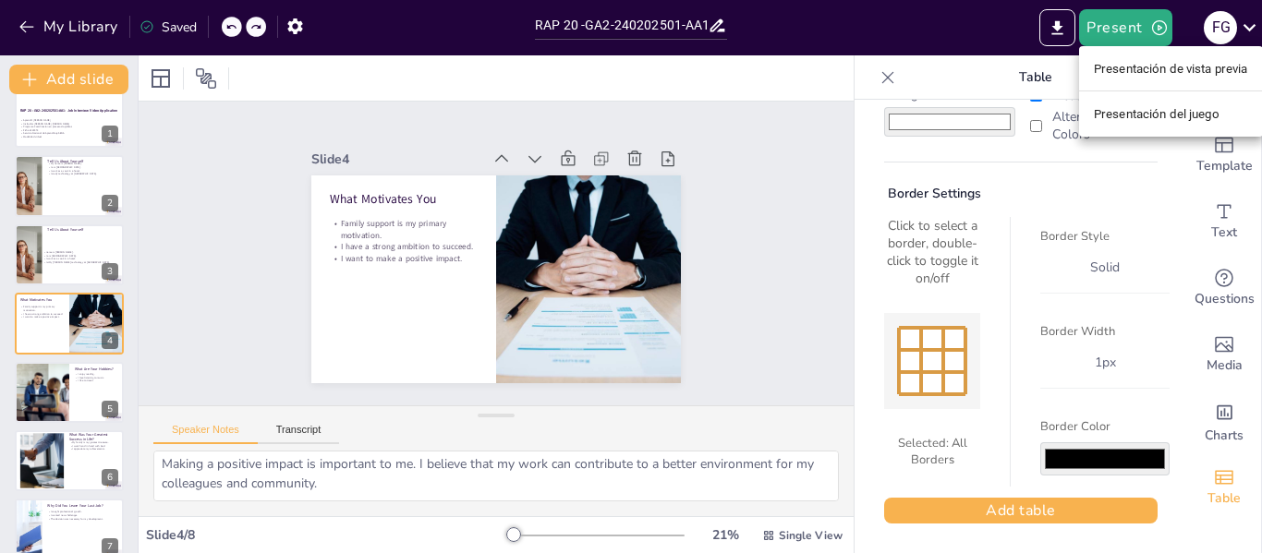
click at [1043, 27] on div at bounding box center [631, 276] width 1262 height 553
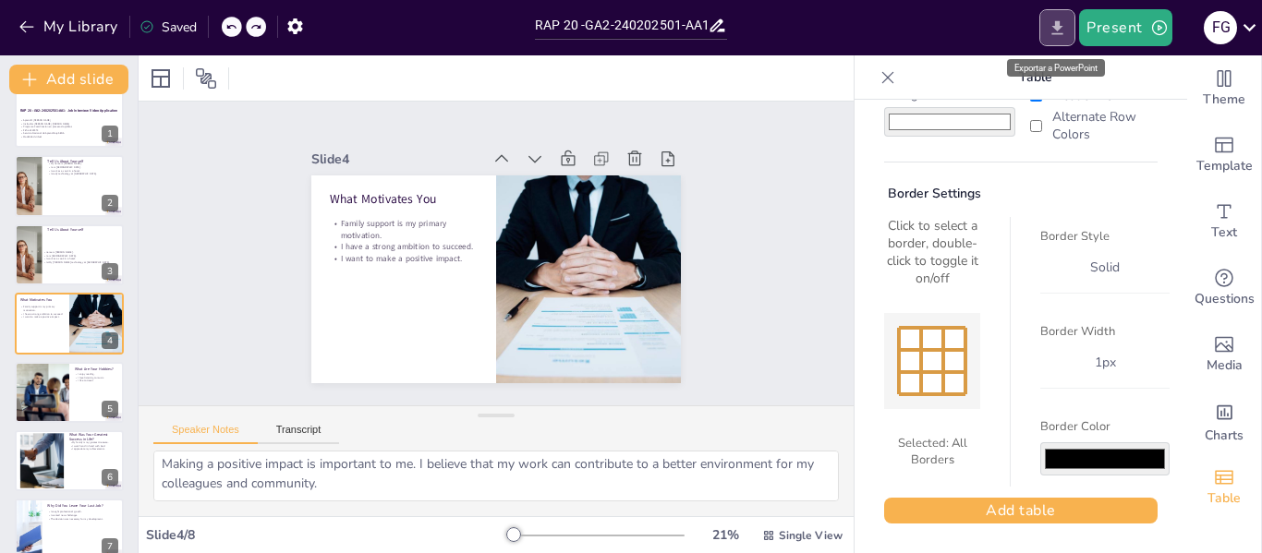
click at [1045, 26] on button "Export to PowerPoint" at bounding box center [1057, 27] width 36 height 37
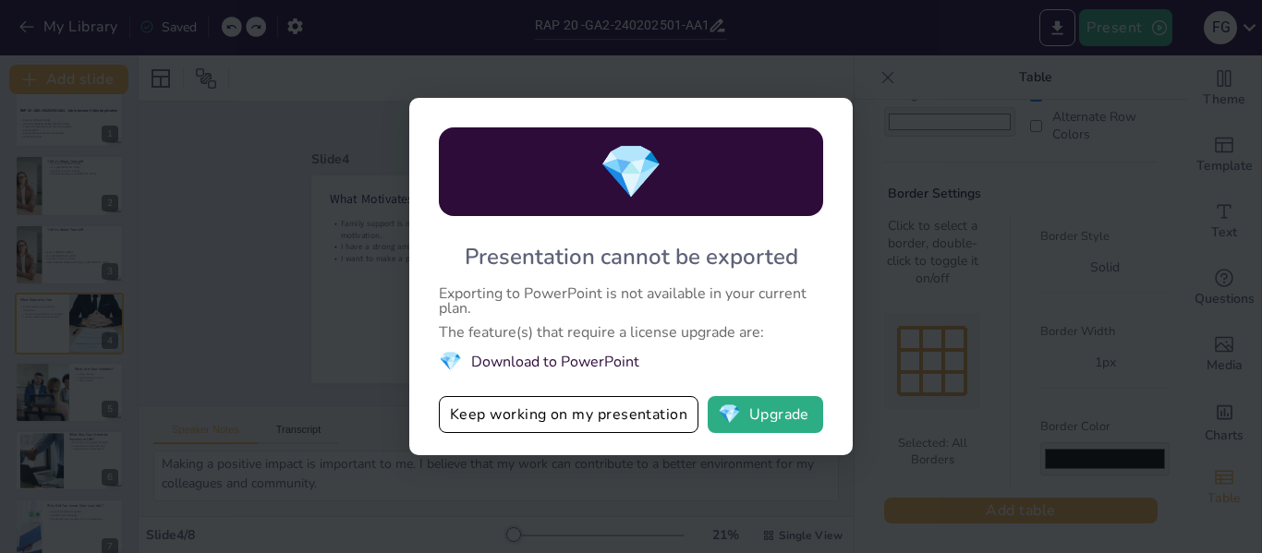
click at [494, 340] on div "The feature(s) that require a license upgrade are:" at bounding box center [631, 332] width 384 height 15
click at [578, 403] on button "Keep working on my presentation" at bounding box center [569, 414] width 260 height 37
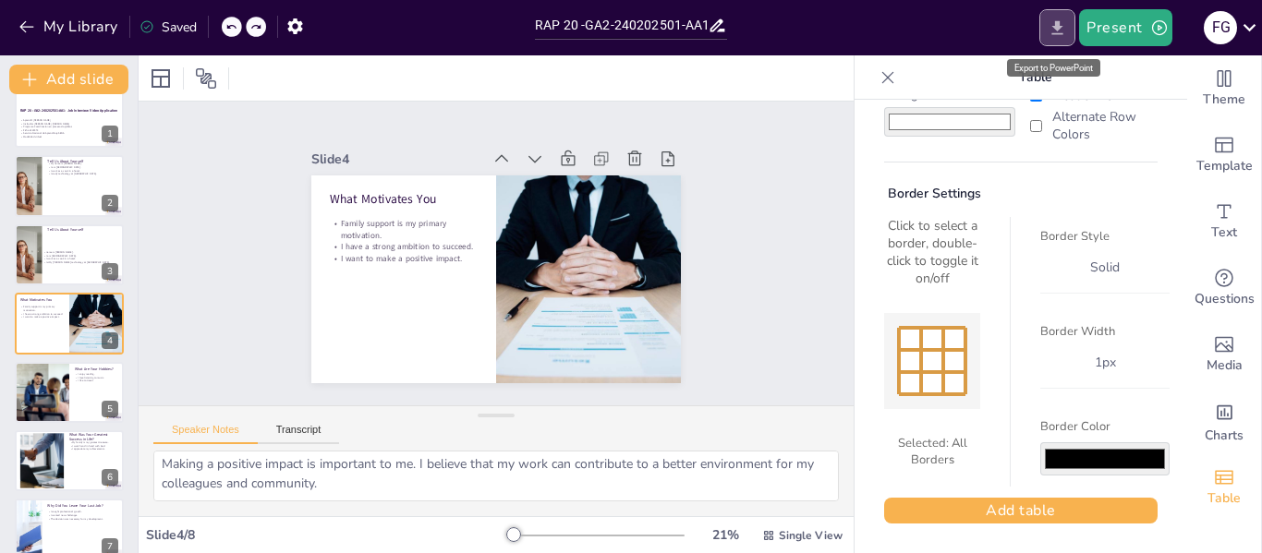
click at [1043, 30] on button "Export to PowerPoint" at bounding box center [1057, 27] width 36 height 37
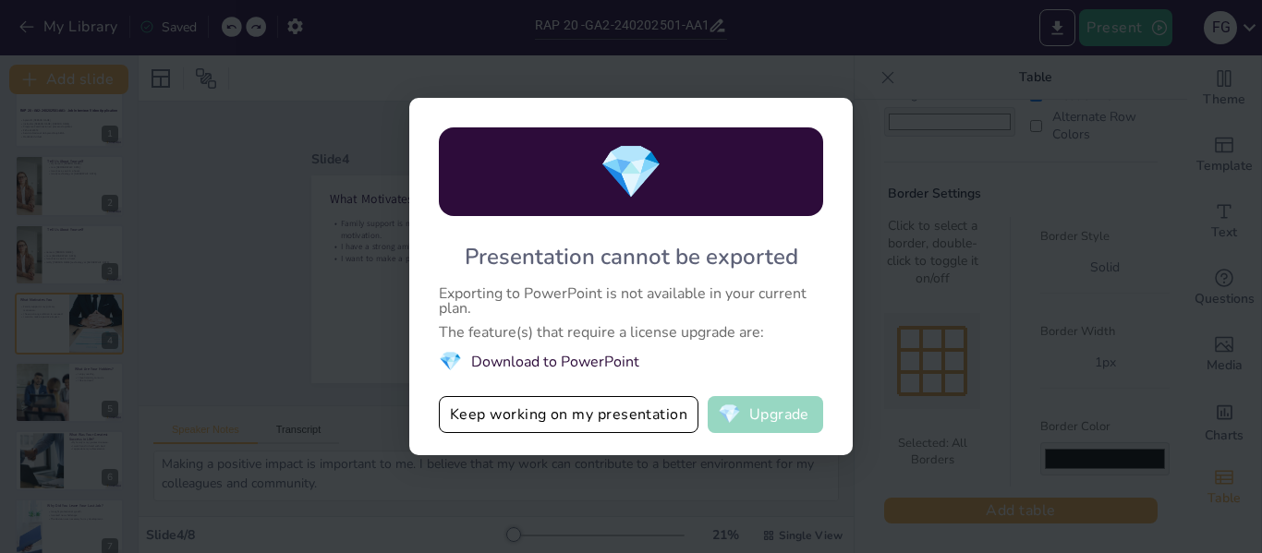
click at [763, 417] on button "💎 Upgrade" at bounding box center [764, 414] width 115 height 37
